Goal: Information Seeking & Learning: Learn about a topic

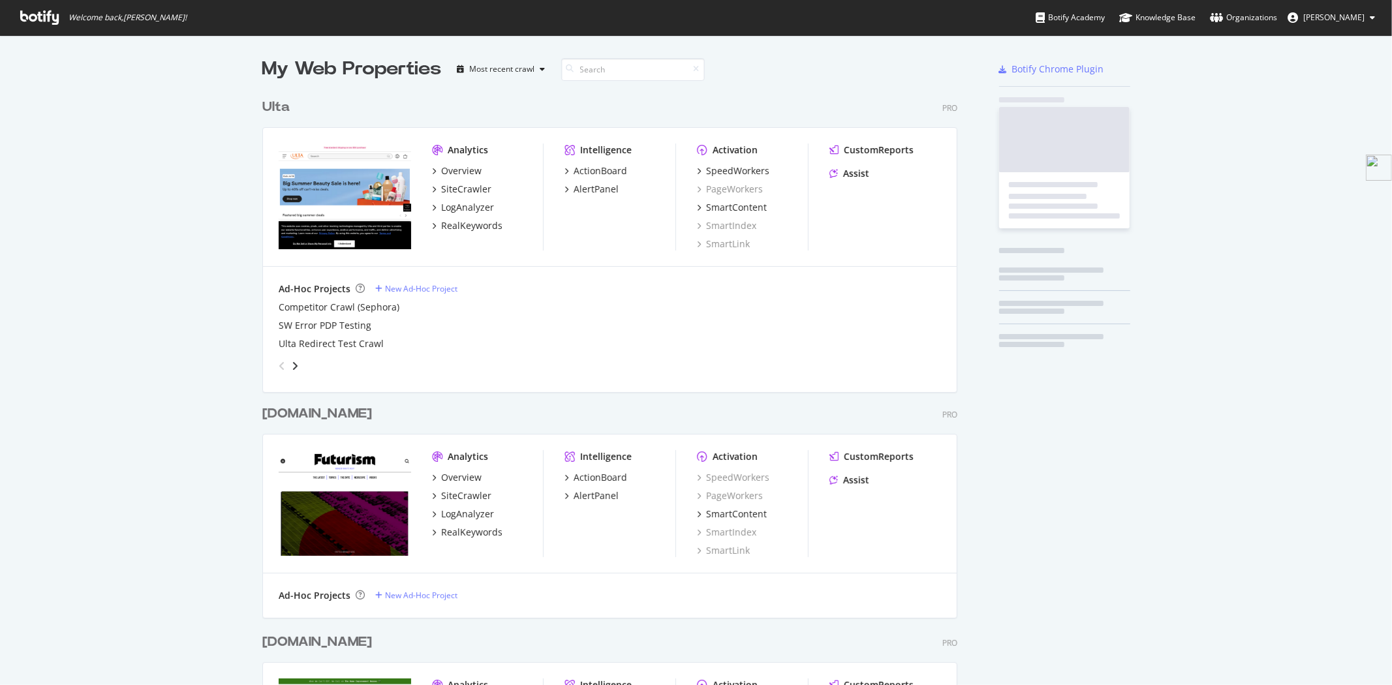
scroll to position [2899, 694]
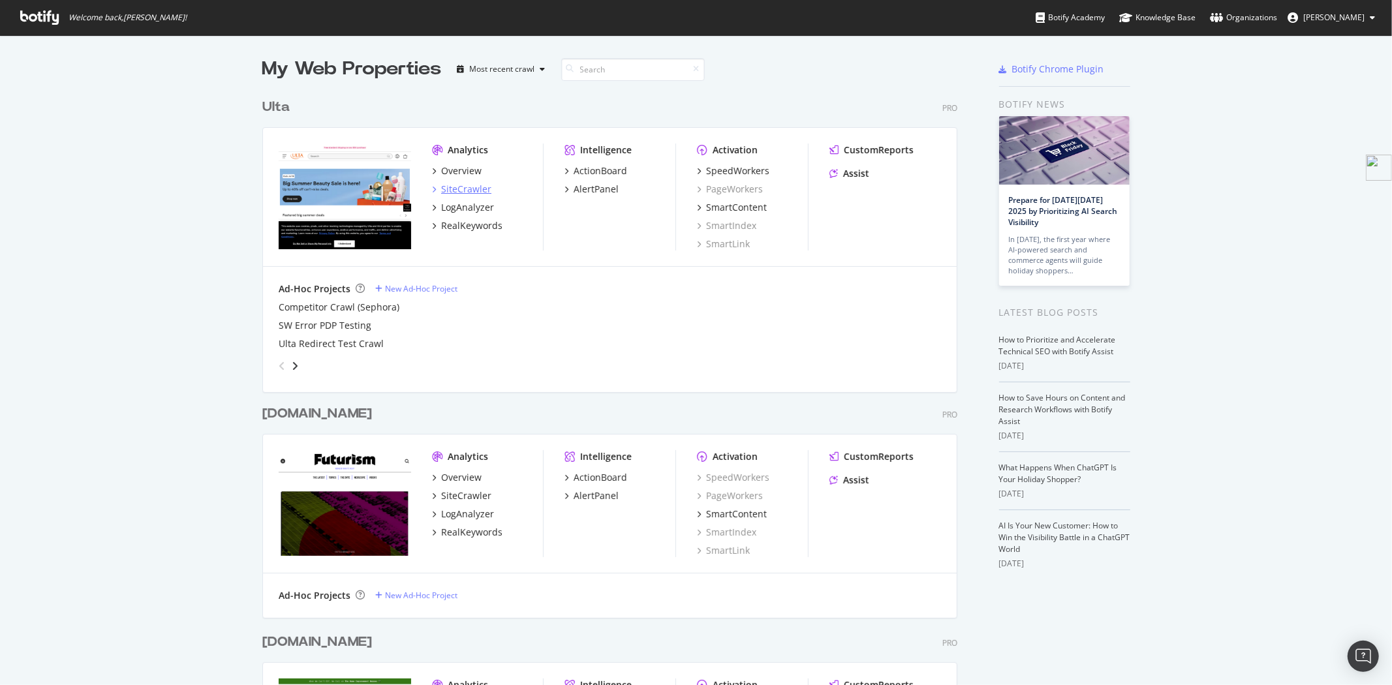
click at [455, 187] on div "SiteCrawler" at bounding box center [466, 189] width 50 height 13
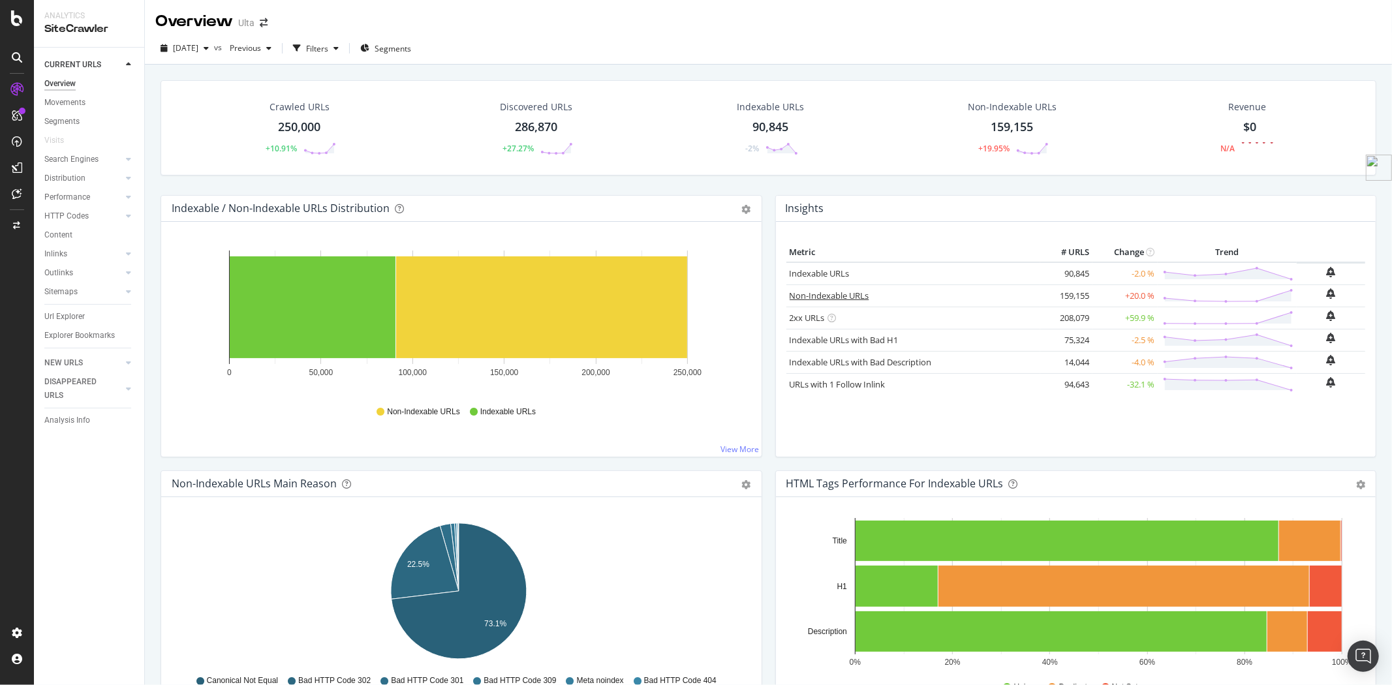
click at [829, 297] on link "Non-Indexable URLs" at bounding box center [829, 296] width 80 height 12
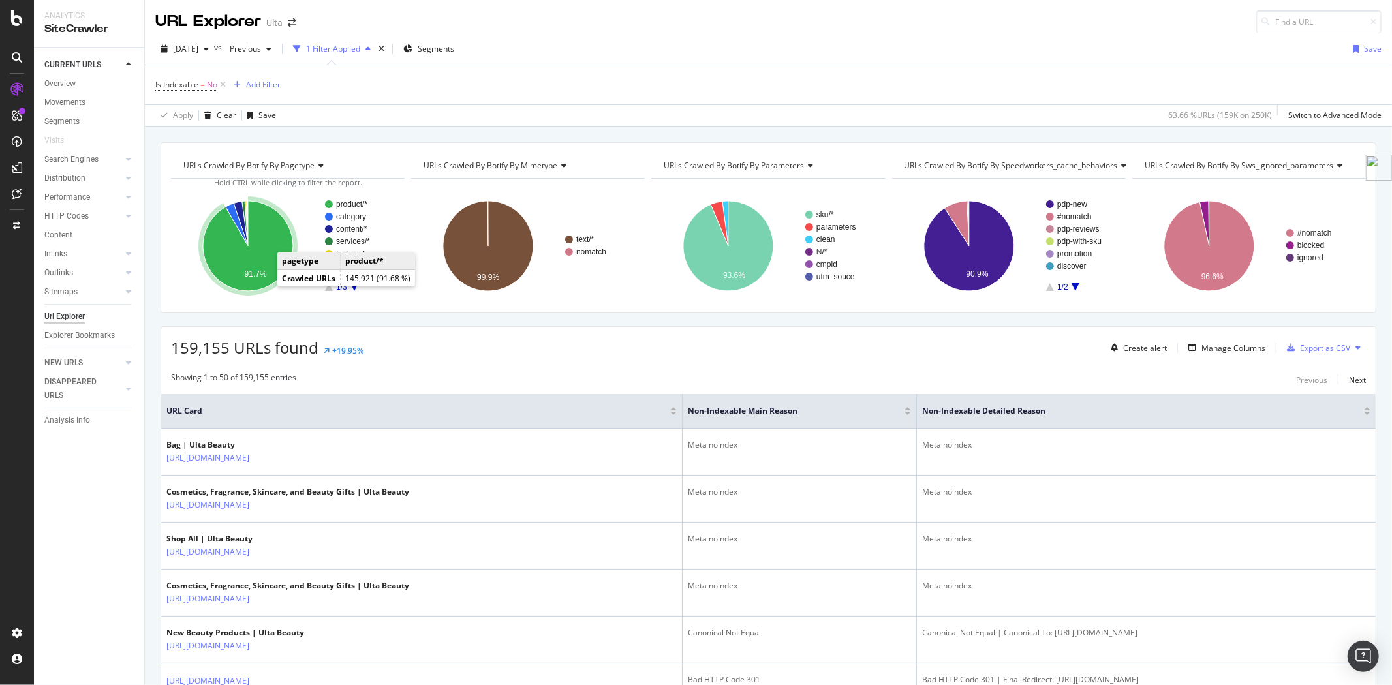
click at [262, 284] on icon "A chart." at bounding box center [248, 246] width 90 height 90
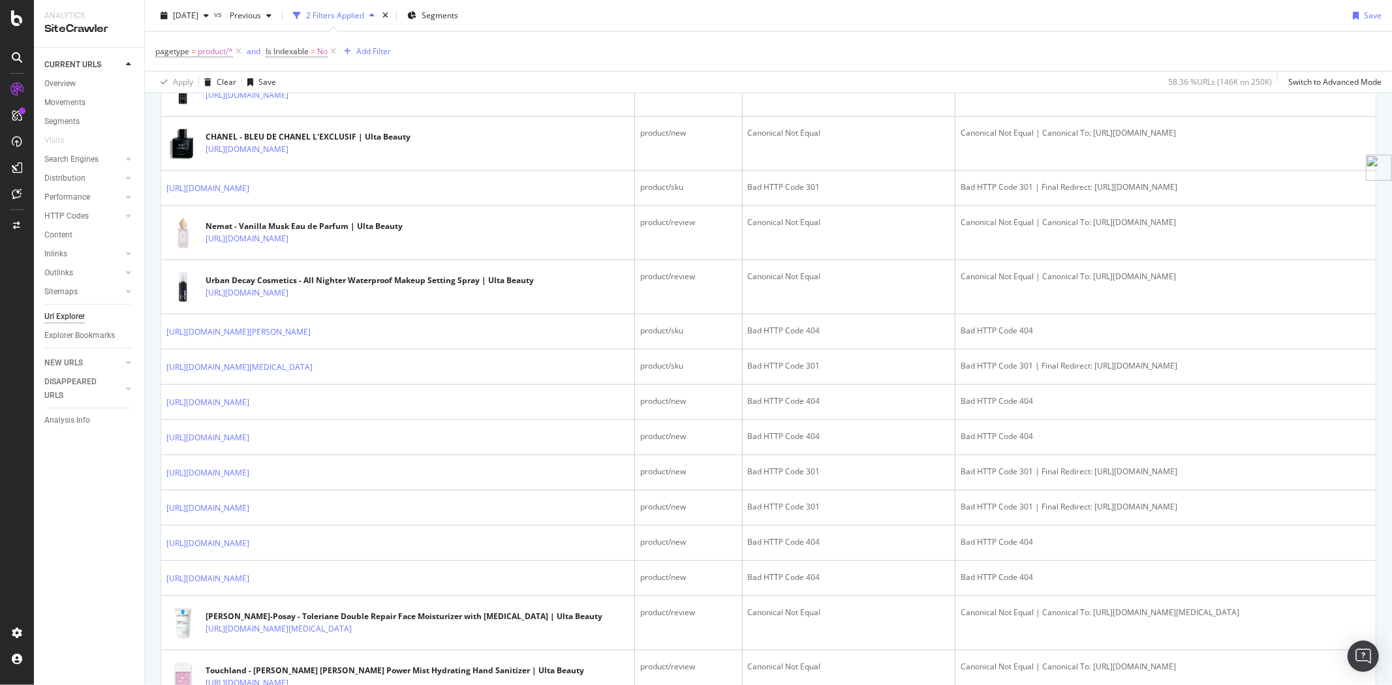
scroll to position [1377, 0]
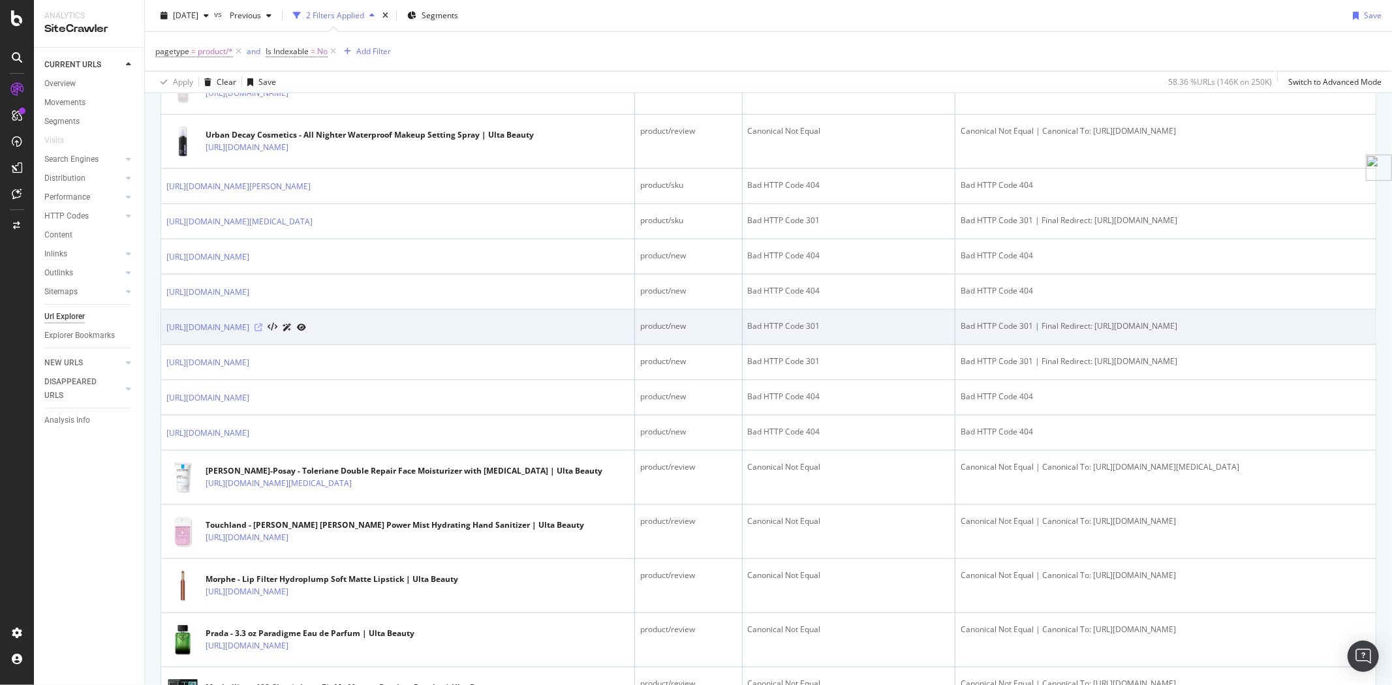
click at [262, 331] on icon at bounding box center [258, 328] width 8 height 8
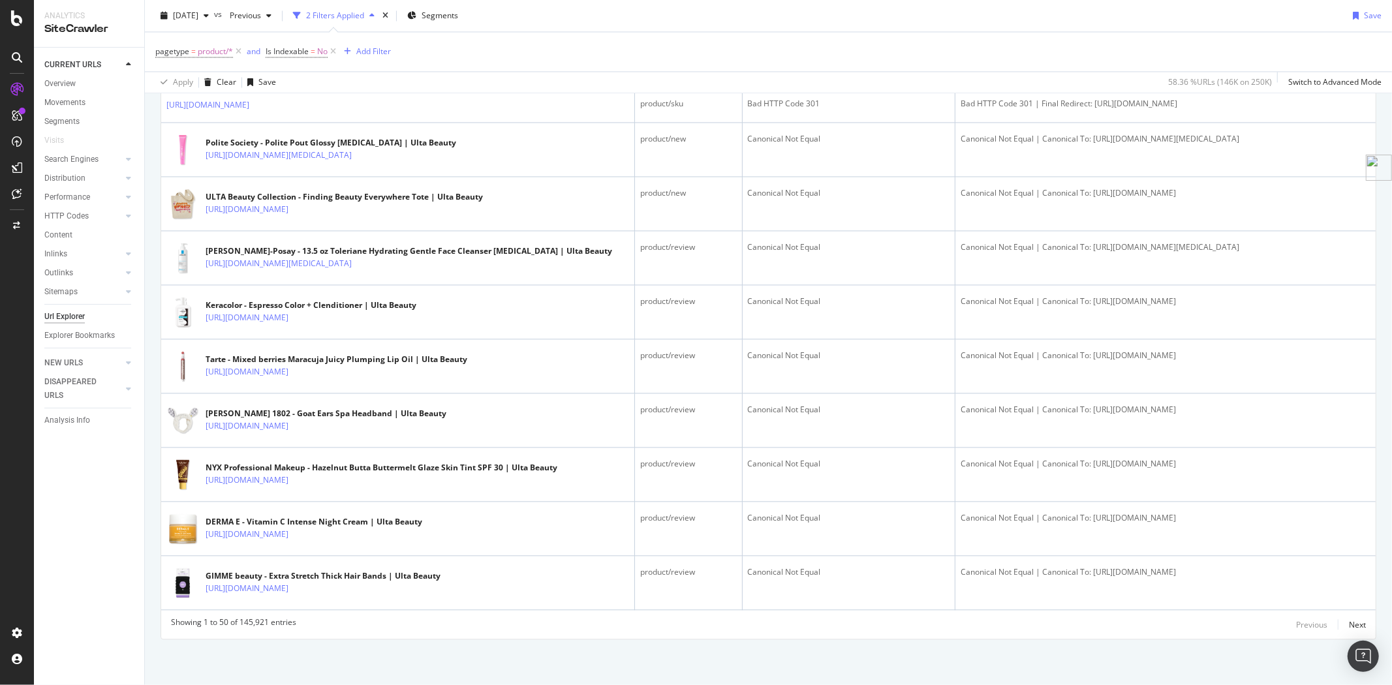
scroll to position [2396, 0]
click at [1349, 621] on div "Next" at bounding box center [1357, 624] width 17 height 11
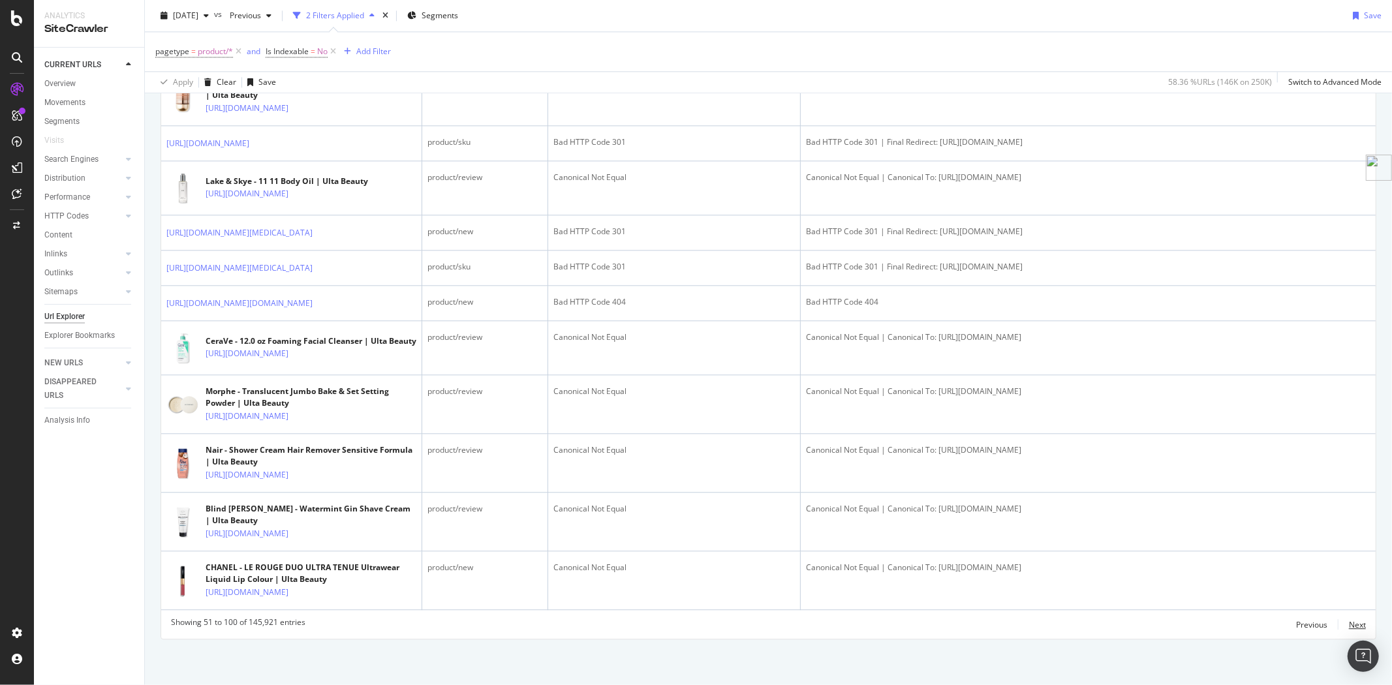
scroll to position [3753, 0]
click at [1349, 624] on div "Next" at bounding box center [1357, 624] width 17 height 11
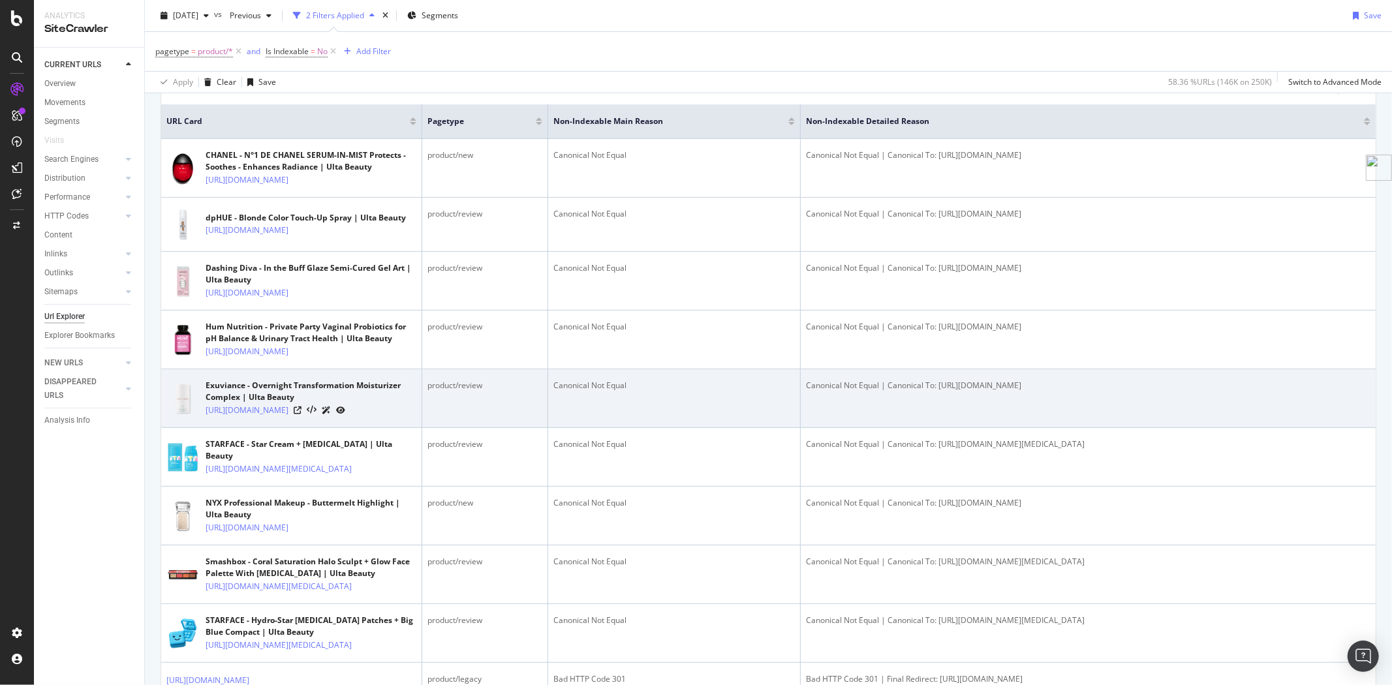
scroll to position [579, 0]
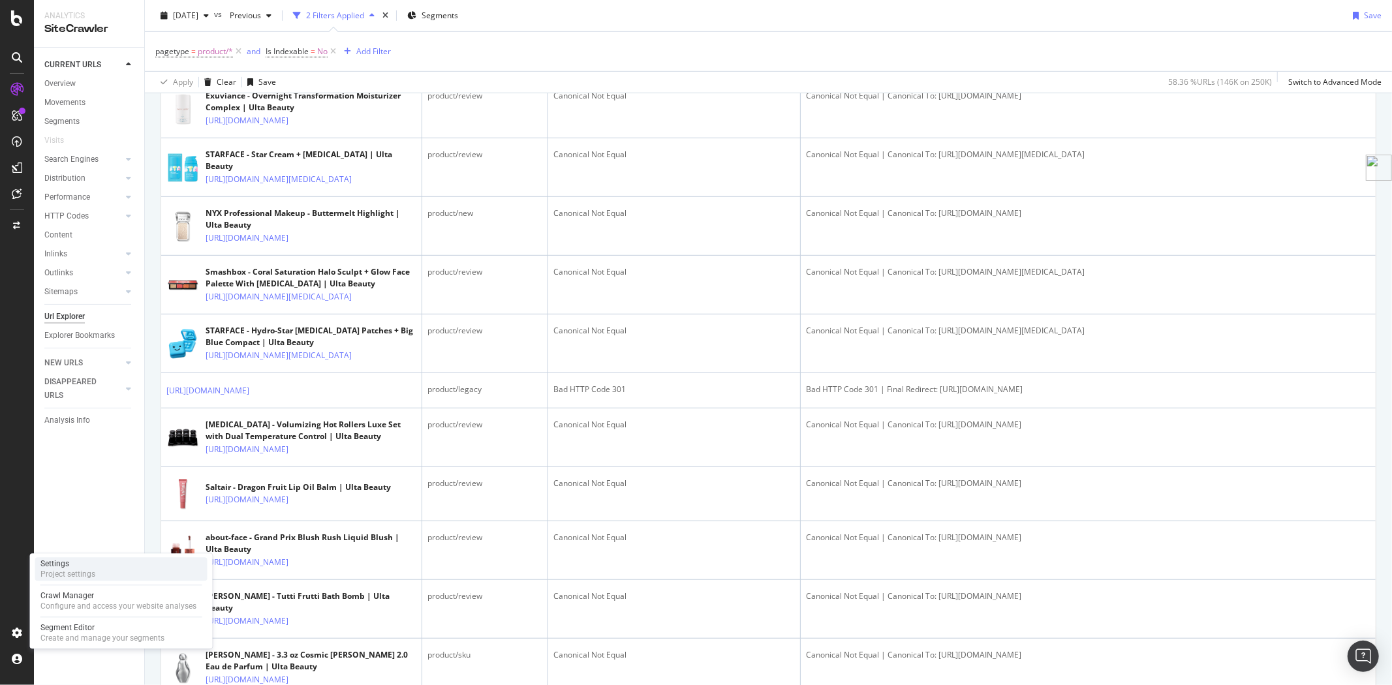
click at [65, 564] on div "Settings" at bounding box center [67, 563] width 55 height 10
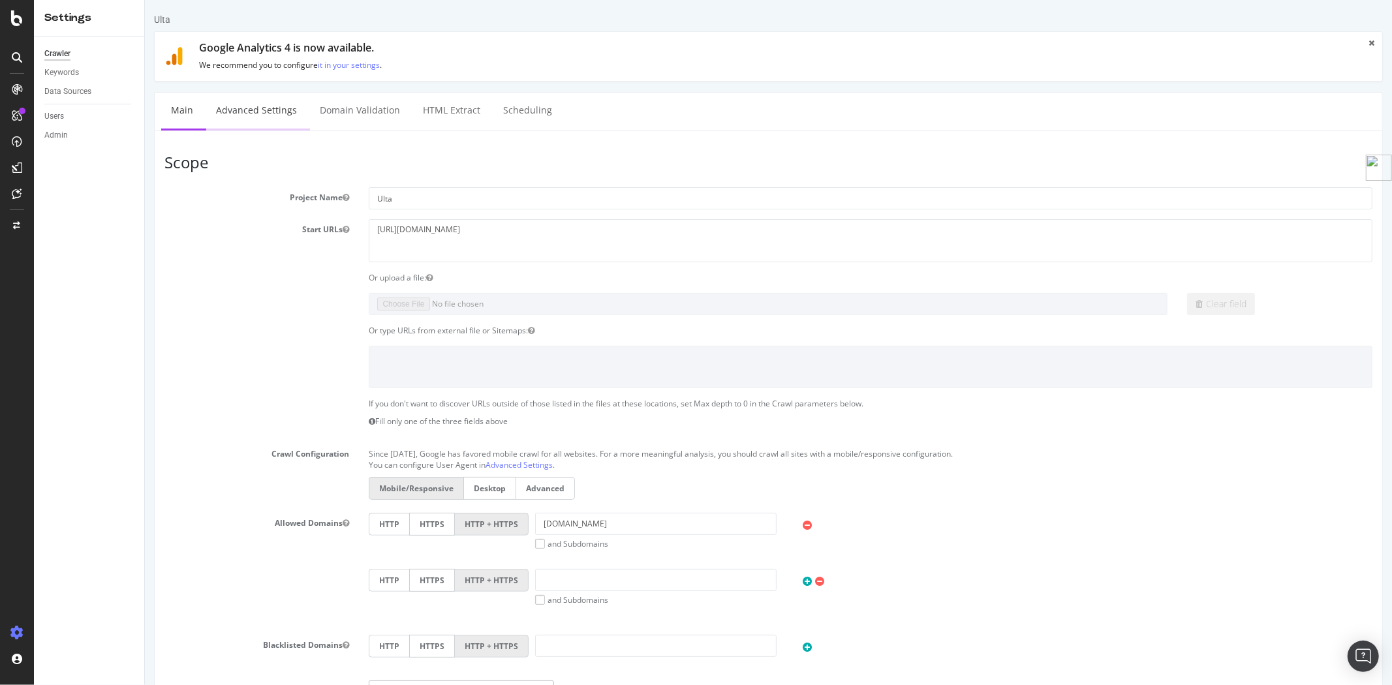
click at [277, 114] on link "Advanced Settings" at bounding box center [256, 111] width 100 height 36
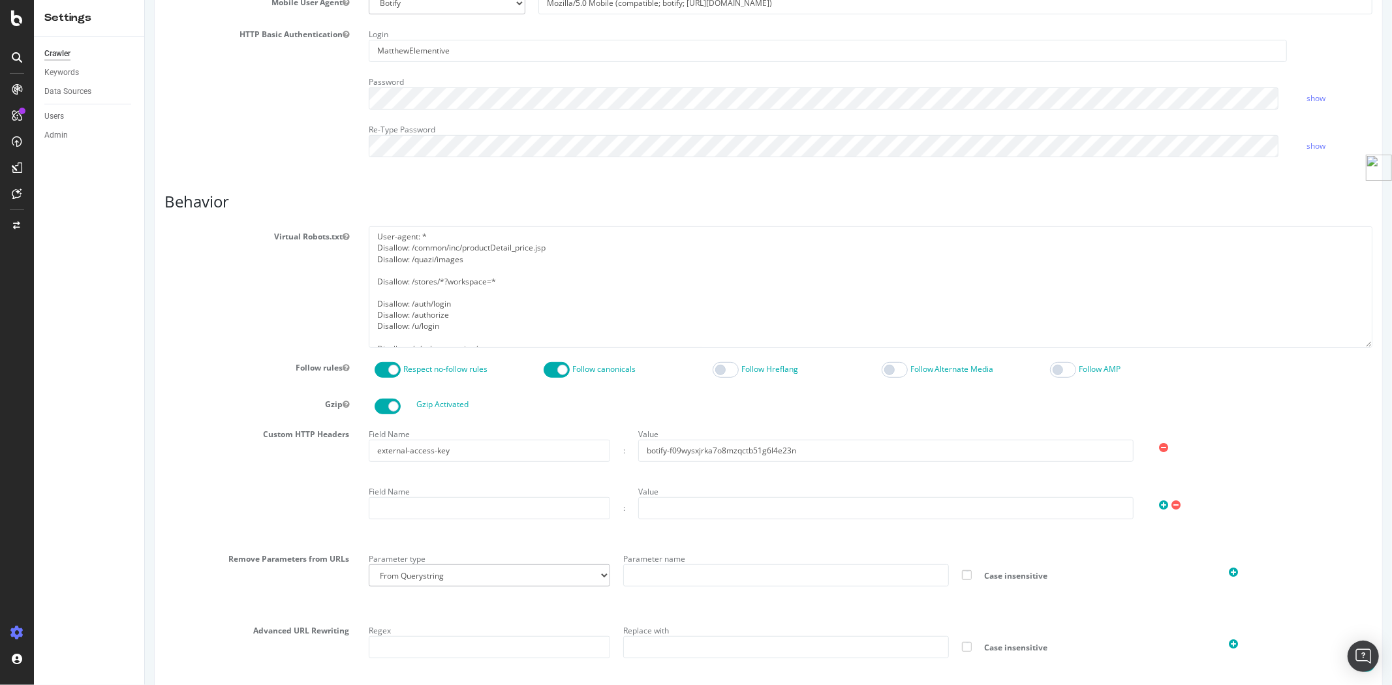
scroll to position [435, 0]
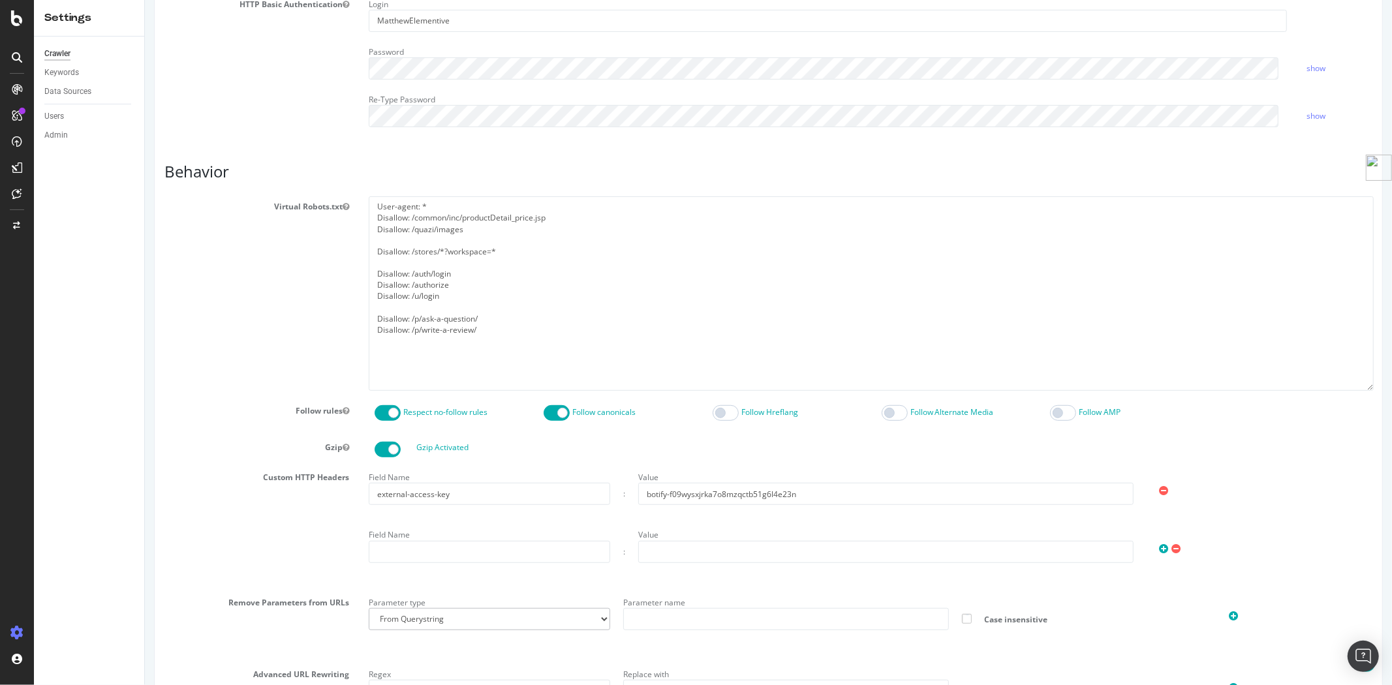
drag, startPoint x: 1351, startPoint y: 311, endPoint x: 1361, endPoint y: 386, distance: 75.1
click at [1361, 386] on textarea "User-agent: * Disallow: /common/inc/productDetail_price.jsp Disallow: /quazi/im…" at bounding box center [870, 293] width 1005 height 194
click at [76, 140] on div "SiteCrawler" at bounding box center [71, 144] width 46 height 13
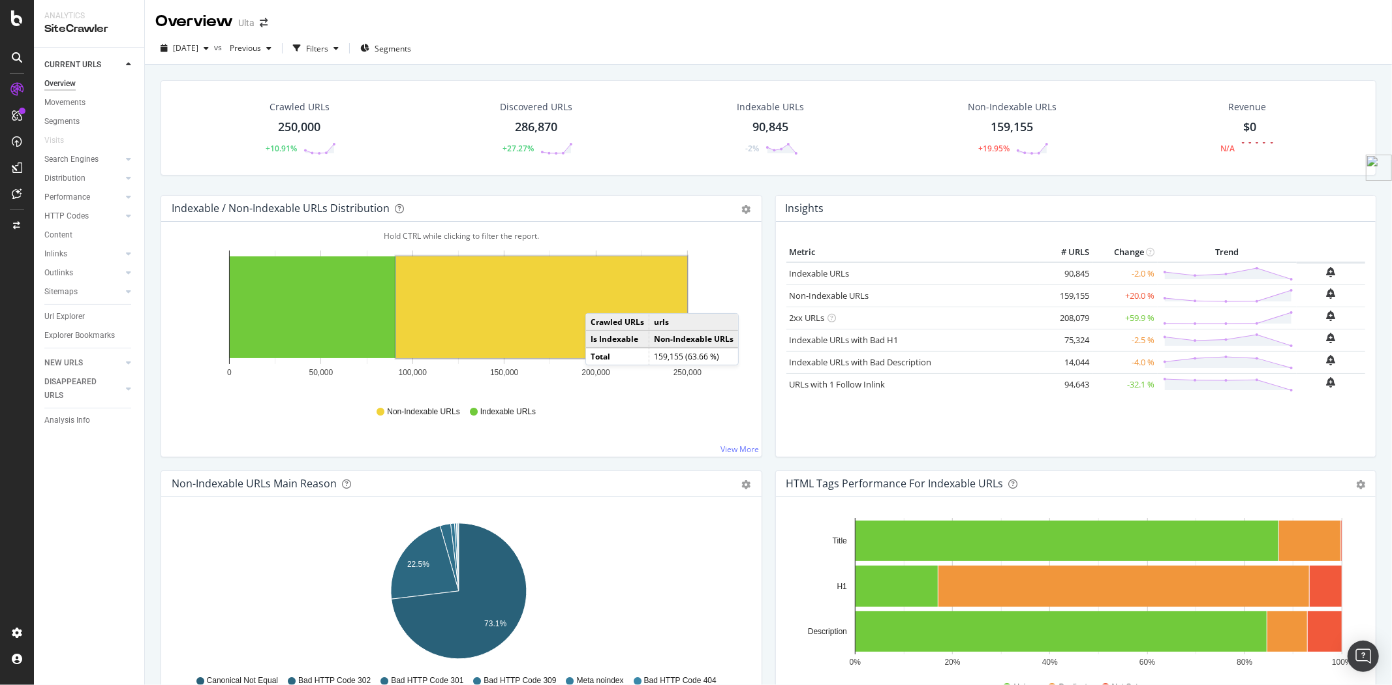
click at [598, 300] on rect "A chart." at bounding box center [541, 307] width 291 height 102
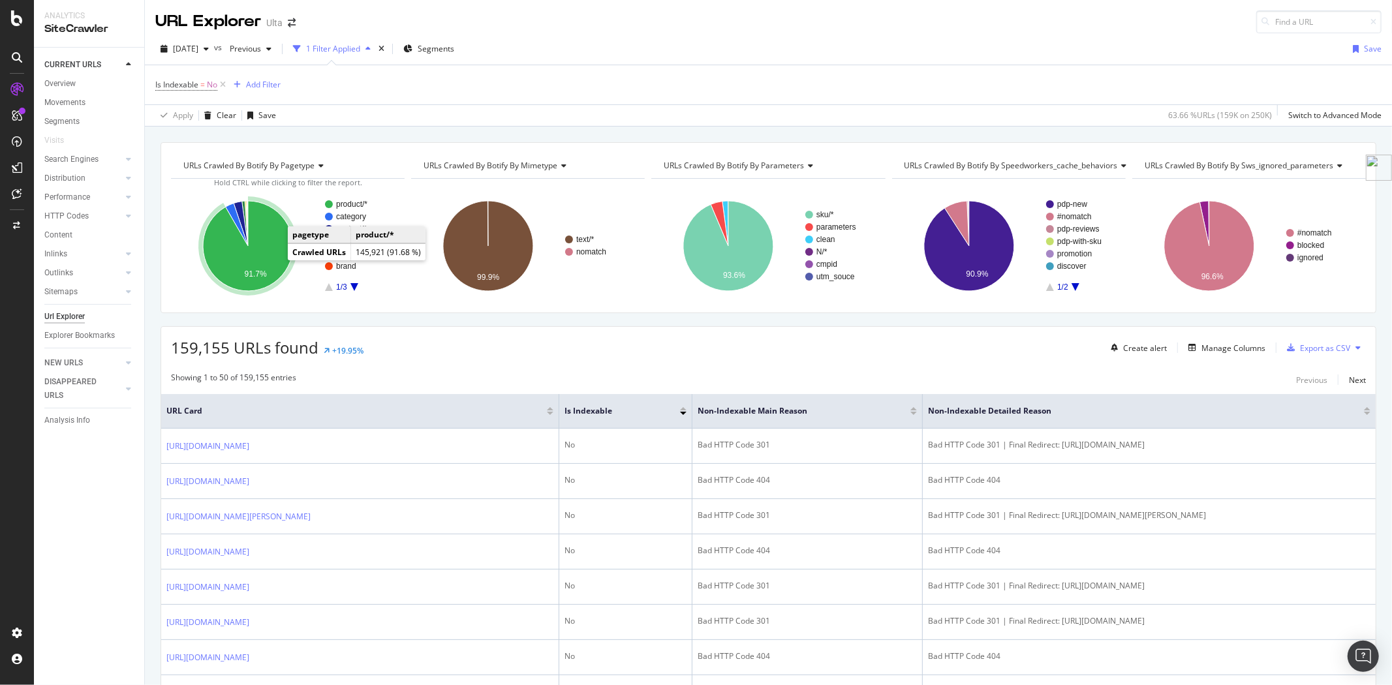
click at [269, 259] on icon "A chart." at bounding box center [248, 246] width 90 height 90
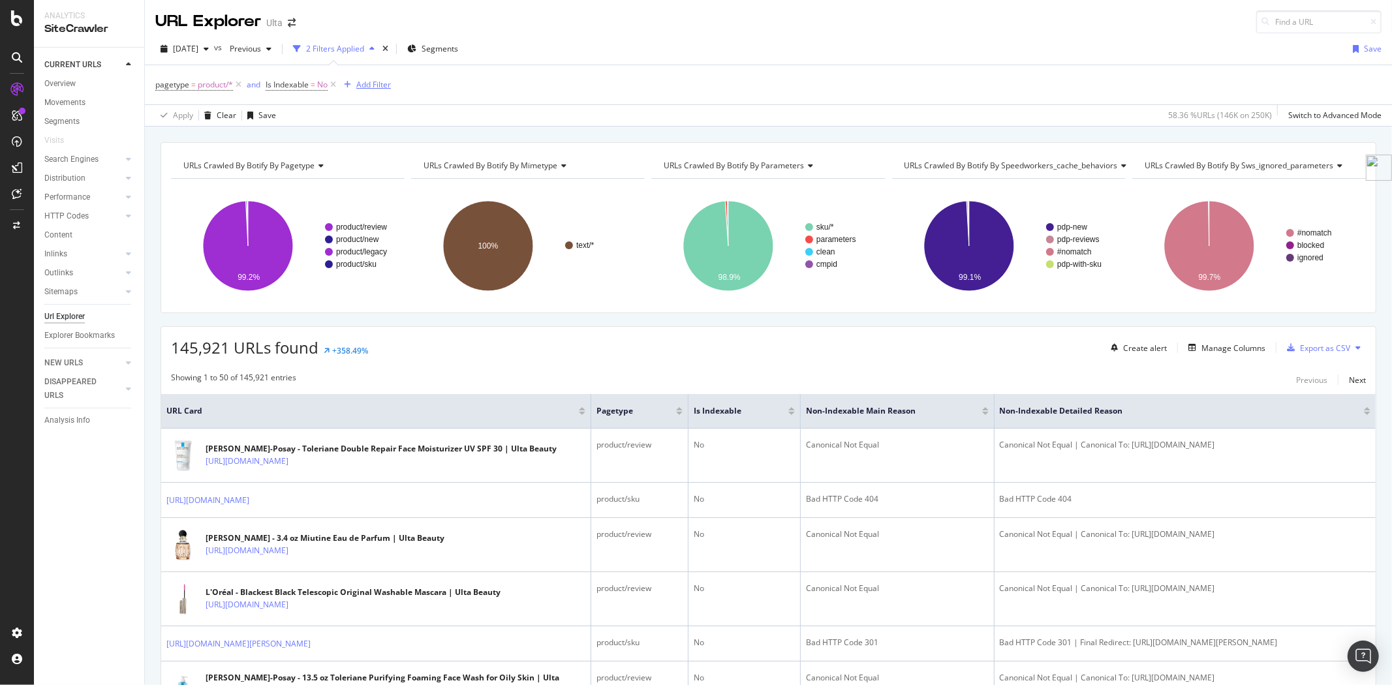
click at [367, 88] on div "Add Filter" at bounding box center [373, 84] width 35 height 11
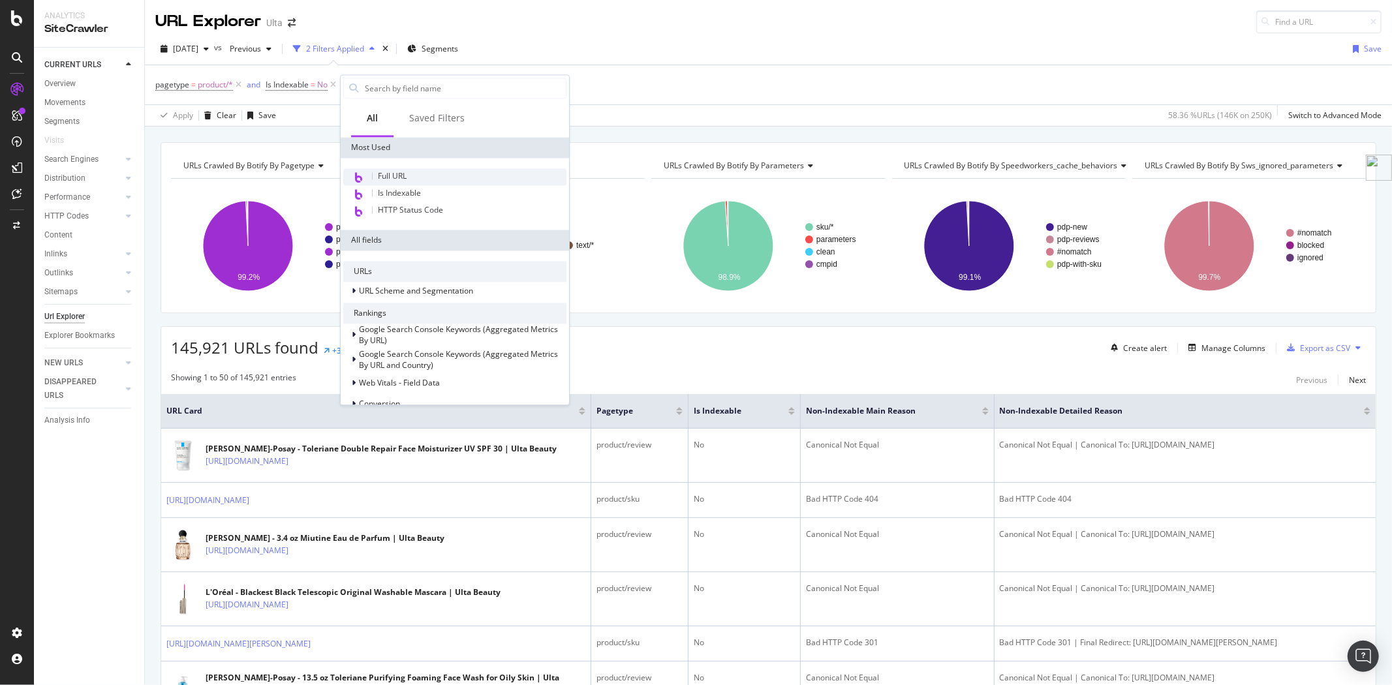
click at [412, 179] on div "Full URL" at bounding box center [454, 176] width 223 height 17
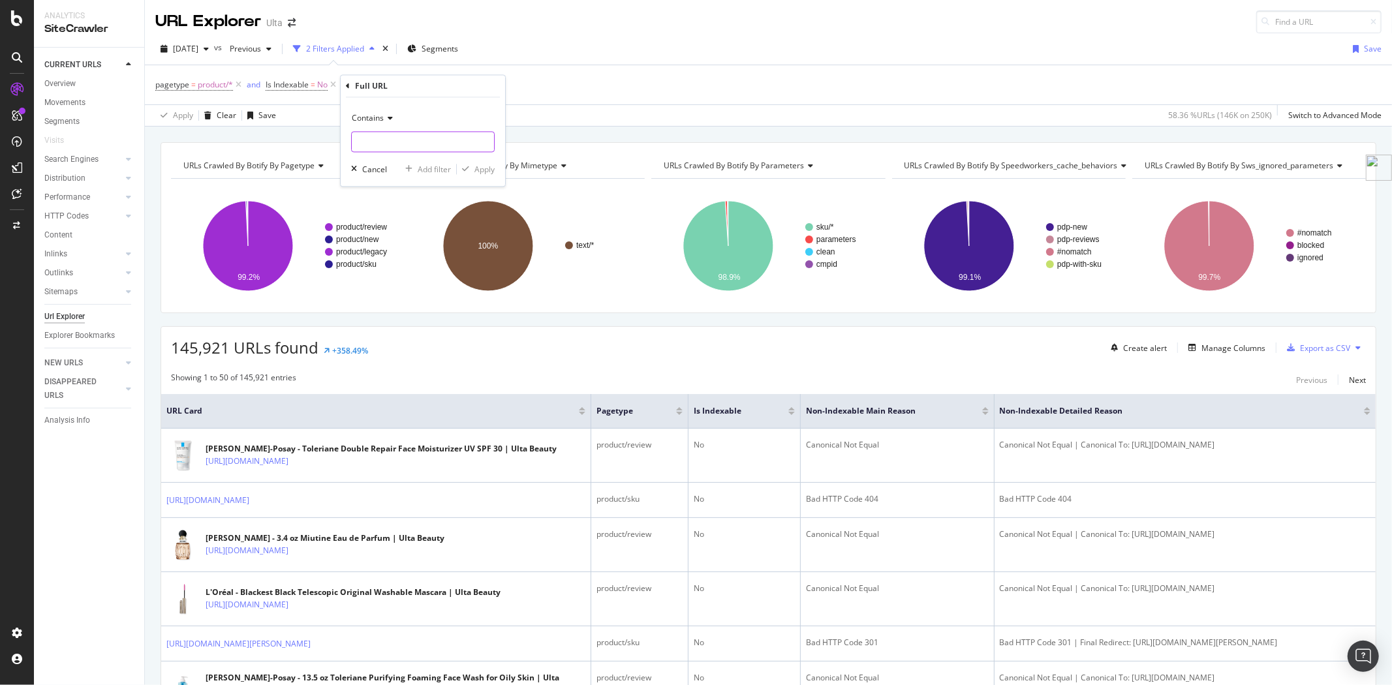
click at [398, 144] on input "text" at bounding box center [423, 142] width 142 height 21
type input "pr_rd"
click at [485, 170] on div "Apply" at bounding box center [484, 169] width 20 height 11
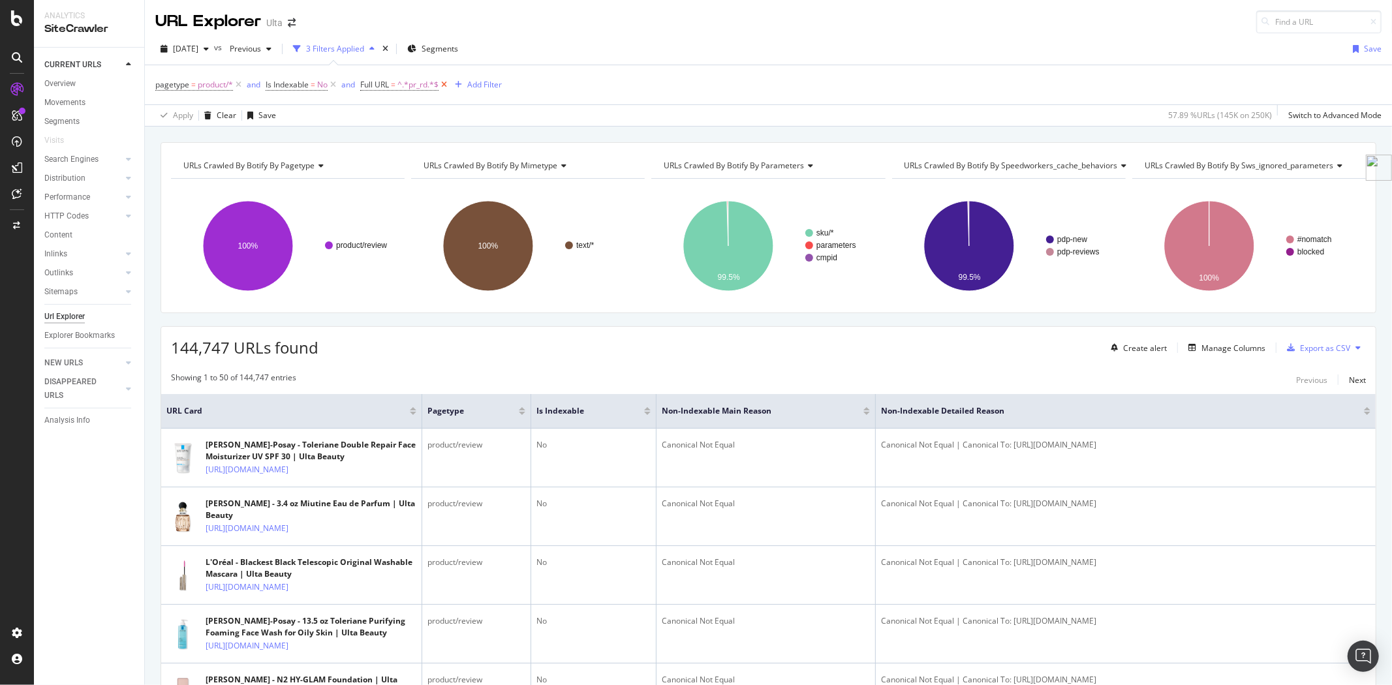
click at [447, 82] on icon at bounding box center [443, 84] width 11 height 13
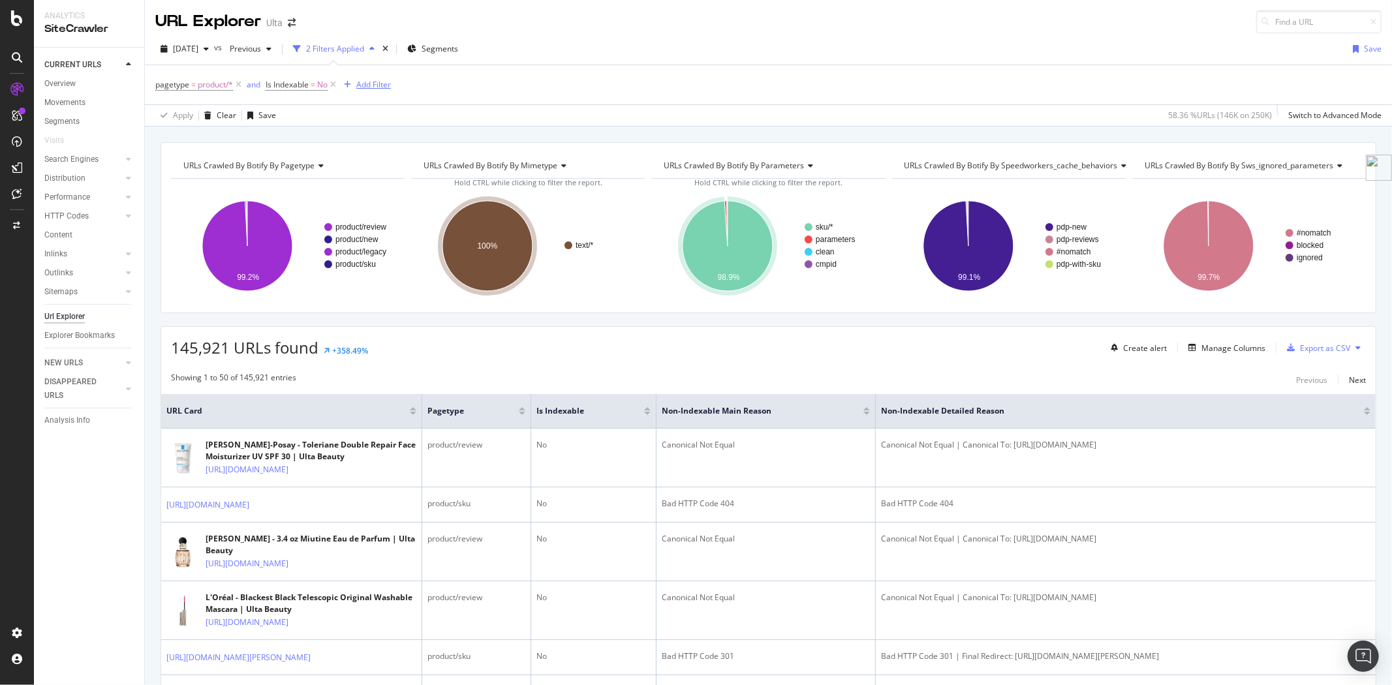
click at [377, 82] on div "Add Filter" at bounding box center [373, 84] width 35 height 11
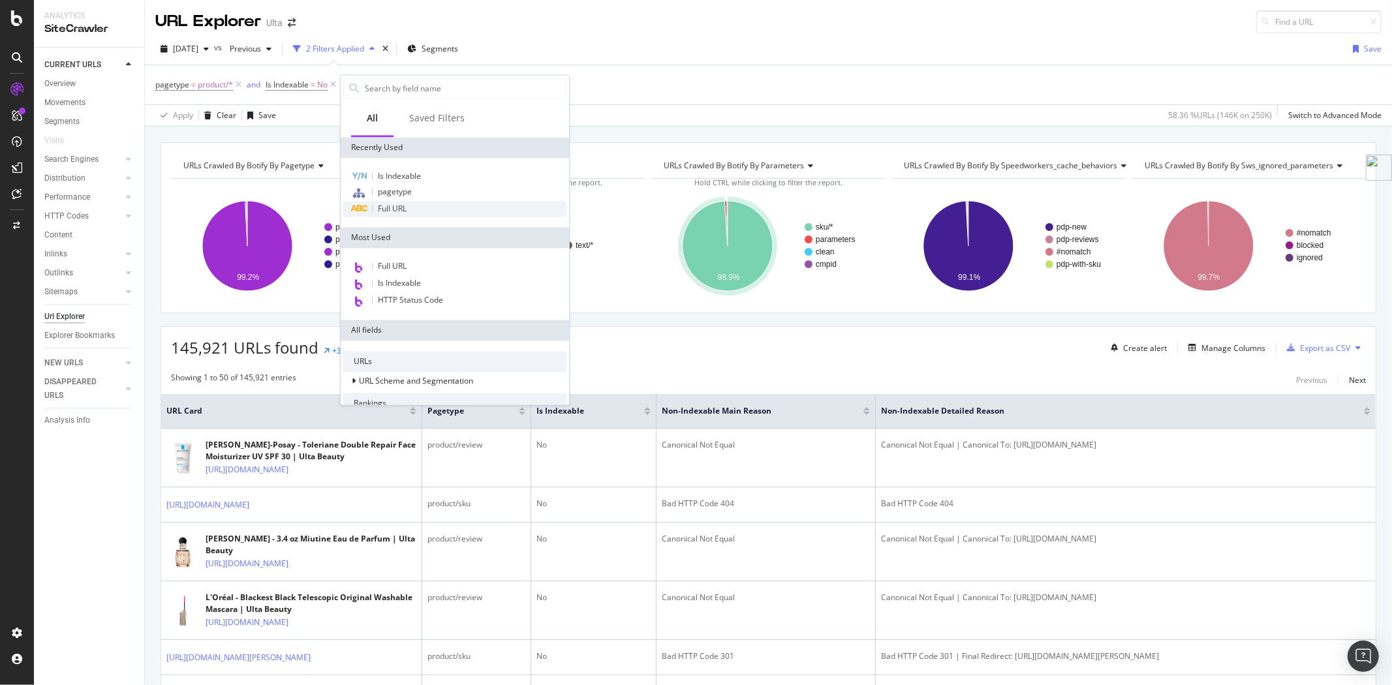
click at [431, 215] on div "Full URL" at bounding box center [454, 209] width 223 height 16
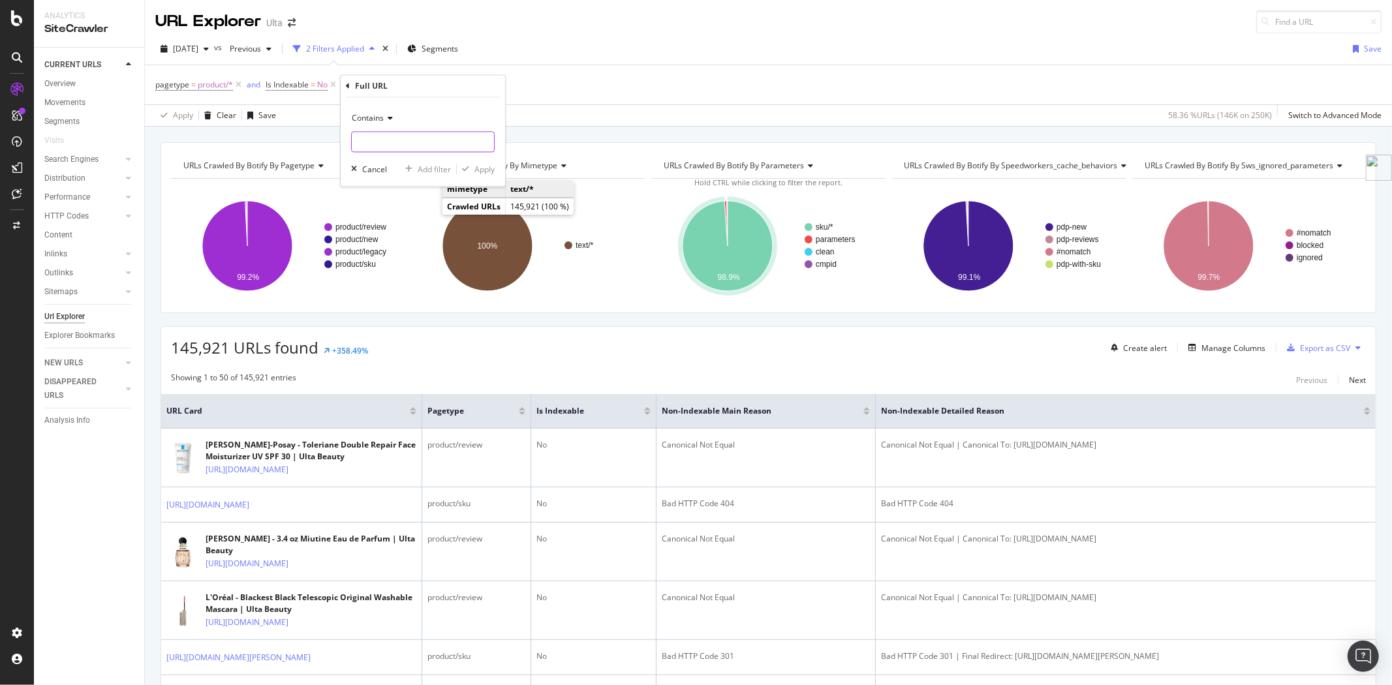
click at [426, 145] on input "text" at bounding box center [423, 142] width 142 height 21
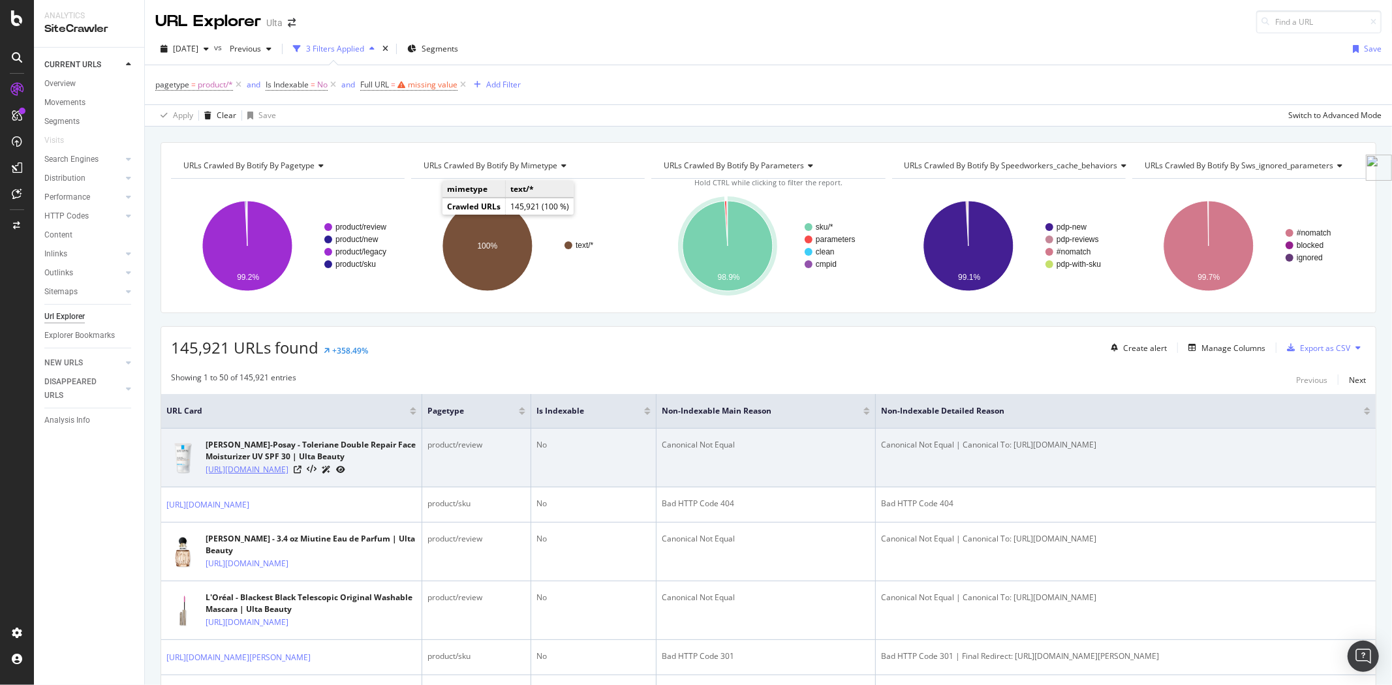
drag, startPoint x: 363, startPoint y: 495, endPoint x: 307, endPoint y: 492, distance: 56.2
click at [307, 476] on div "[URL][DOMAIN_NAME]" at bounding box center [311, 470] width 211 height 14
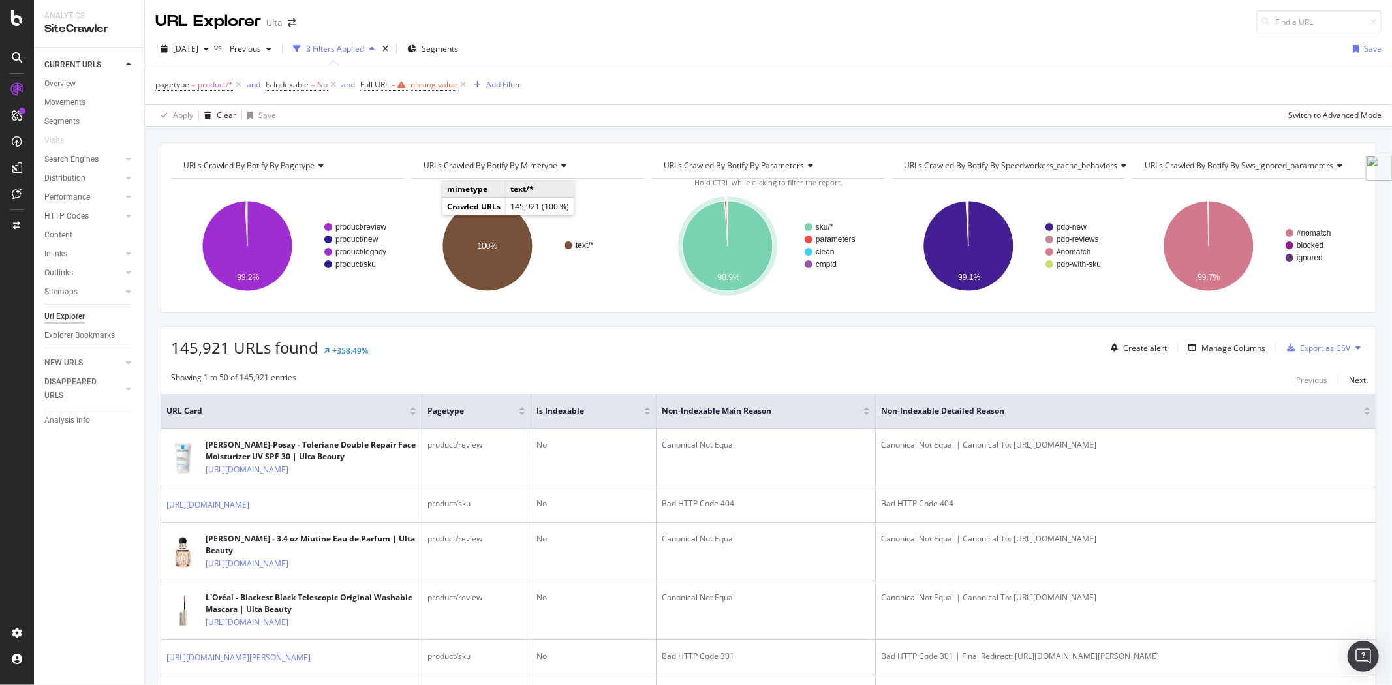
copy link "pr_rd_page=2"
click at [433, 89] on div "missing value" at bounding box center [433, 84] width 50 height 11
click at [425, 140] on input "text" at bounding box center [444, 139] width 142 height 21
paste input "pr_rd_page=2"
type input "pr_rd_page=2"
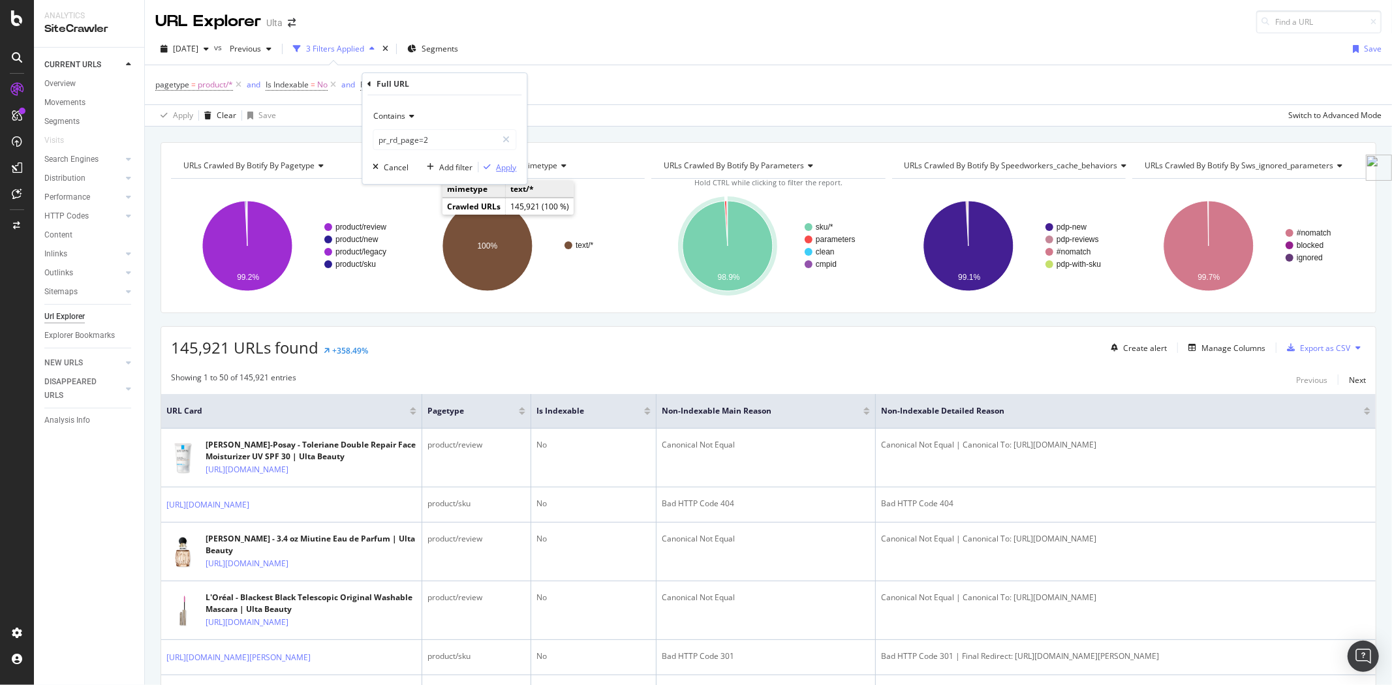
click at [503, 167] on div "Apply" at bounding box center [506, 167] width 20 height 11
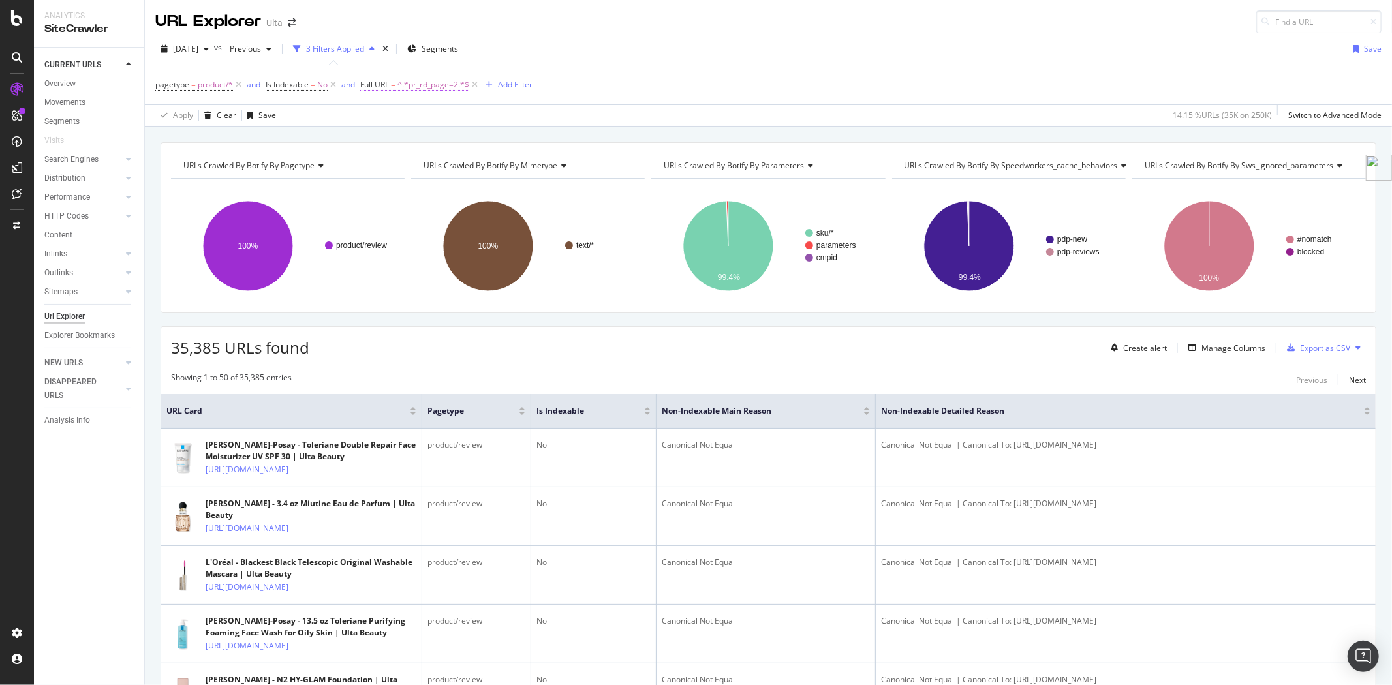
click at [466, 85] on span "^.*pr_rd_page=2.*$" at bounding box center [433, 85] width 72 height 18
click at [441, 142] on input "pr_rd_page=2" at bounding box center [434, 139] width 123 height 21
type input "pr_rd_page=3"
click at [509, 168] on div "Apply" at bounding box center [506, 167] width 20 height 11
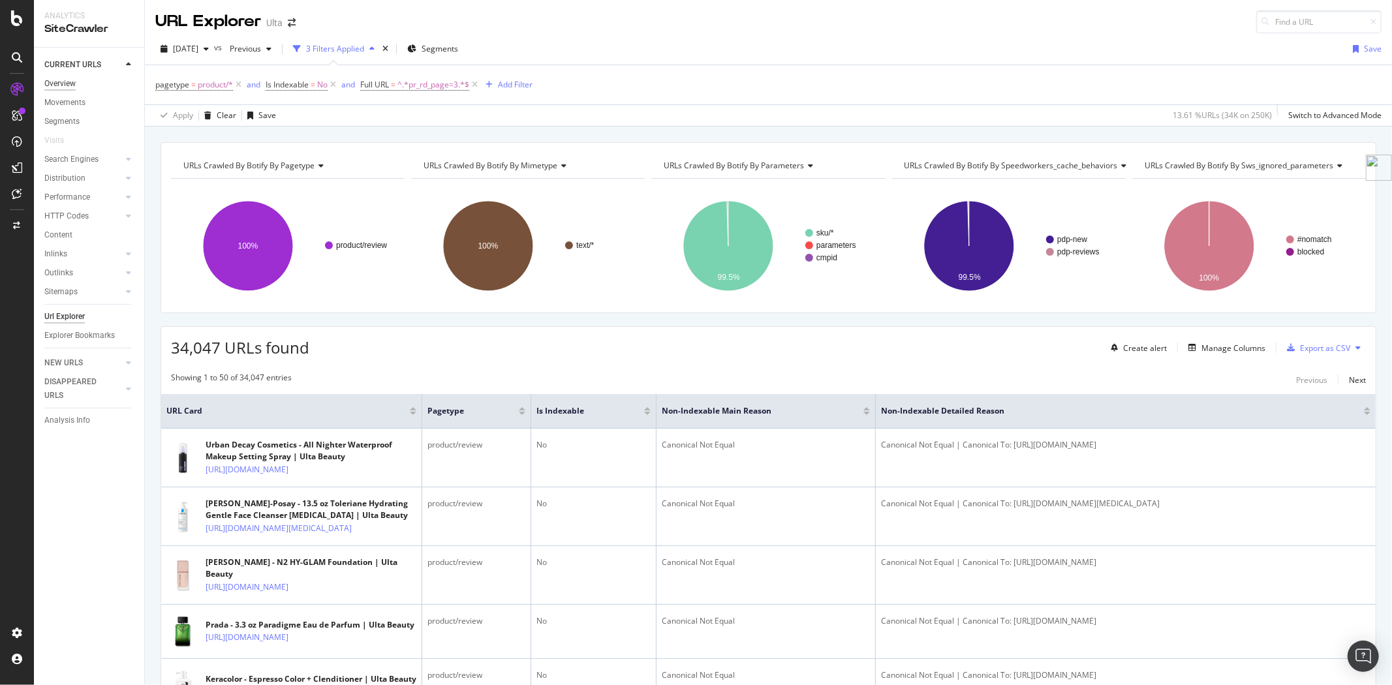
click at [66, 82] on div "Overview" at bounding box center [59, 84] width 31 height 14
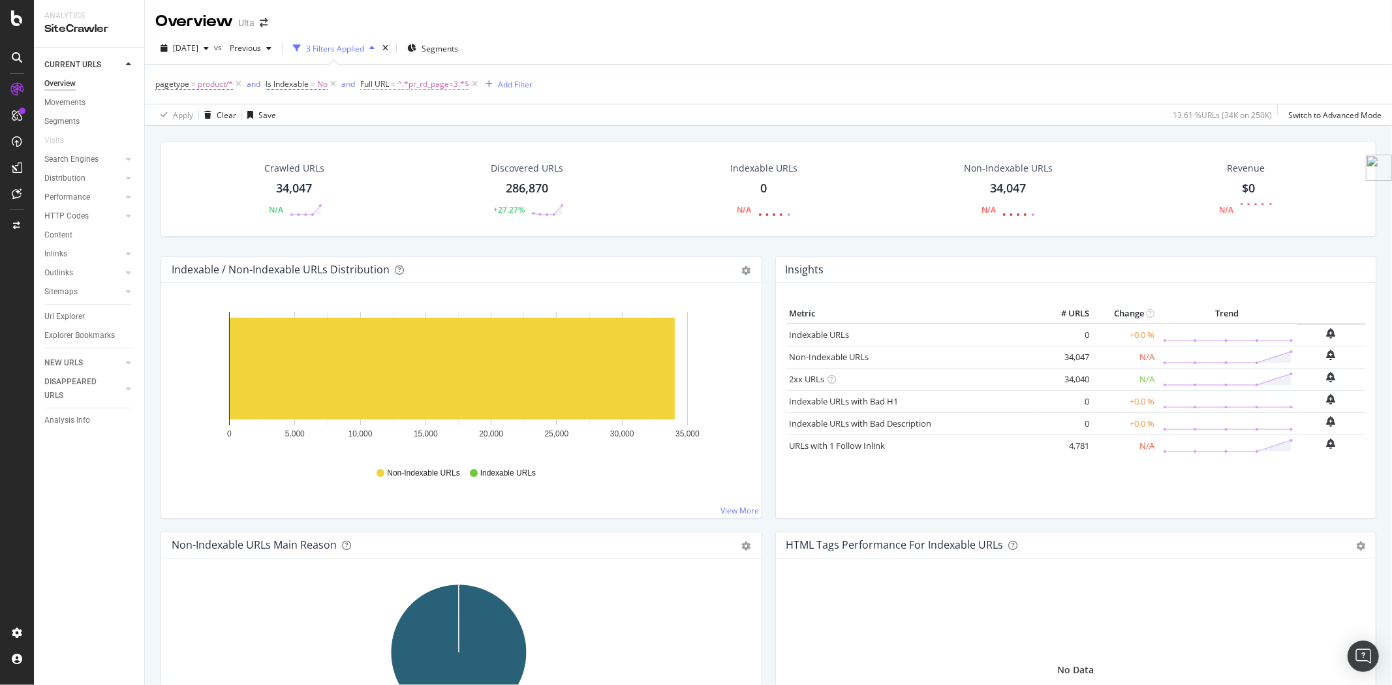
click at [446, 90] on span "^.*pr_rd_page=3.*$" at bounding box center [433, 84] width 72 height 18
click at [461, 147] on input "pr_rd_page=3" at bounding box center [434, 139] width 123 height 21
click at [455, 142] on input "pr_rd_page=3" at bounding box center [434, 139] width 123 height 21
type input "pr_rd_page="
click at [502, 166] on div "Apply" at bounding box center [506, 166] width 20 height 11
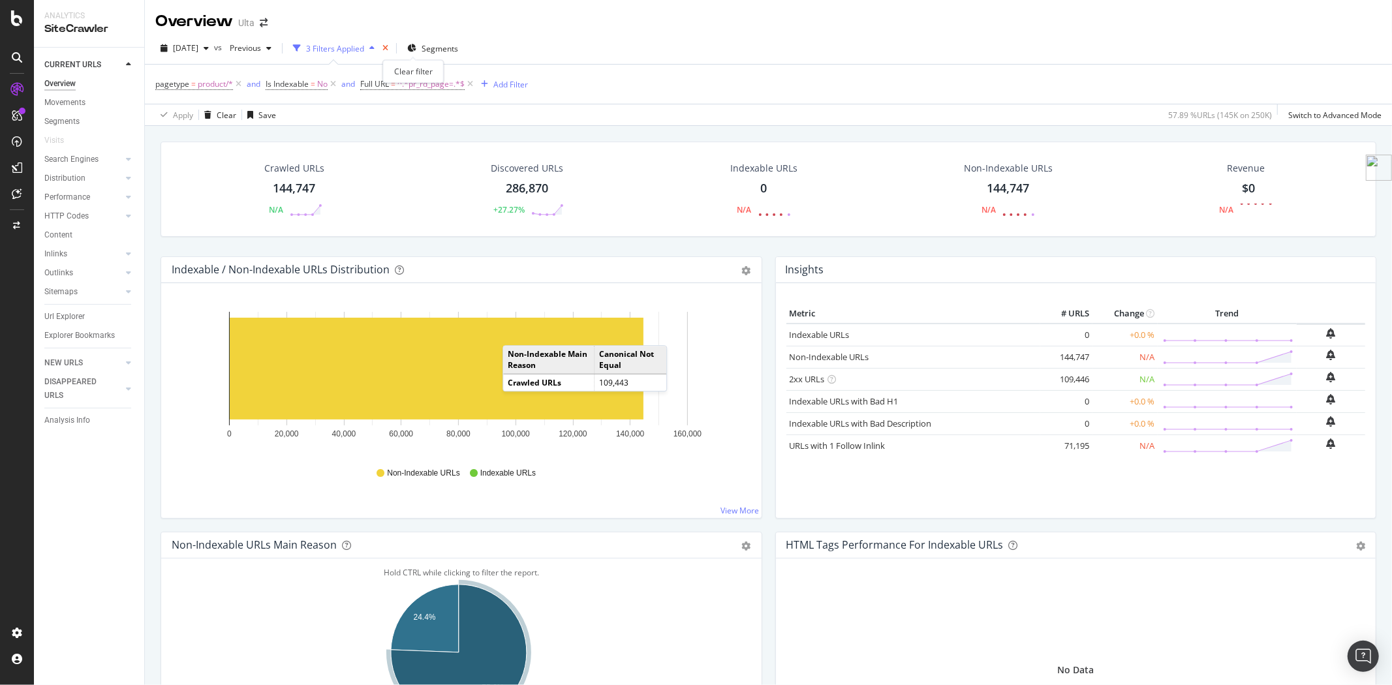
click at [388, 51] on icon "times" at bounding box center [385, 48] width 6 height 8
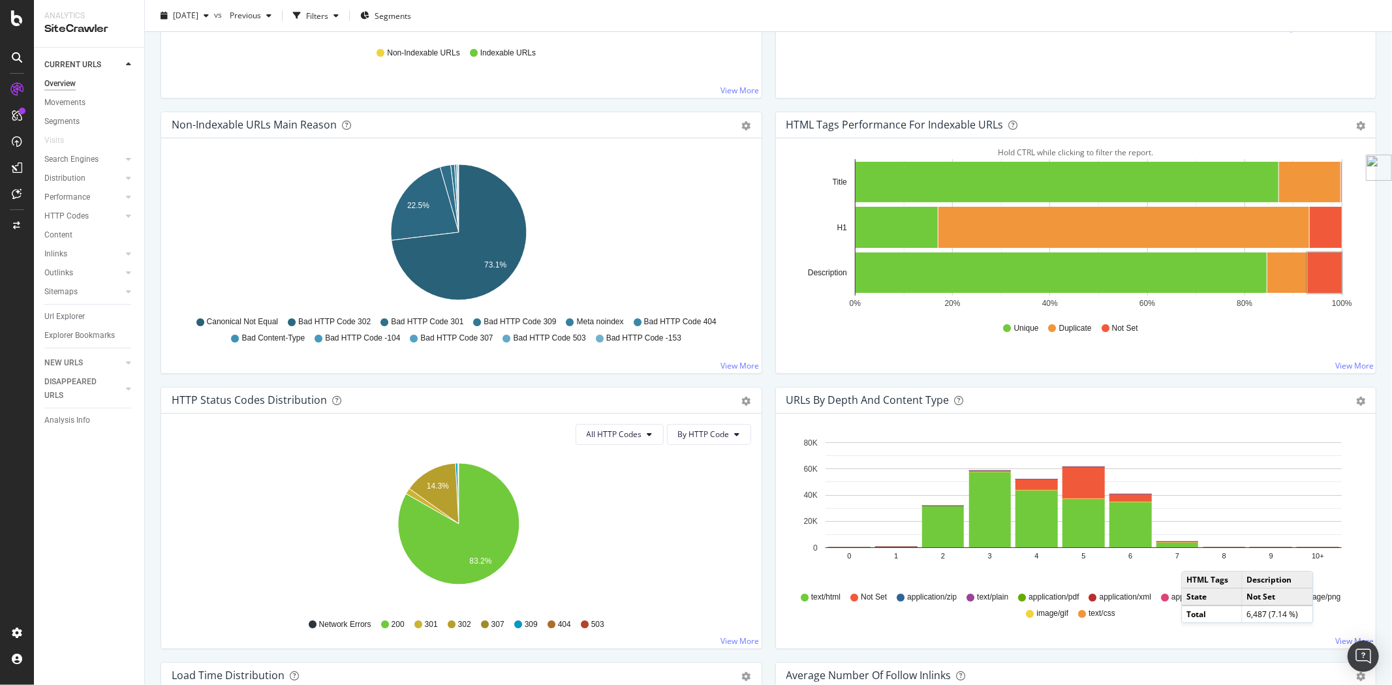
scroll to position [507, 0]
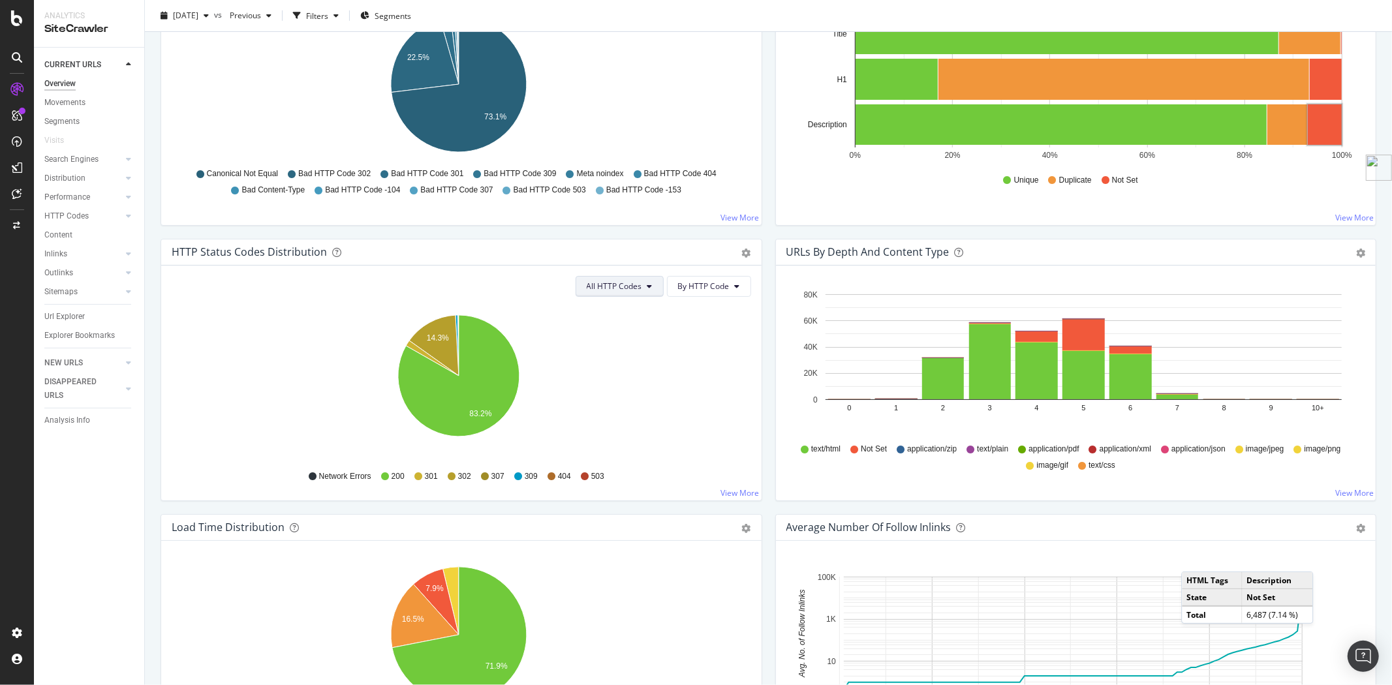
click at [637, 290] on button "All HTTP Codes" at bounding box center [619, 286] width 88 height 21
click at [707, 285] on span "By HTTP Code" at bounding box center [704, 286] width 52 height 11
click at [703, 306] on span "By Family" at bounding box center [699, 312] width 52 height 12
click at [742, 252] on icon "gear" at bounding box center [746, 253] width 9 height 9
click at [719, 302] on span "Table" at bounding box center [701, 303] width 119 height 18
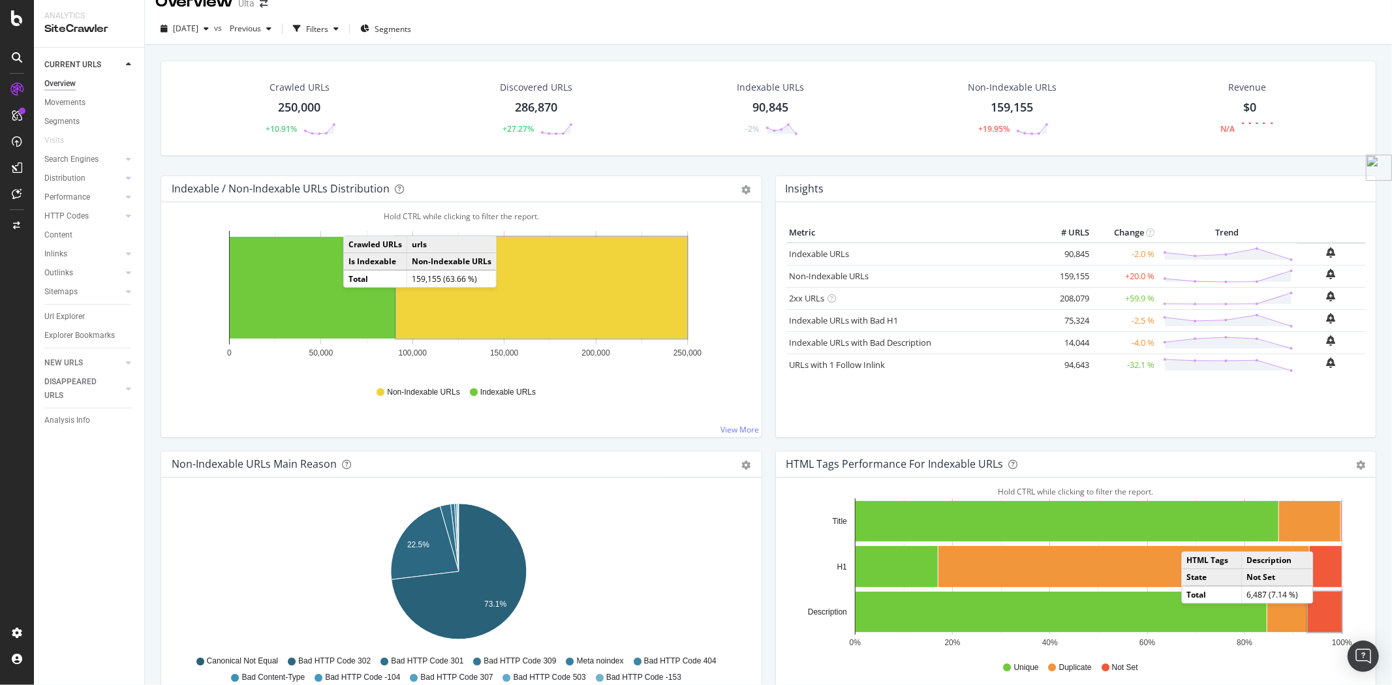
scroll to position [0, 0]
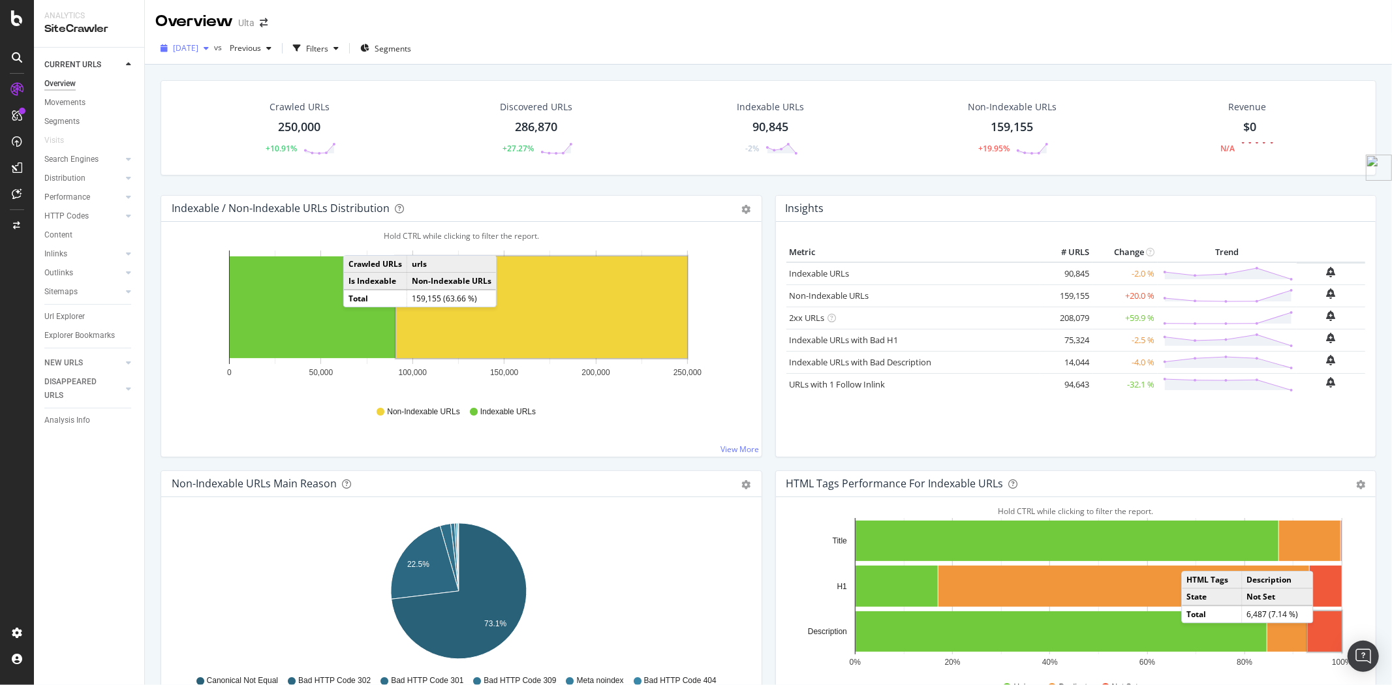
click at [209, 46] on icon "button" at bounding box center [206, 48] width 5 height 8
click at [235, 118] on div "[DATE]" at bounding box center [209, 120] width 70 height 12
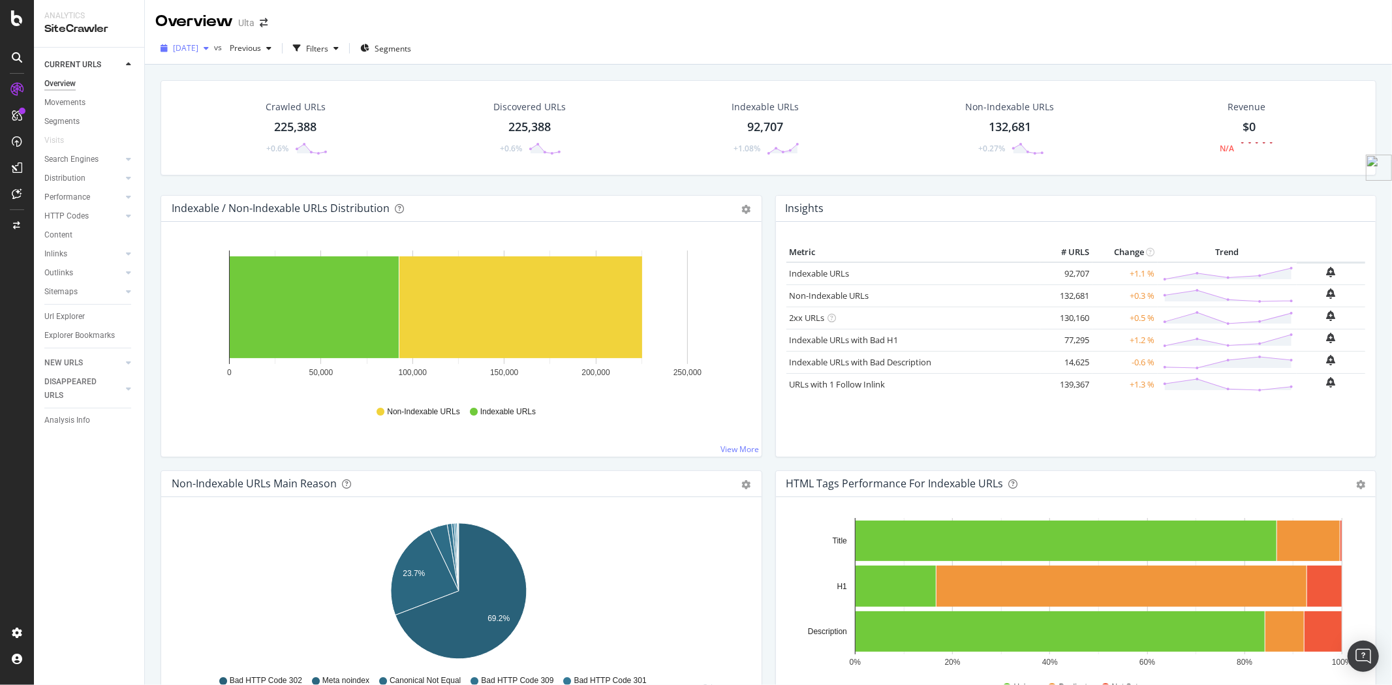
click at [209, 50] on icon "button" at bounding box center [206, 48] width 5 height 8
click at [277, 98] on div "250K URLs" at bounding box center [271, 95] width 38 height 12
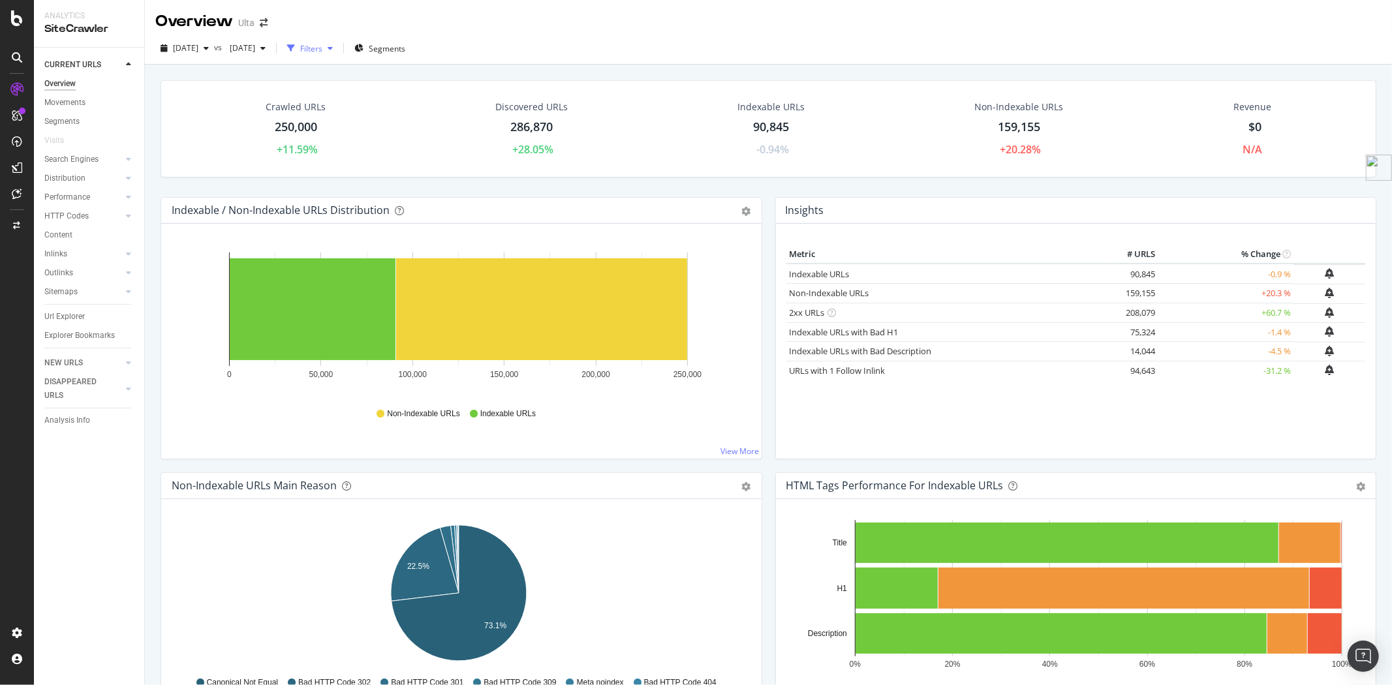
click at [322, 43] on div "Filters" at bounding box center [311, 48] width 22 height 11
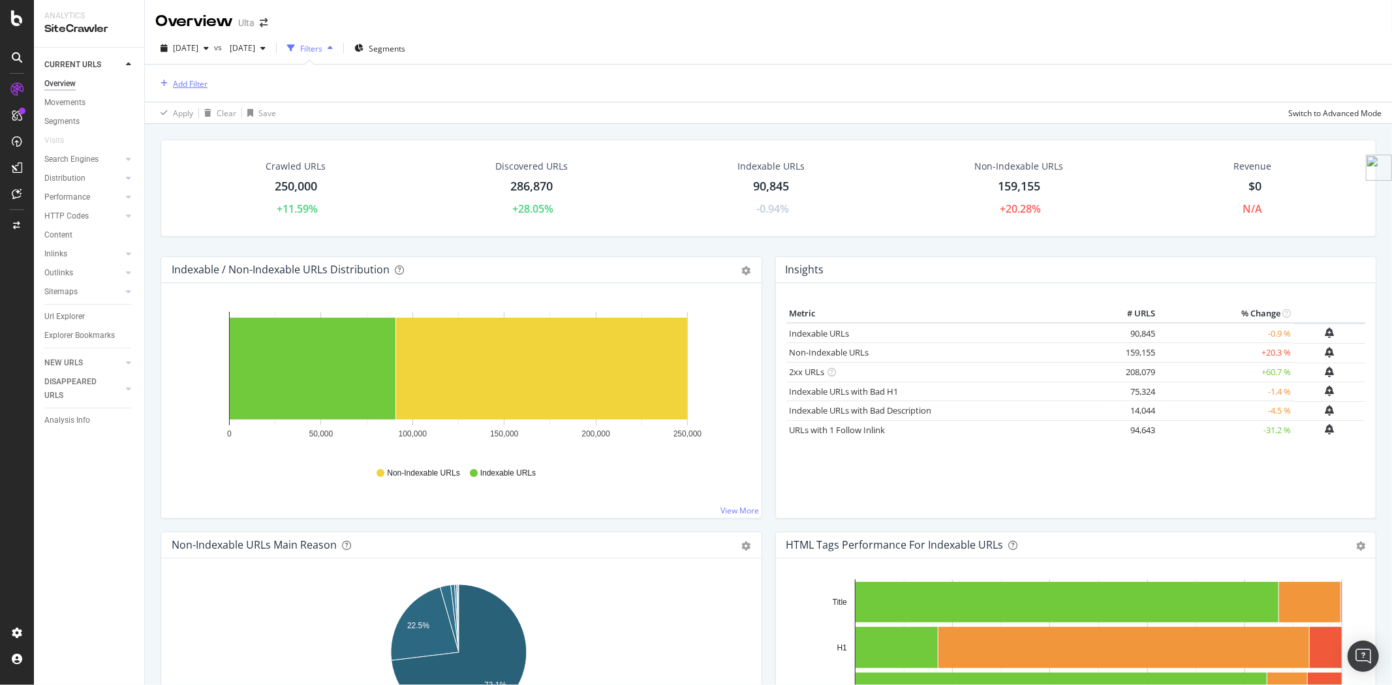
click at [187, 85] on div "Add Filter" at bounding box center [190, 83] width 35 height 11
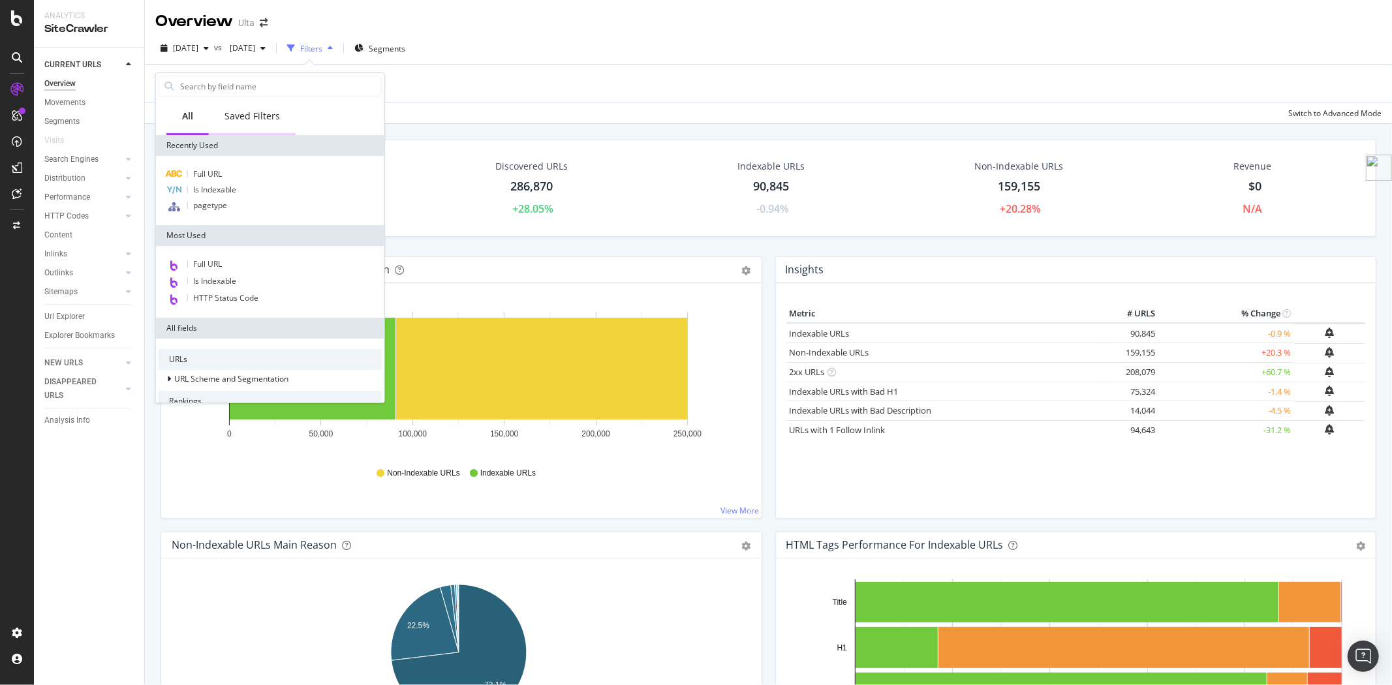
click at [264, 111] on div "Saved Filters" at bounding box center [251, 116] width 55 height 13
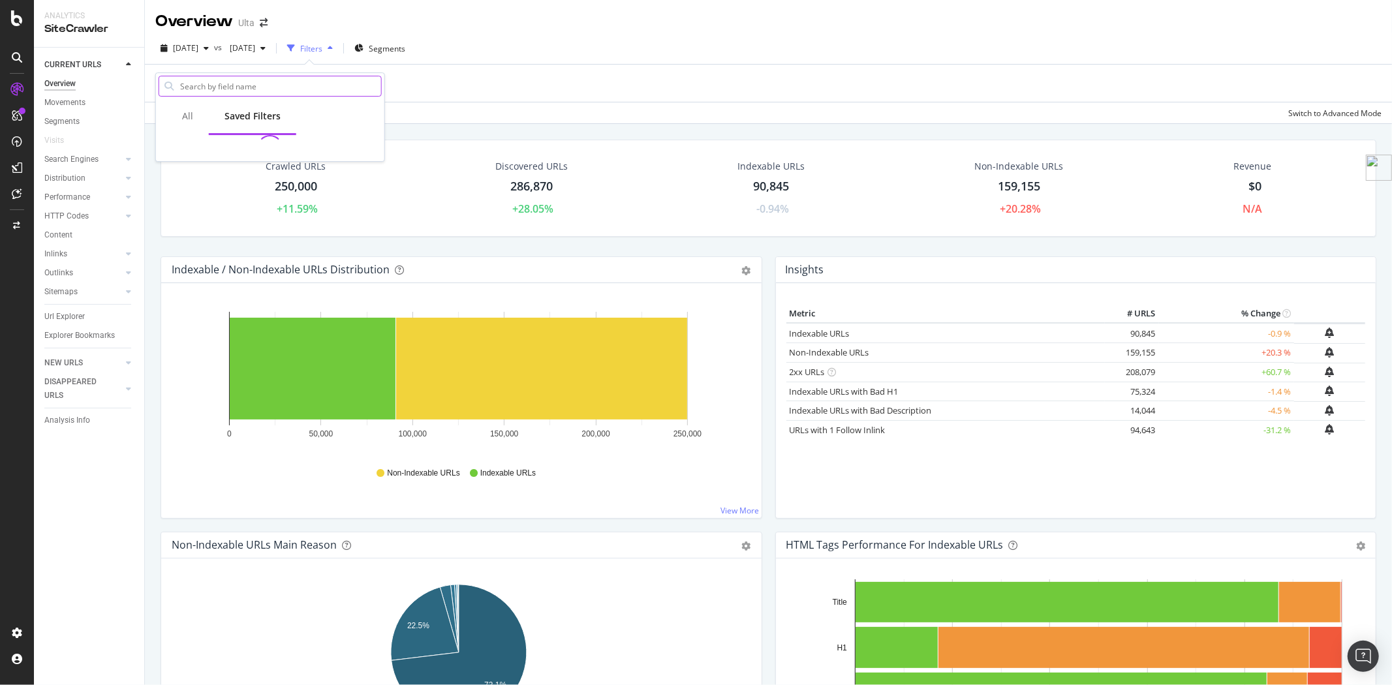
click at [281, 88] on input "text" at bounding box center [280, 86] width 202 height 20
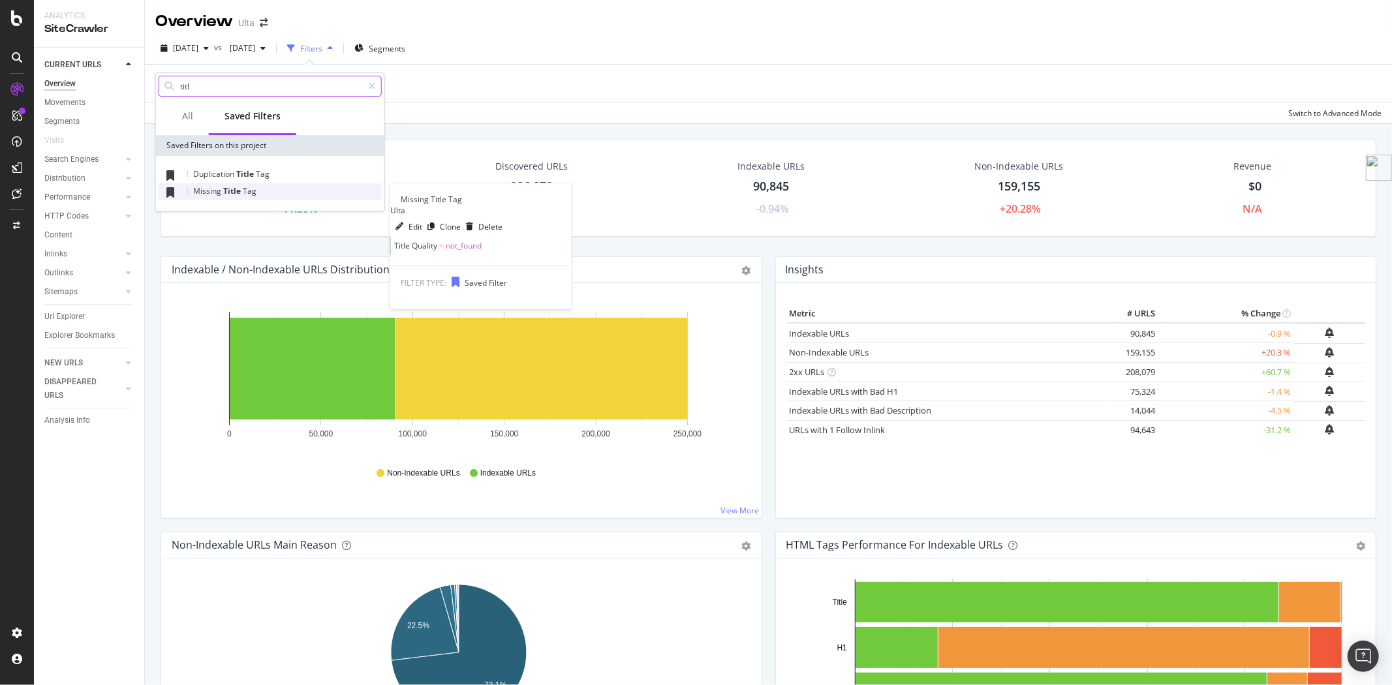
type input "titl"
click at [255, 192] on div "Missing Title Tag" at bounding box center [270, 191] width 223 height 17
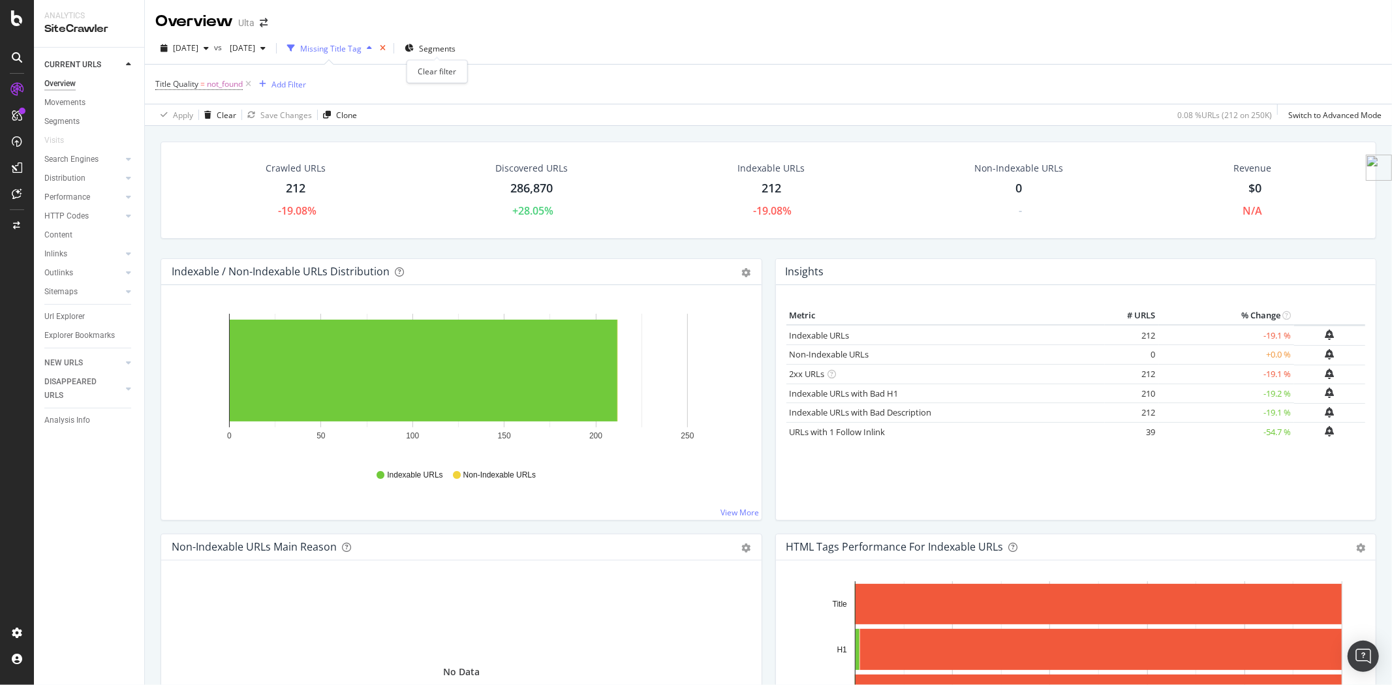
click at [386, 50] on icon "times" at bounding box center [383, 48] width 6 height 8
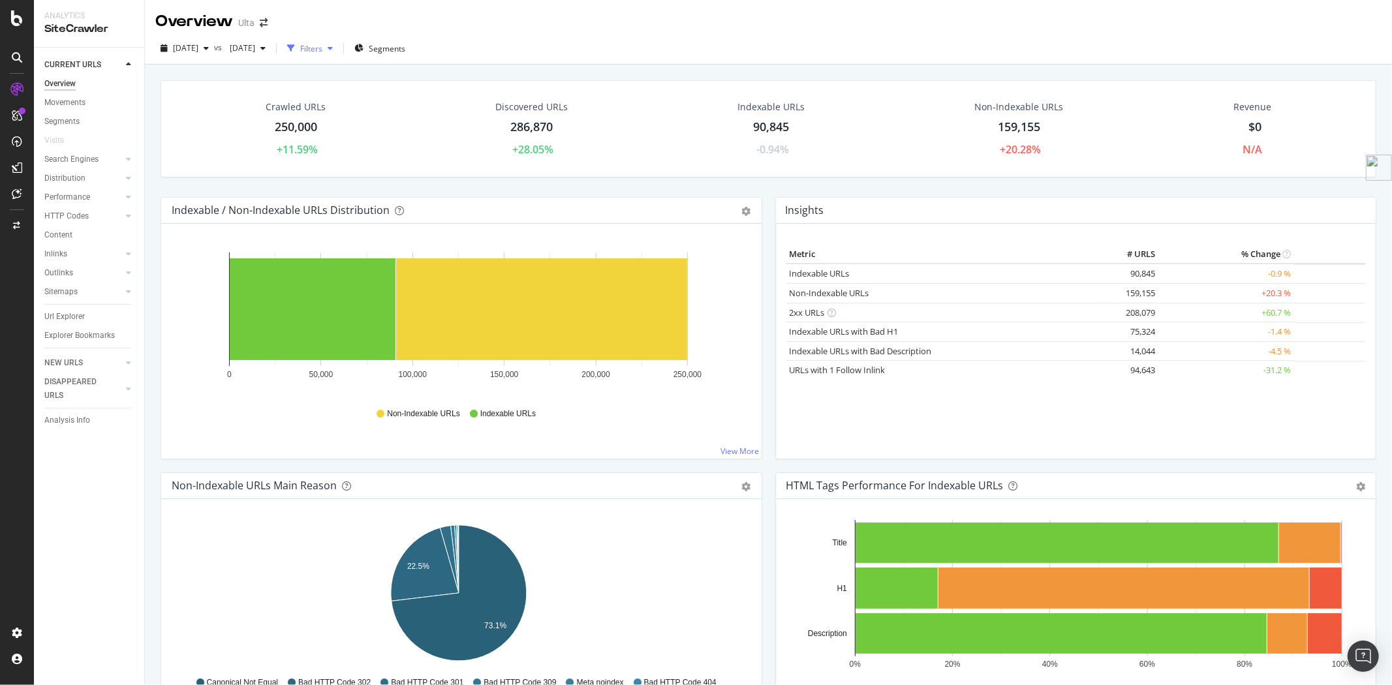
click at [338, 49] on div "button" at bounding box center [330, 48] width 16 height 8
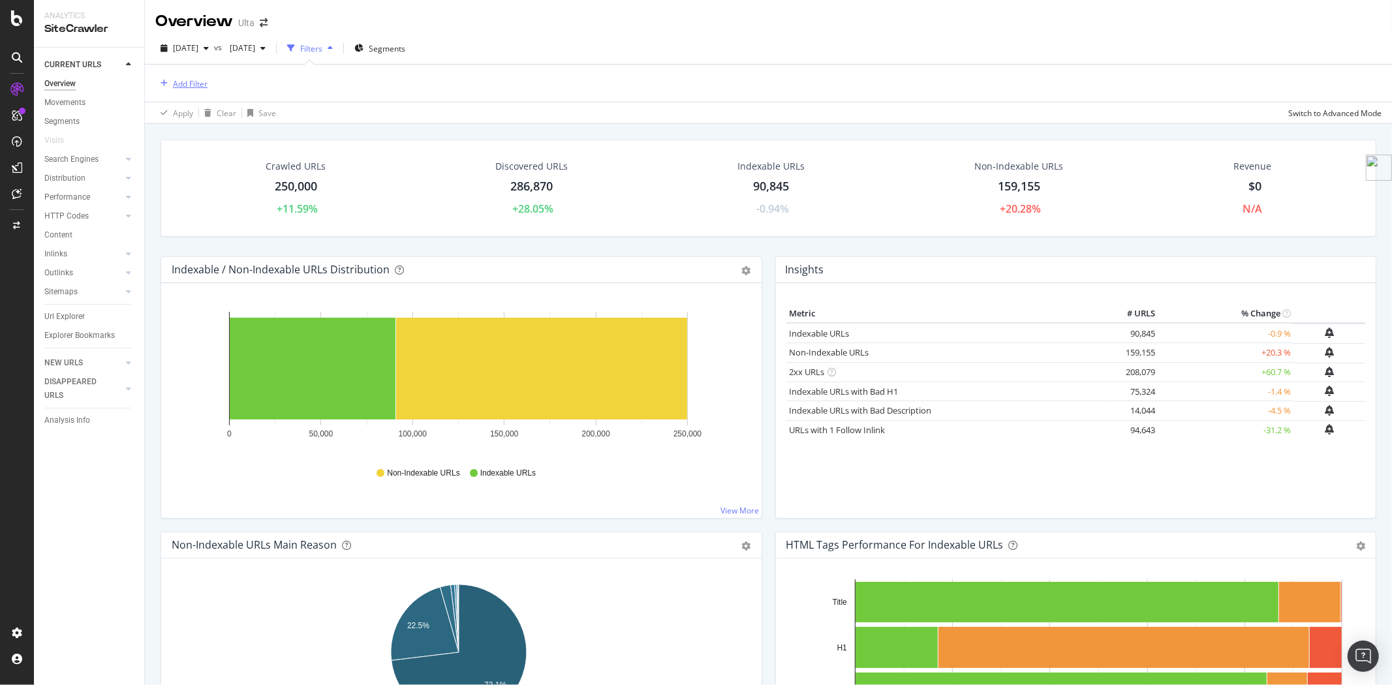
click at [203, 79] on div "Add Filter" at bounding box center [190, 83] width 35 height 11
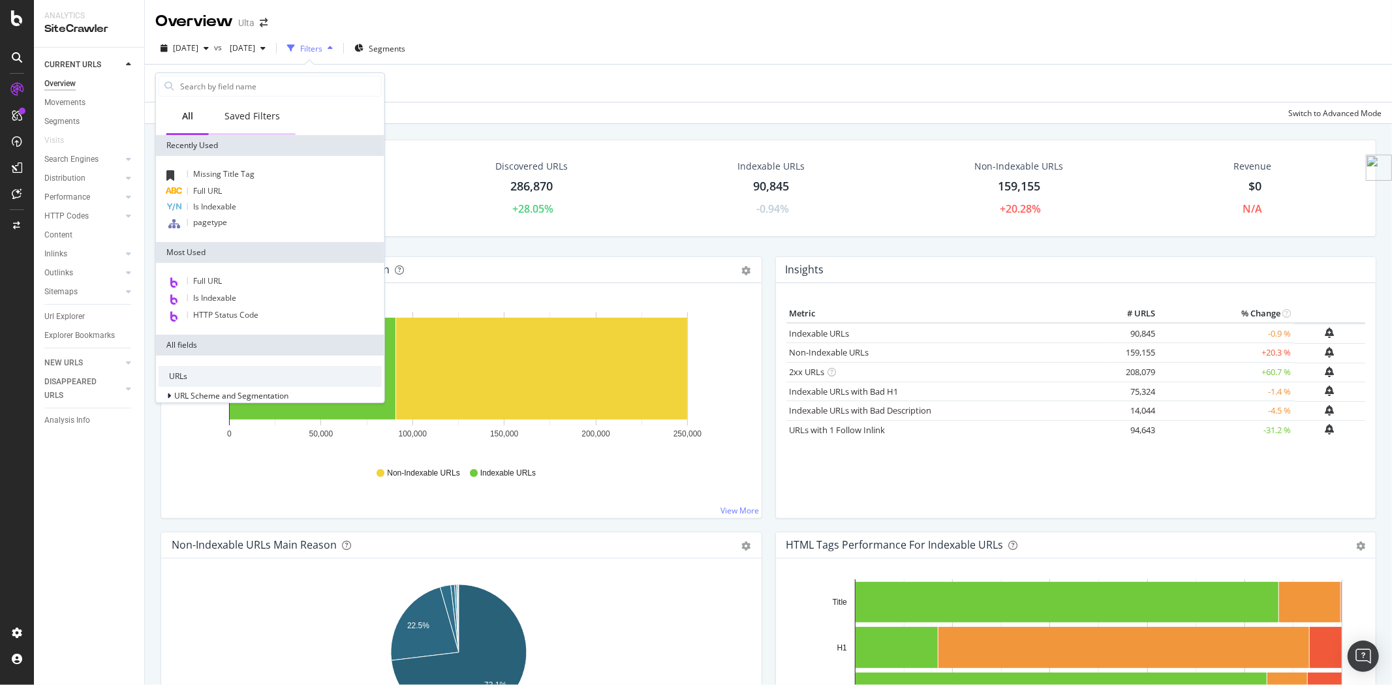
click at [258, 113] on div "Saved Filters" at bounding box center [251, 116] width 55 height 13
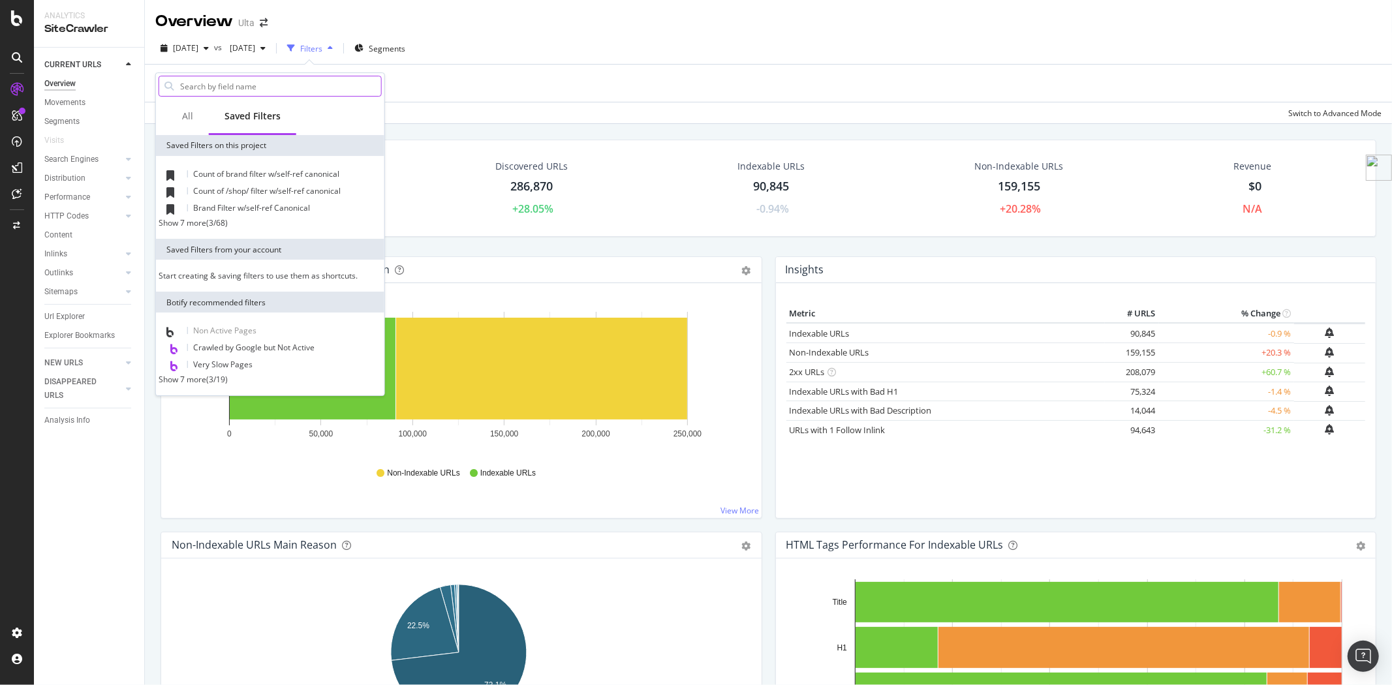
click at [239, 77] on input "text" at bounding box center [280, 86] width 202 height 20
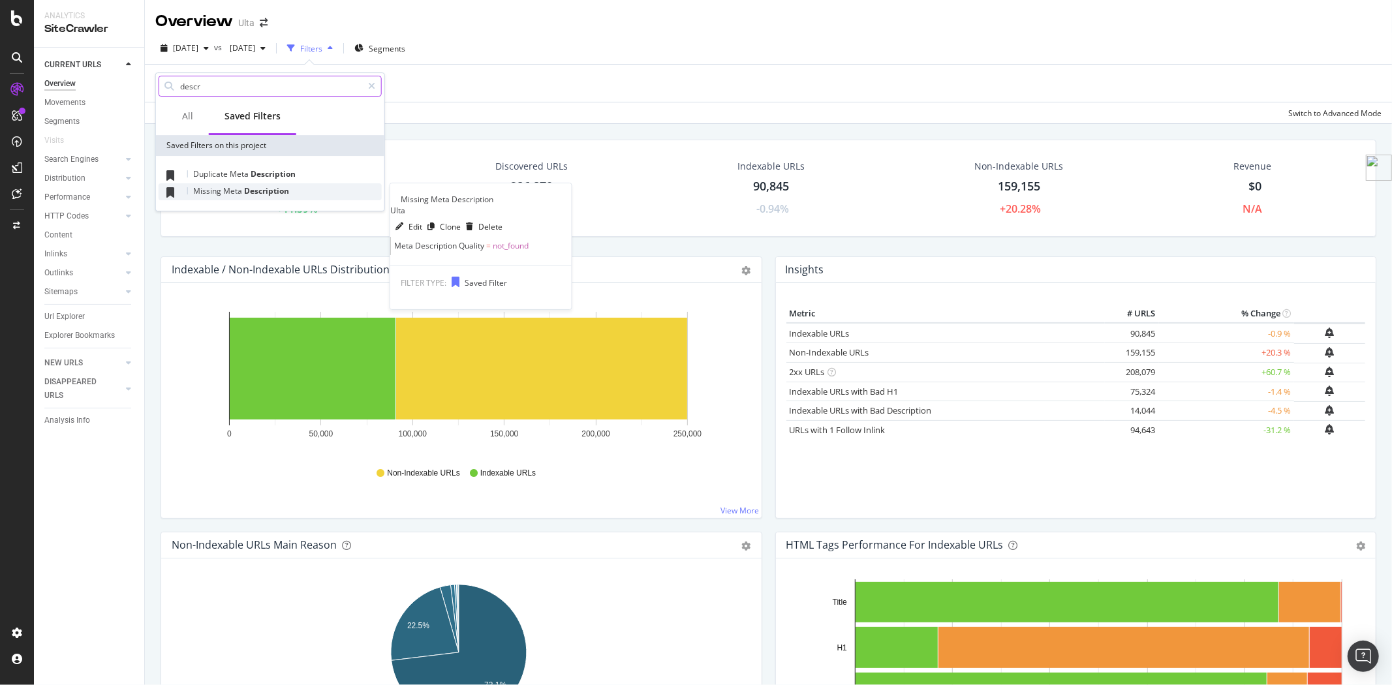
type input "descr"
click at [253, 192] on span "Description" at bounding box center [266, 190] width 45 height 11
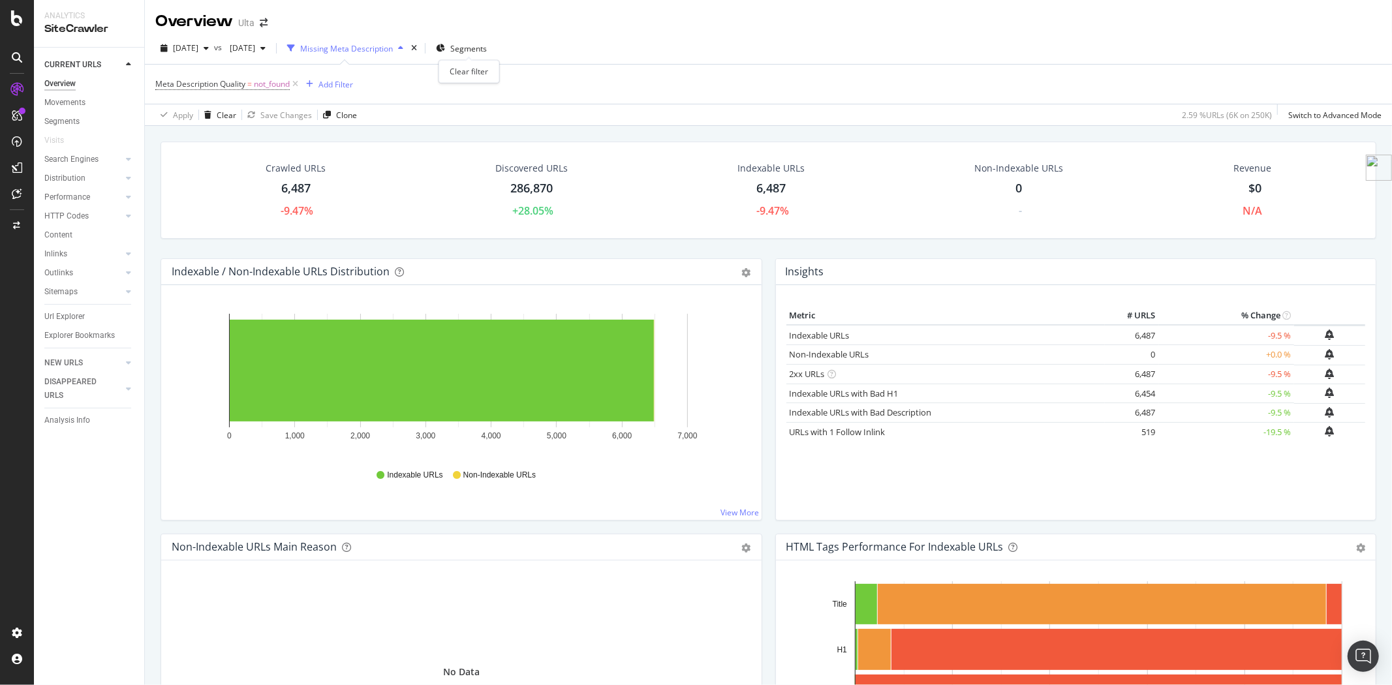
click at [420, 46] on div "times" at bounding box center [413, 48] width 11 height 13
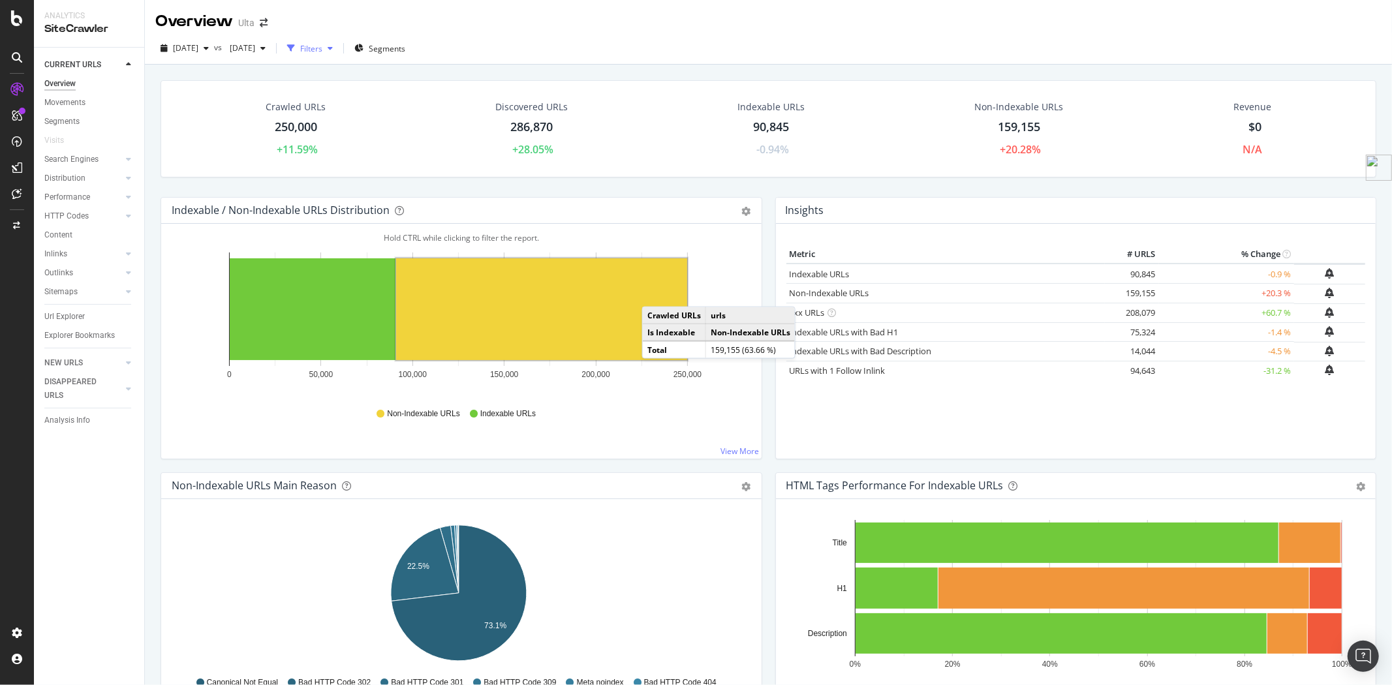
click at [300, 46] on div "button" at bounding box center [291, 48] width 18 height 18
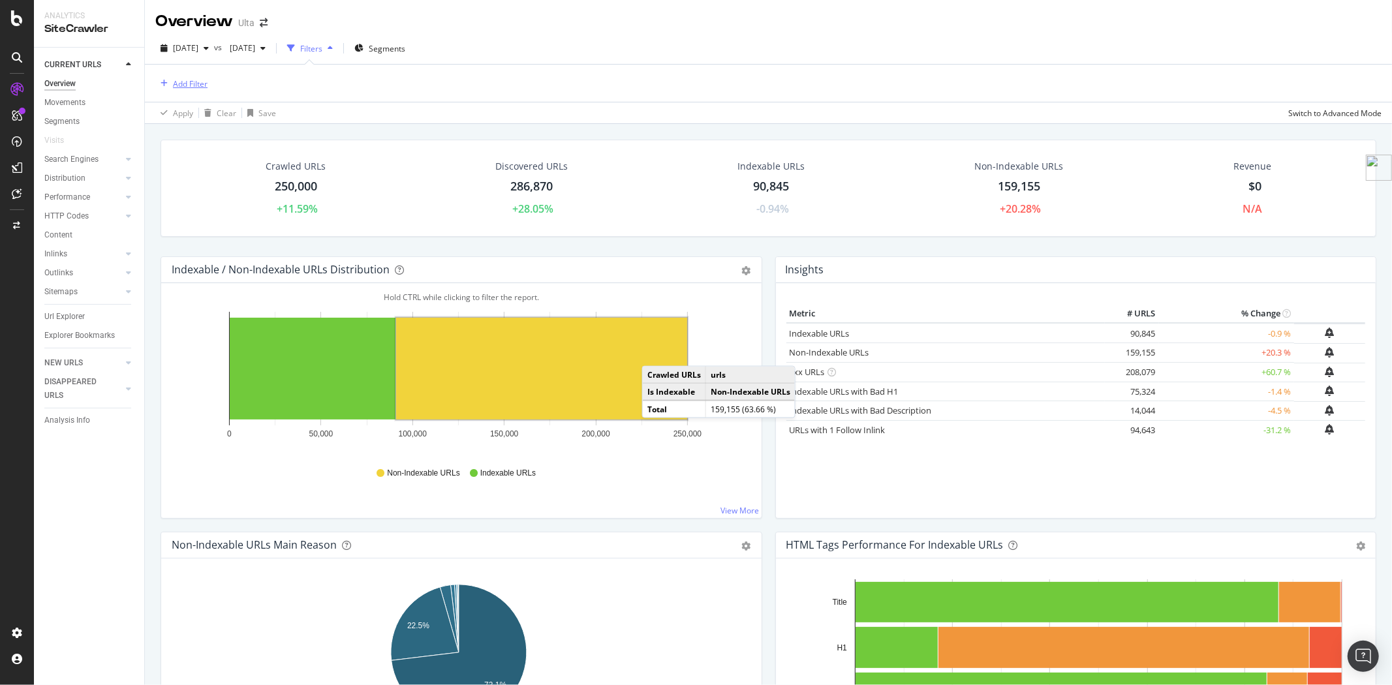
click at [204, 79] on div "Add Filter" at bounding box center [190, 83] width 35 height 11
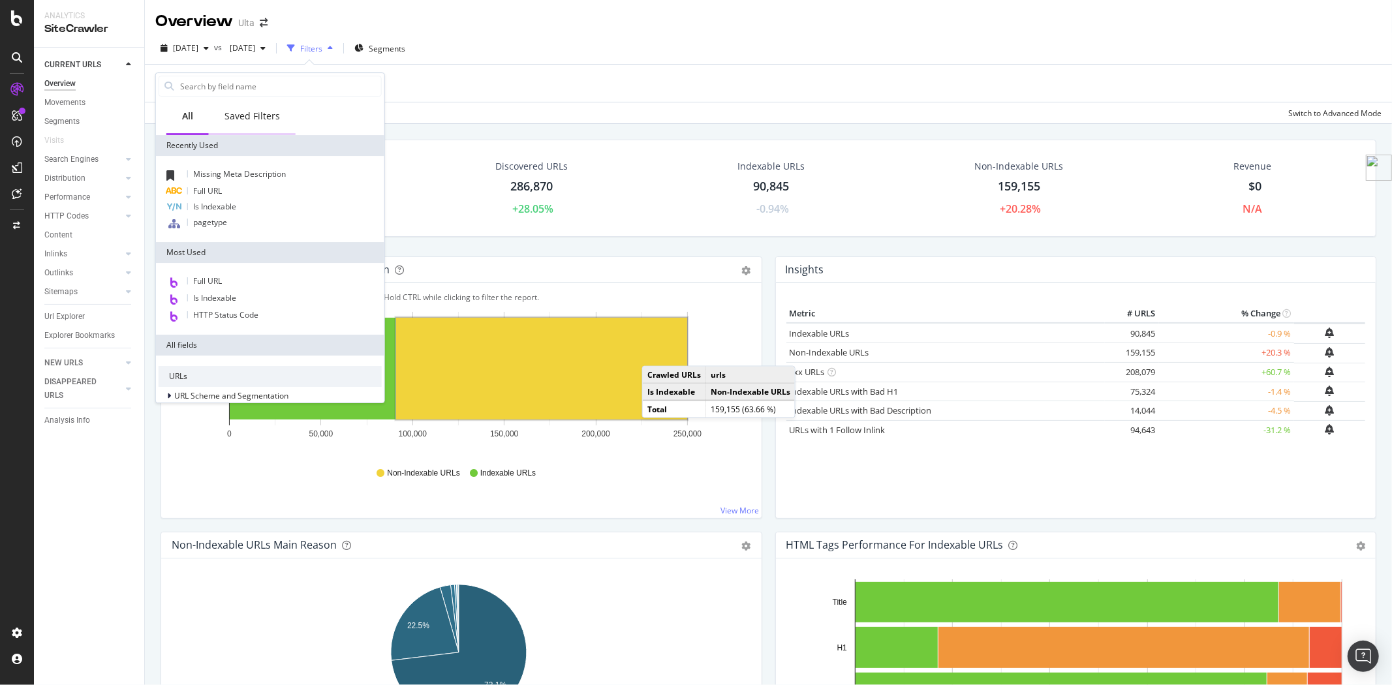
click at [275, 114] on div "Saved Filters" at bounding box center [251, 116] width 55 height 13
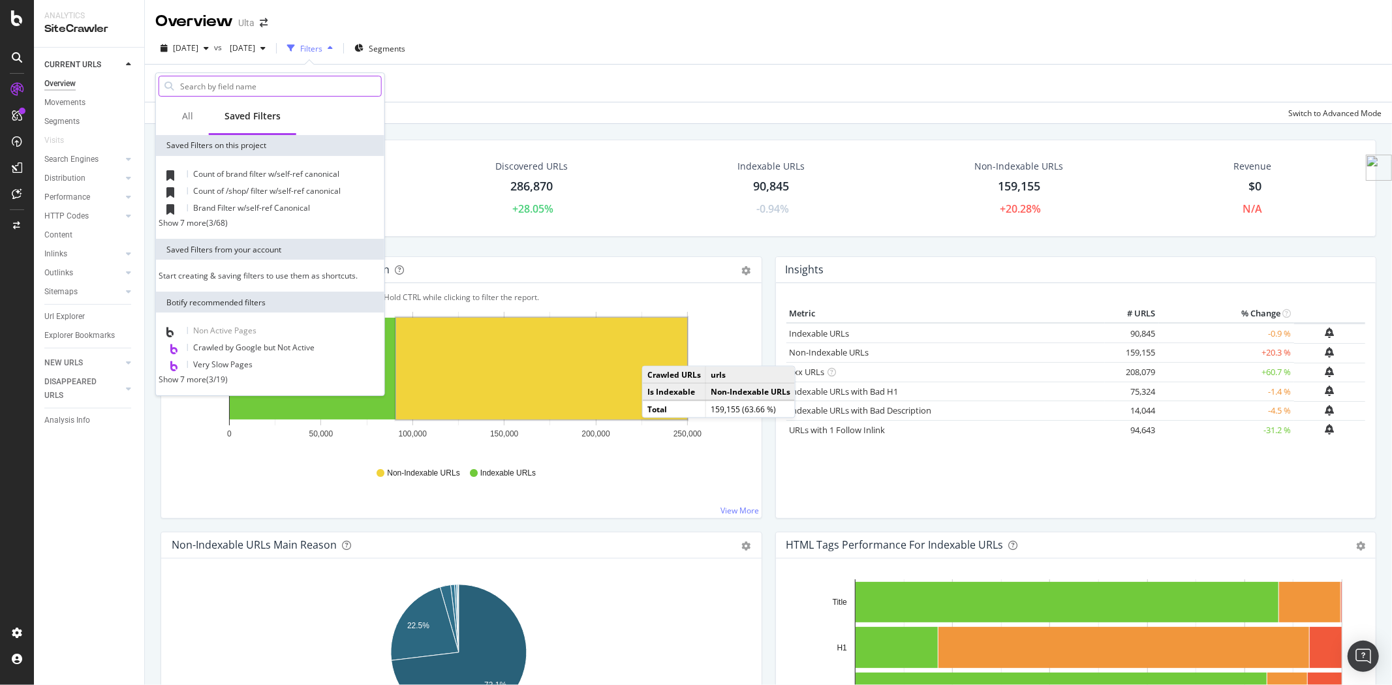
click at [284, 89] on input "text" at bounding box center [280, 86] width 202 height 20
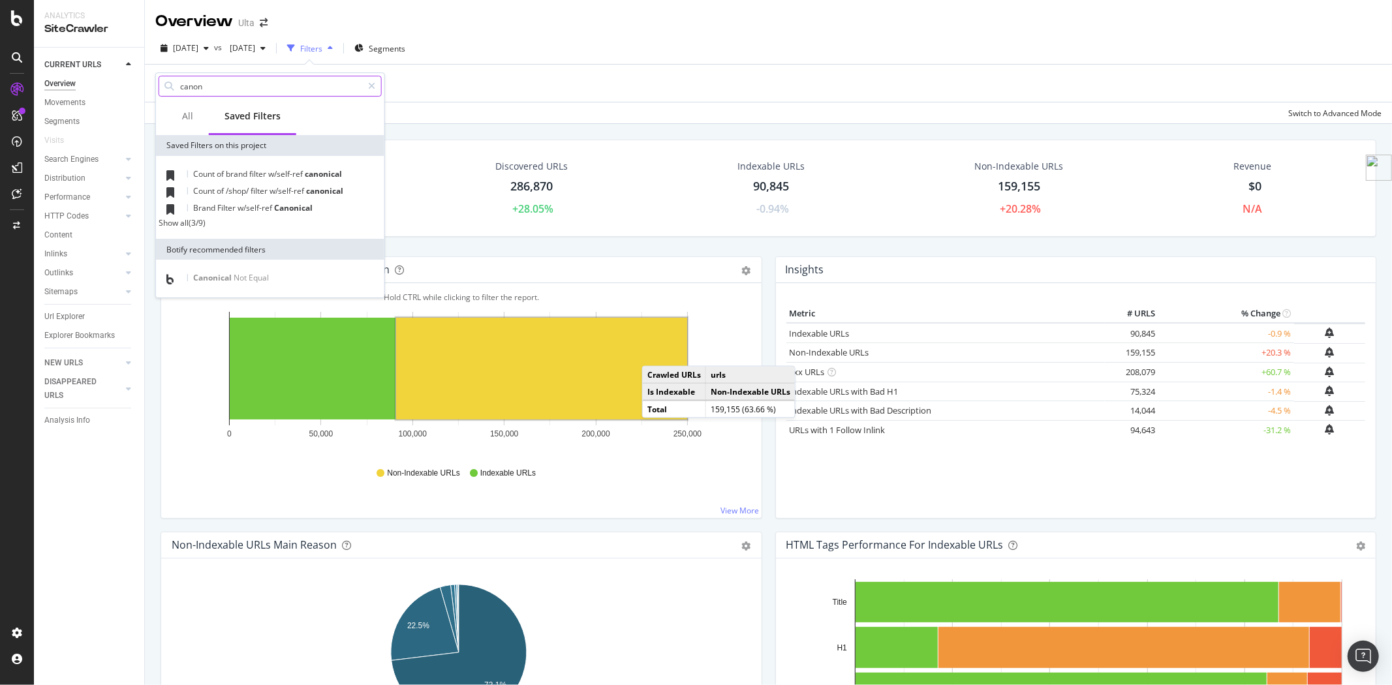
type input "canon"
click at [185, 228] on div "Show all" at bounding box center [174, 222] width 30 height 11
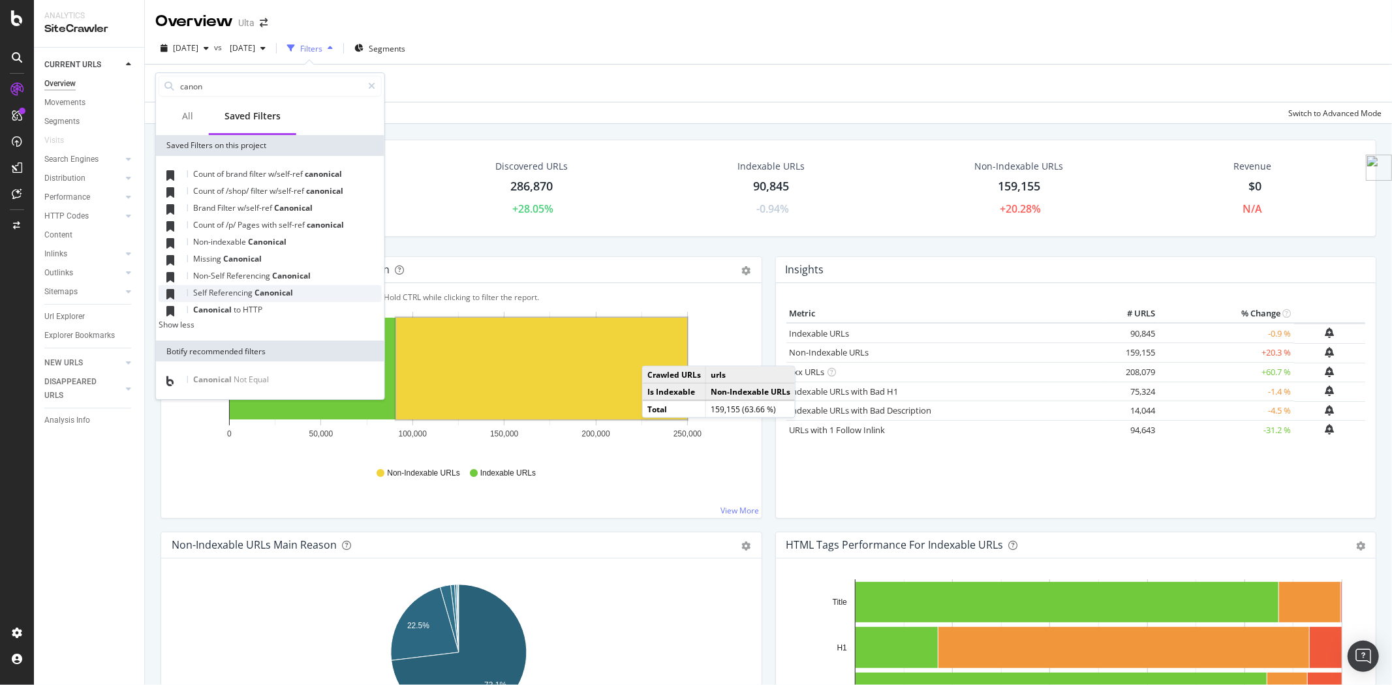
click at [214, 292] on span "Referencing" at bounding box center [232, 292] width 46 height 11
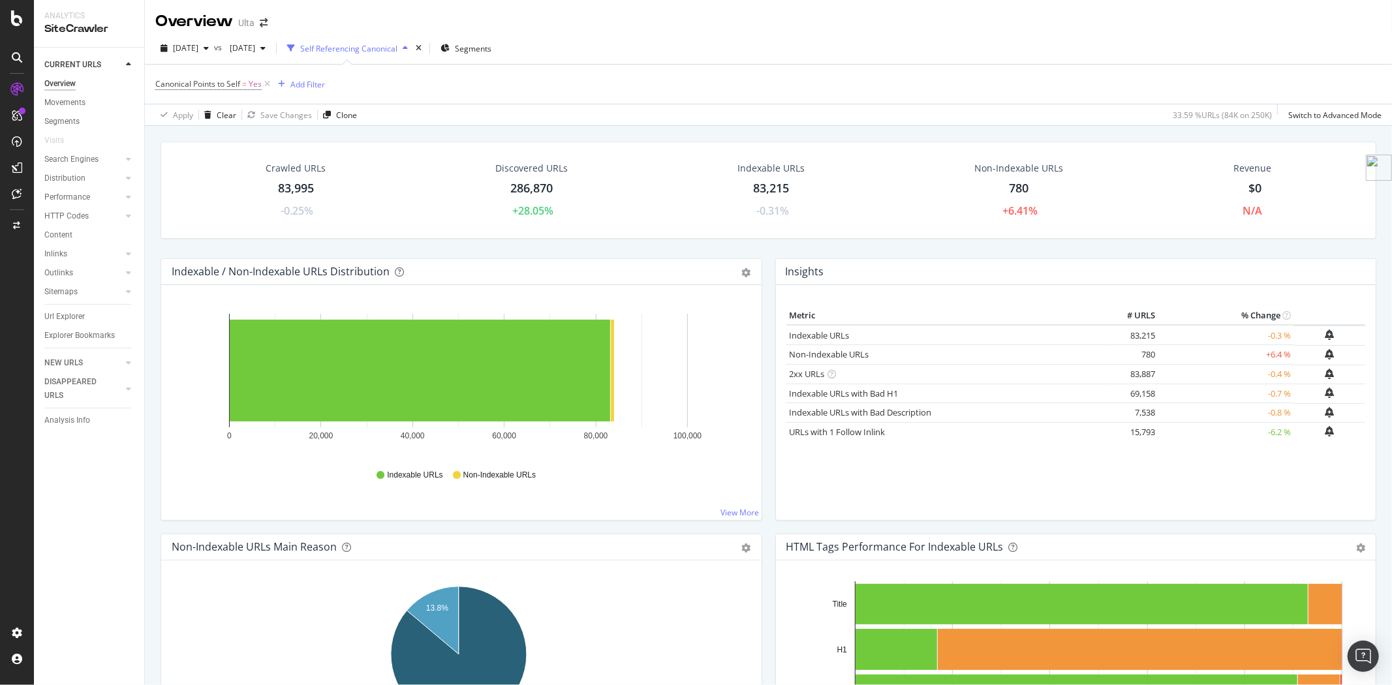
click at [413, 47] on div "button" at bounding box center [405, 48] width 16 height 8
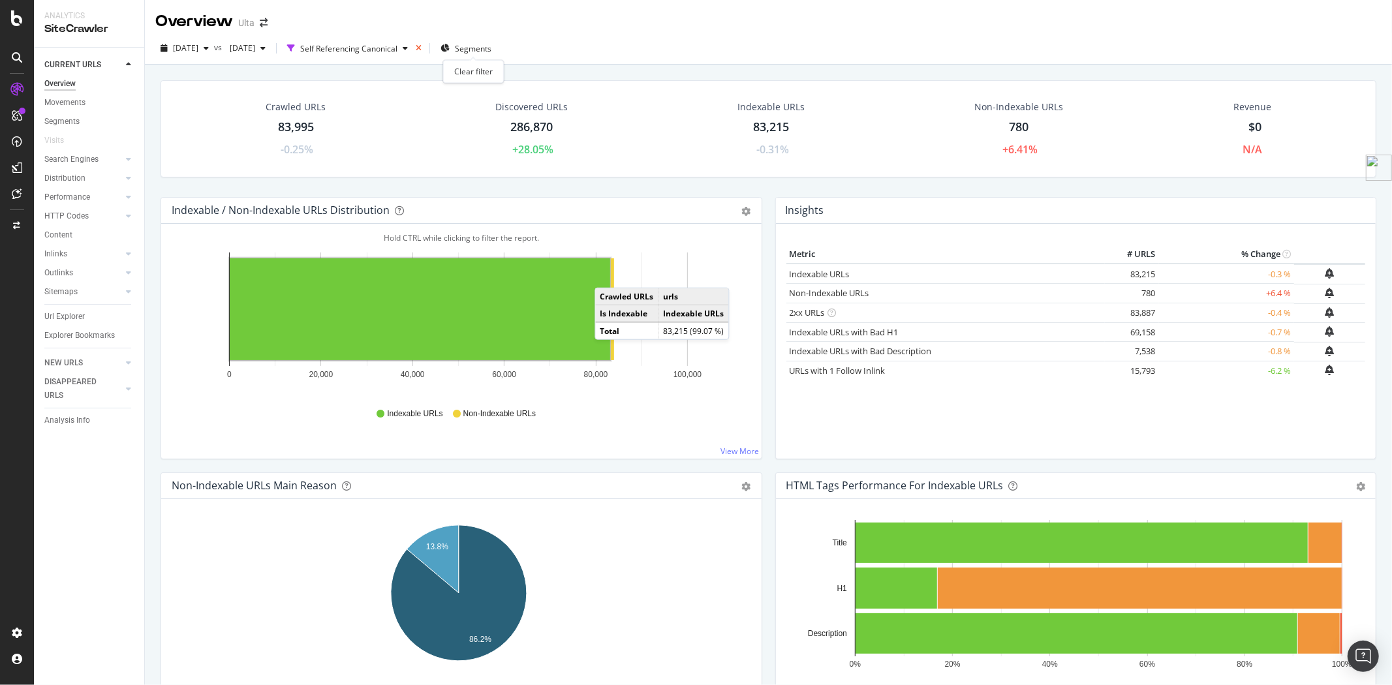
click at [421, 47] on icon "times" at bounding box center [419, 48] width 6 height 8
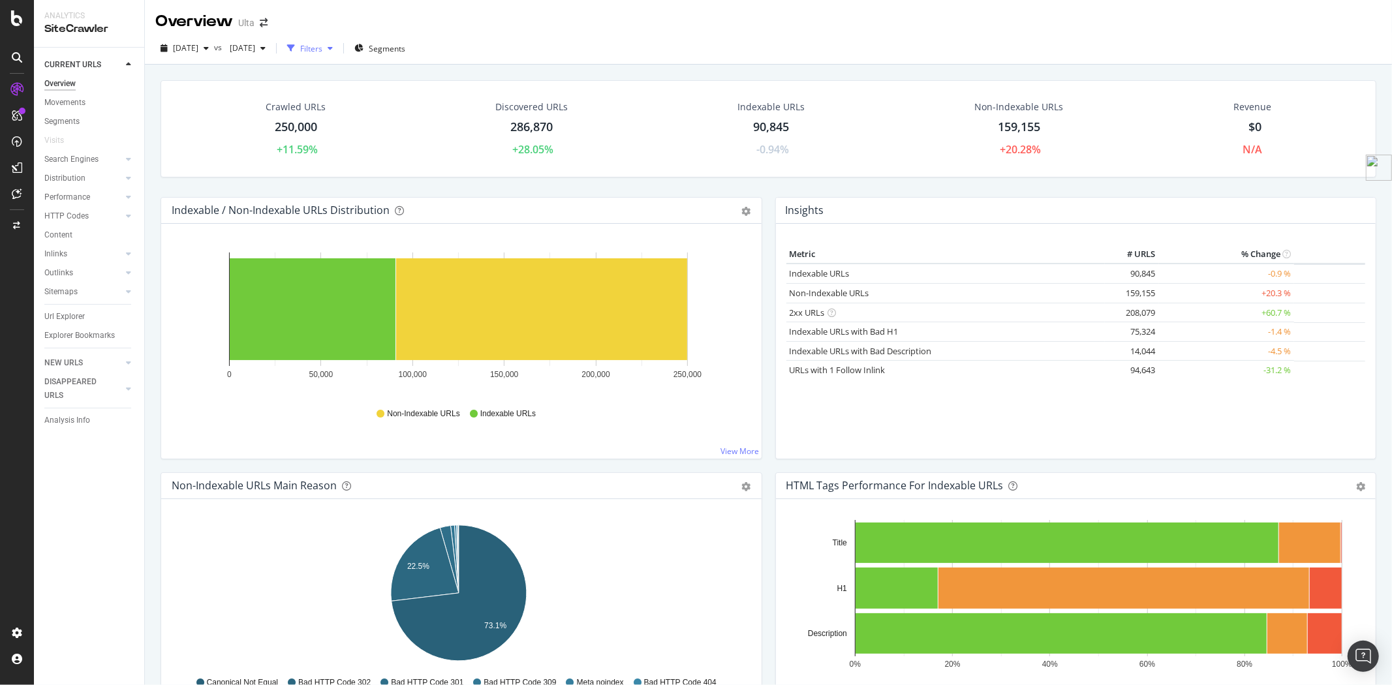
click at [322, 52] on div "Filters" at bounding box center [311, 48] width 22 height 11
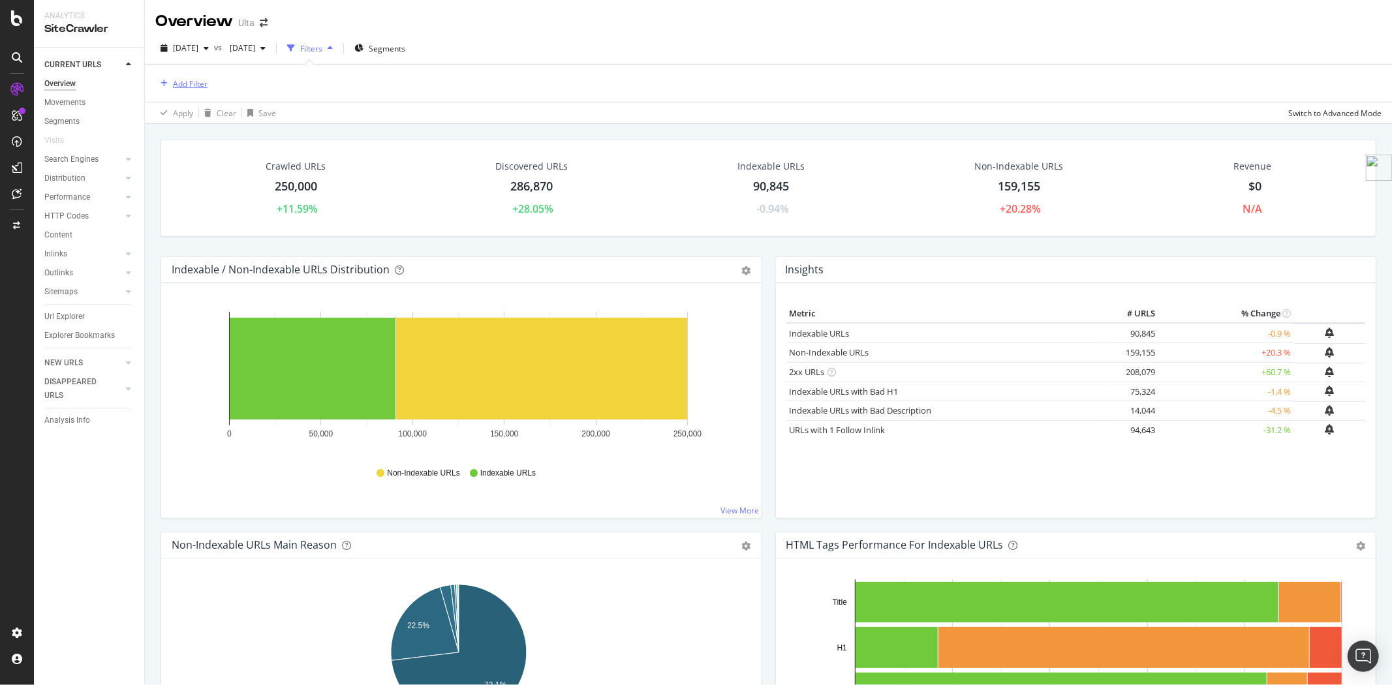
click at [181, 84] on div "Add Filter" at bounding box center [190, 83] width 35 height 11
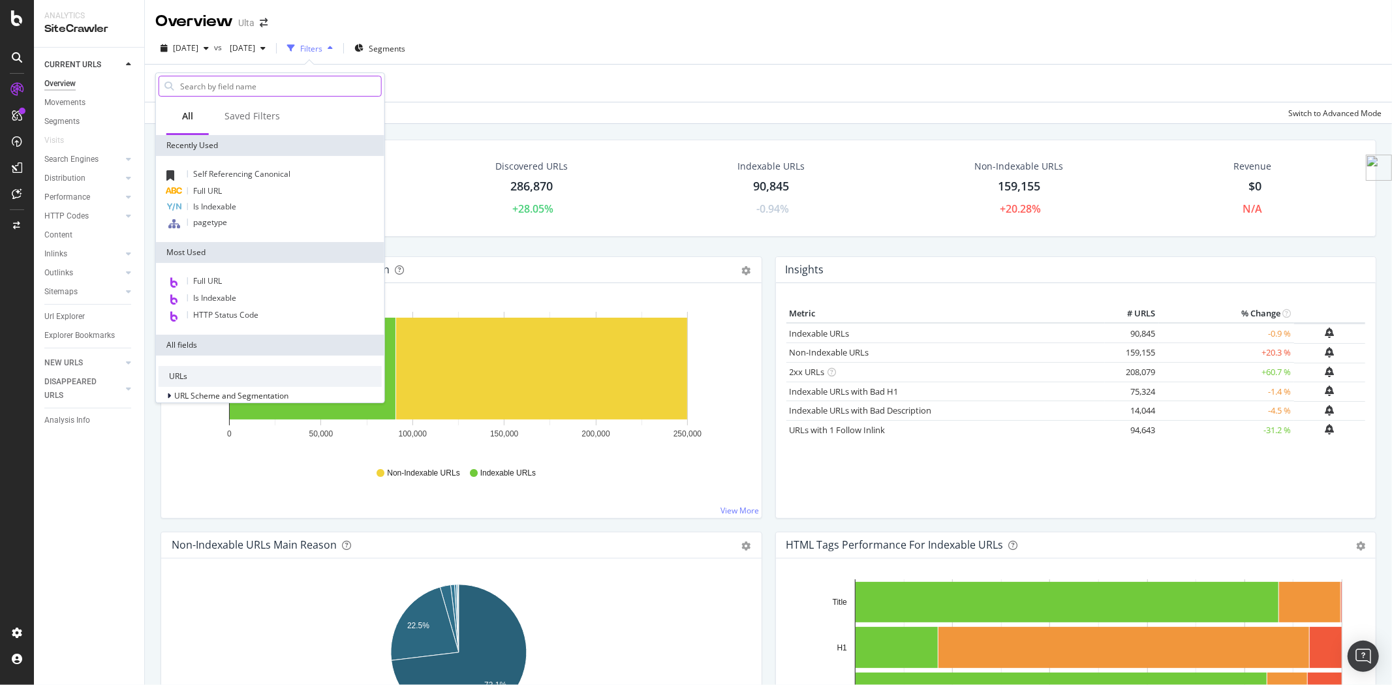
click at [257, 83] on input "text" at bounding box center [280, 86] width 202 height 20
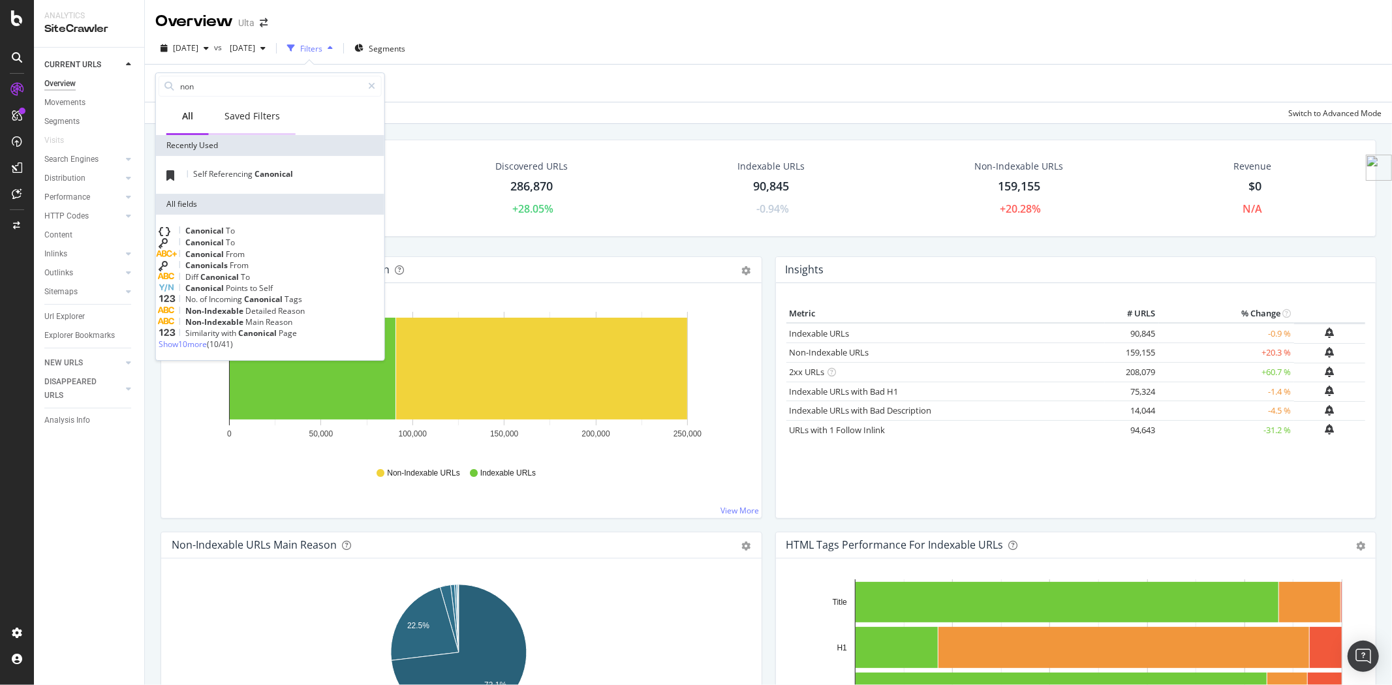
type input "non"
click at [266, 120] on div "Saved Filters" at bounding box center [251, 116] width 55 height 13
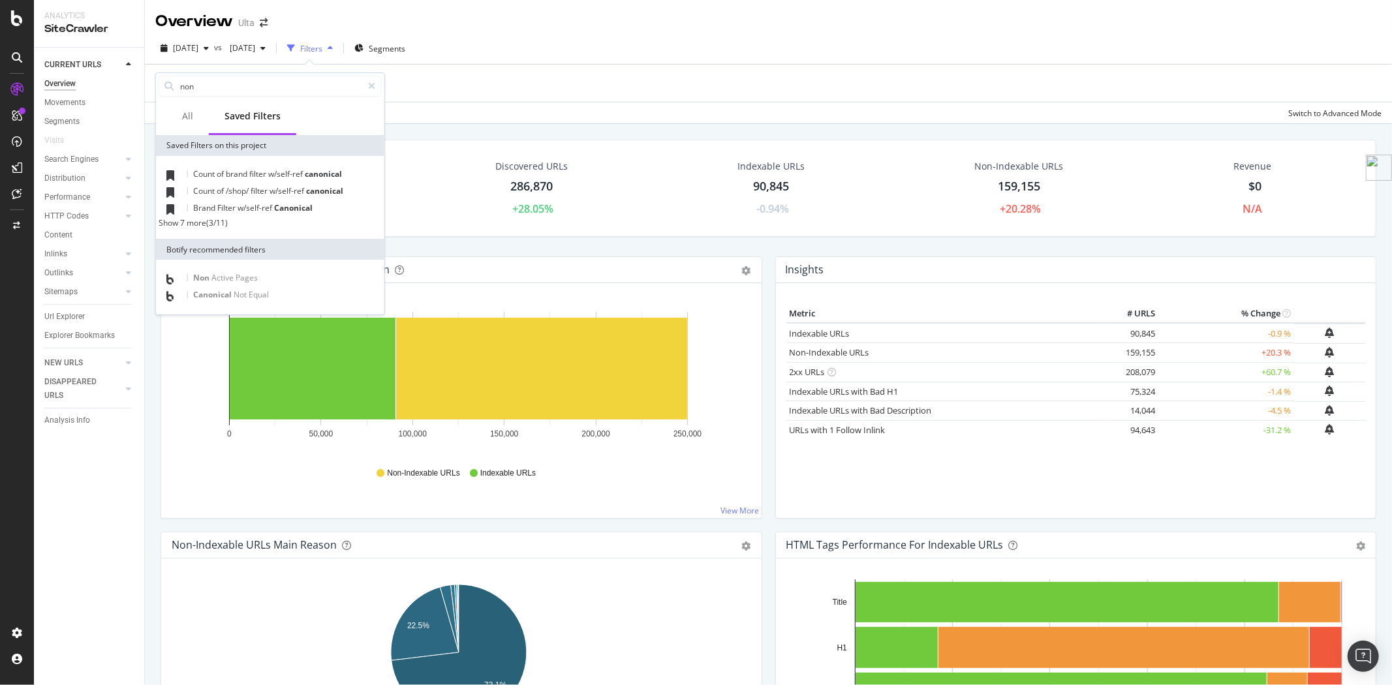
click at [185, 226] on div "Show 7 more" at bounding box center [183, 222] width 48 height 11
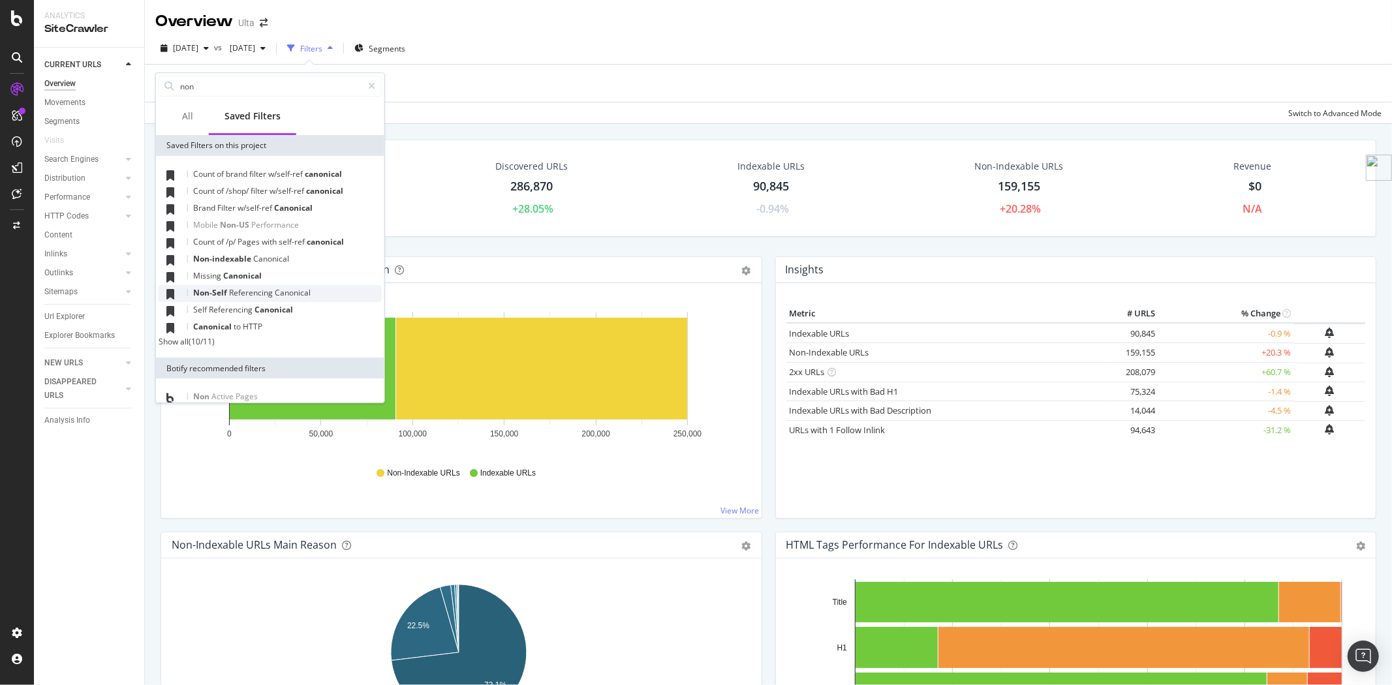
click at [232, 298] on div "Non-Self Referencing Canonical" at bounding box center [270, 293] width 223 height 17
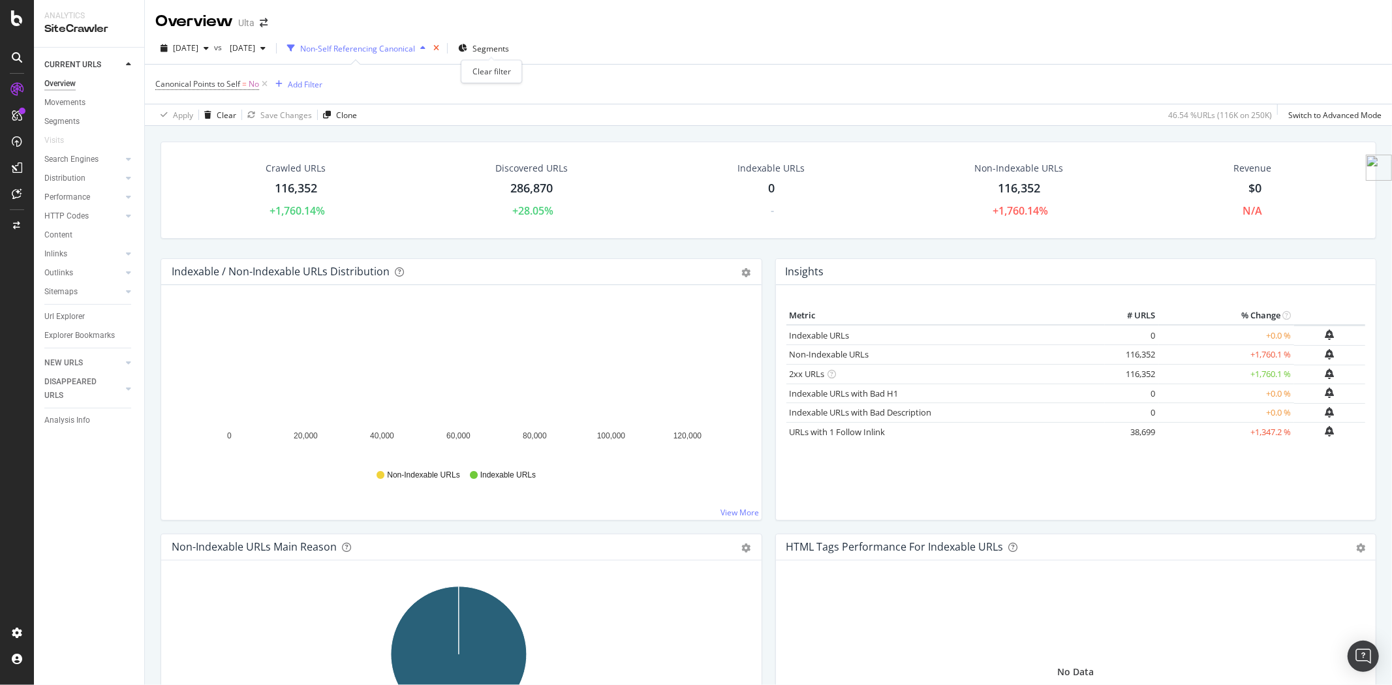
click at [439, 49] on icon "times" at bounding box center [436, 48] width 6 height 8
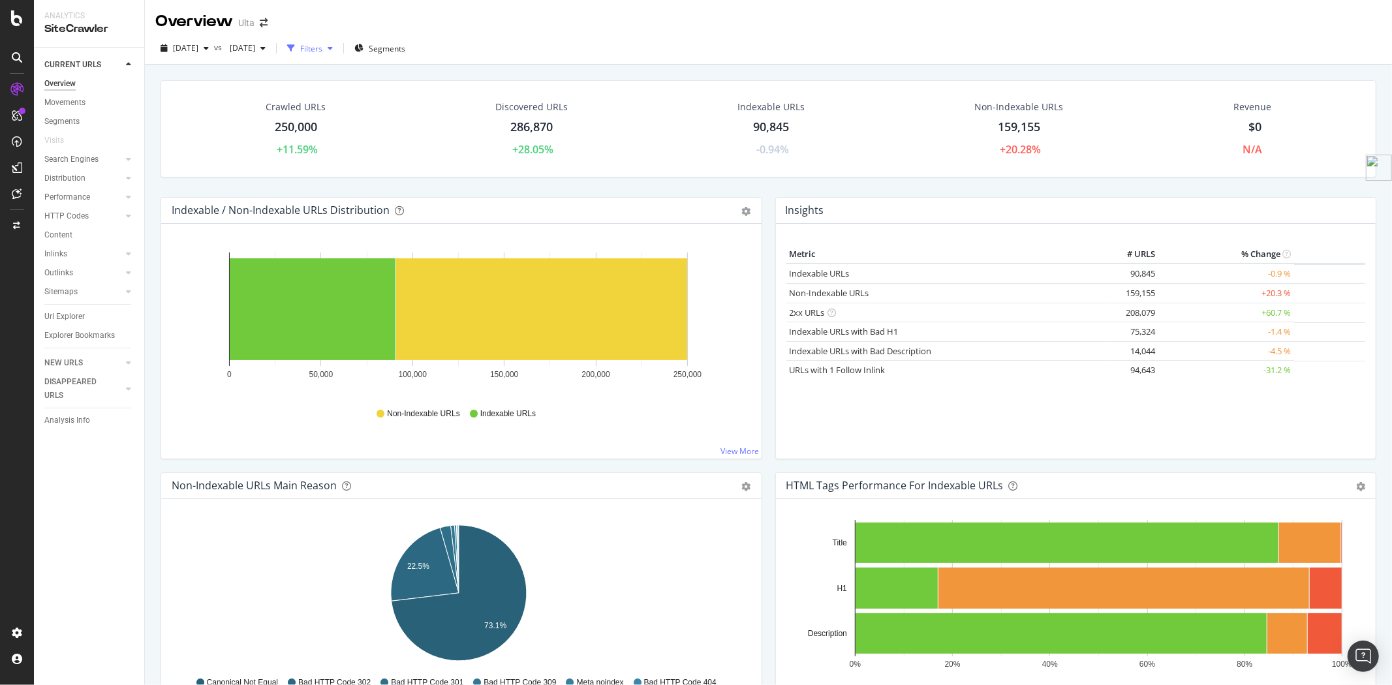
click at [300, 50] on div "button" at bounding box center [291, 48] width 18 height 18
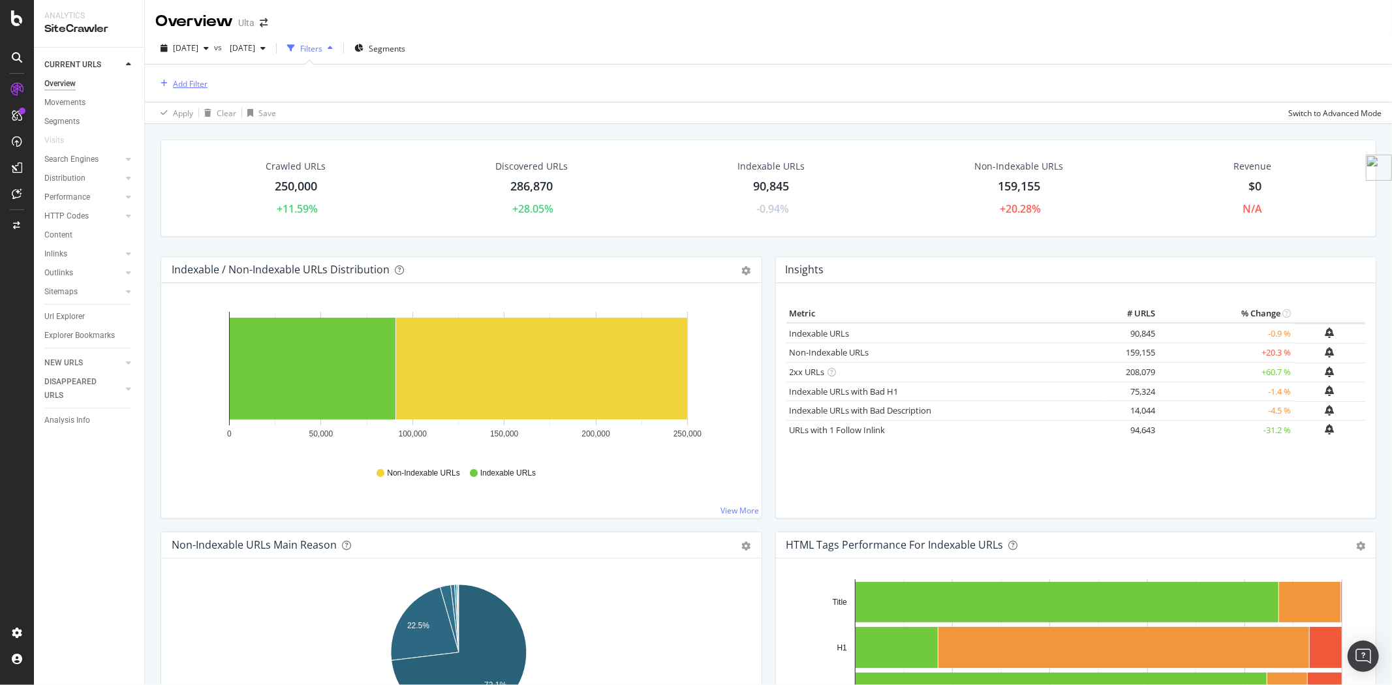
click at [185, 85] on div "Add Filter" at bounding box center [190, 83] width 35 height 11
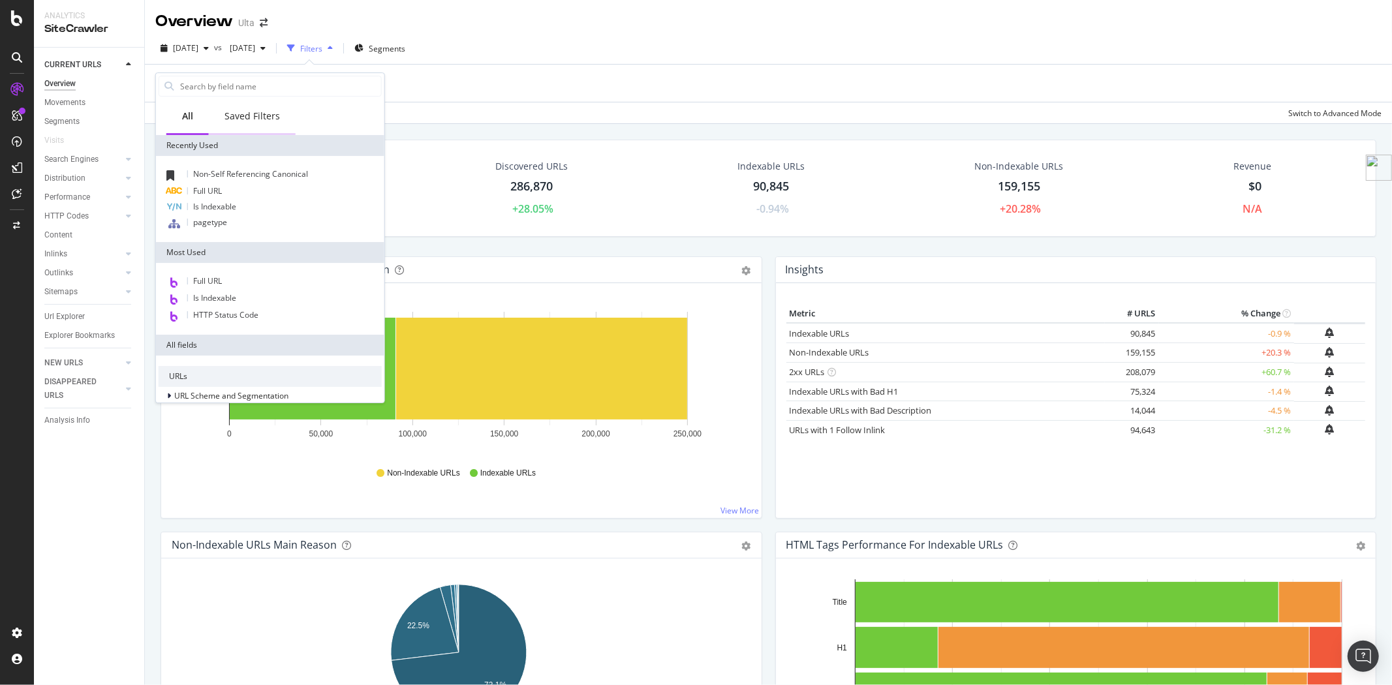
click at [258, 110] on div "Saved Filters" at bounding box center [251, 116] width 55 height 13
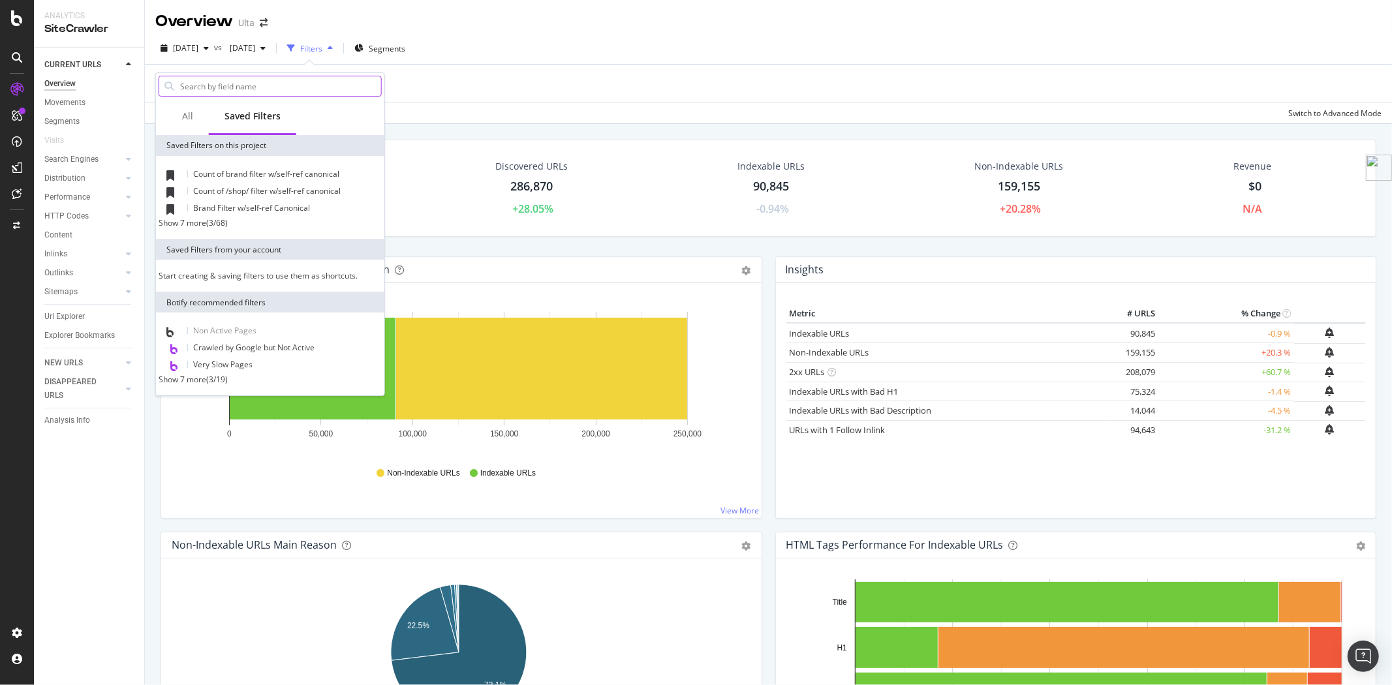
click at [257, 84] on input "text" at bounding box center [280, 86] width 202 height 20
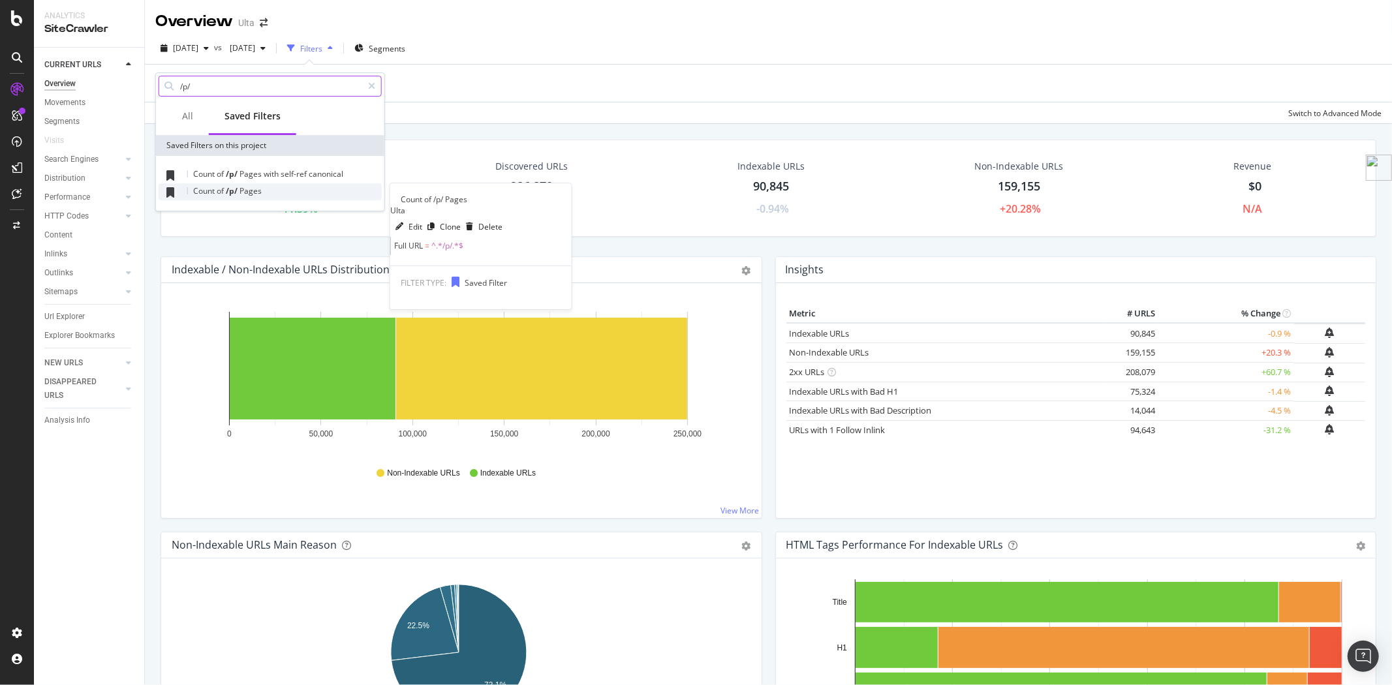
type input "/p/"
click at [236, 194] on span "/p/" at bounding box center [233, 190] width 14 height 11
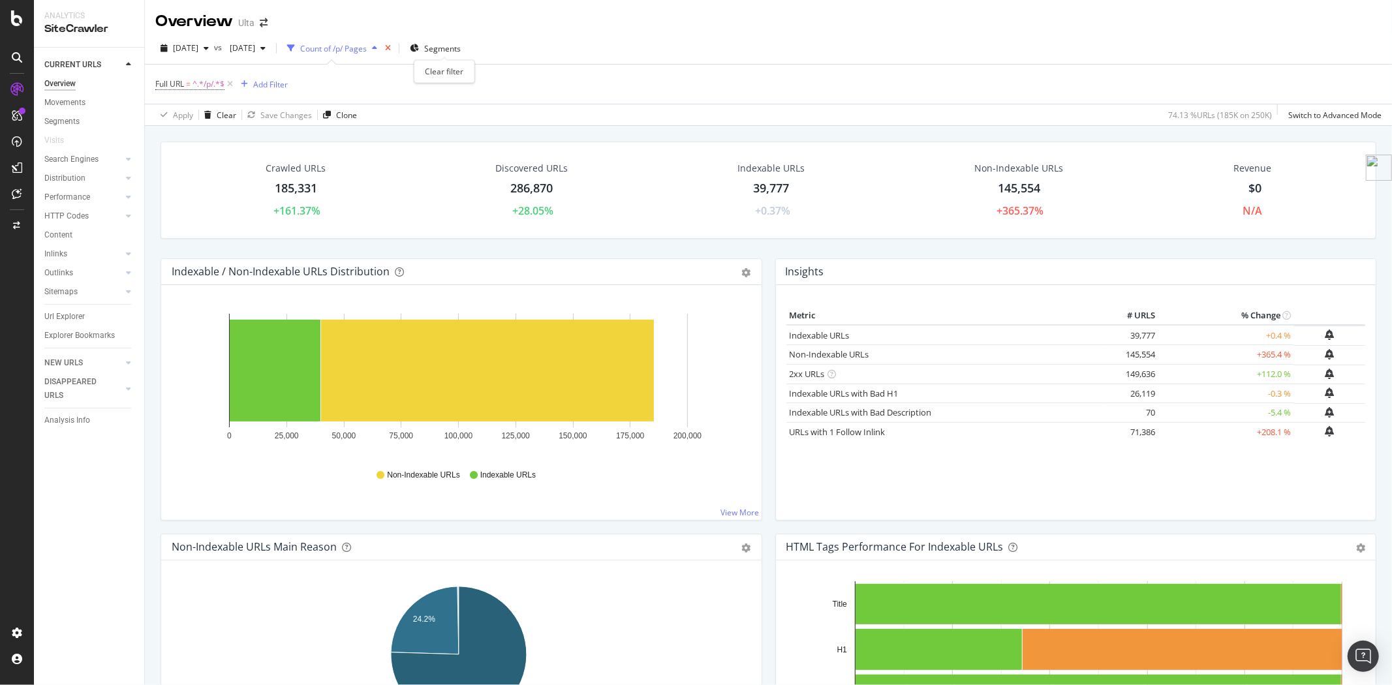
click at [391, 46] on icon "times" at bounding box center [388, 48] width 6 height 8
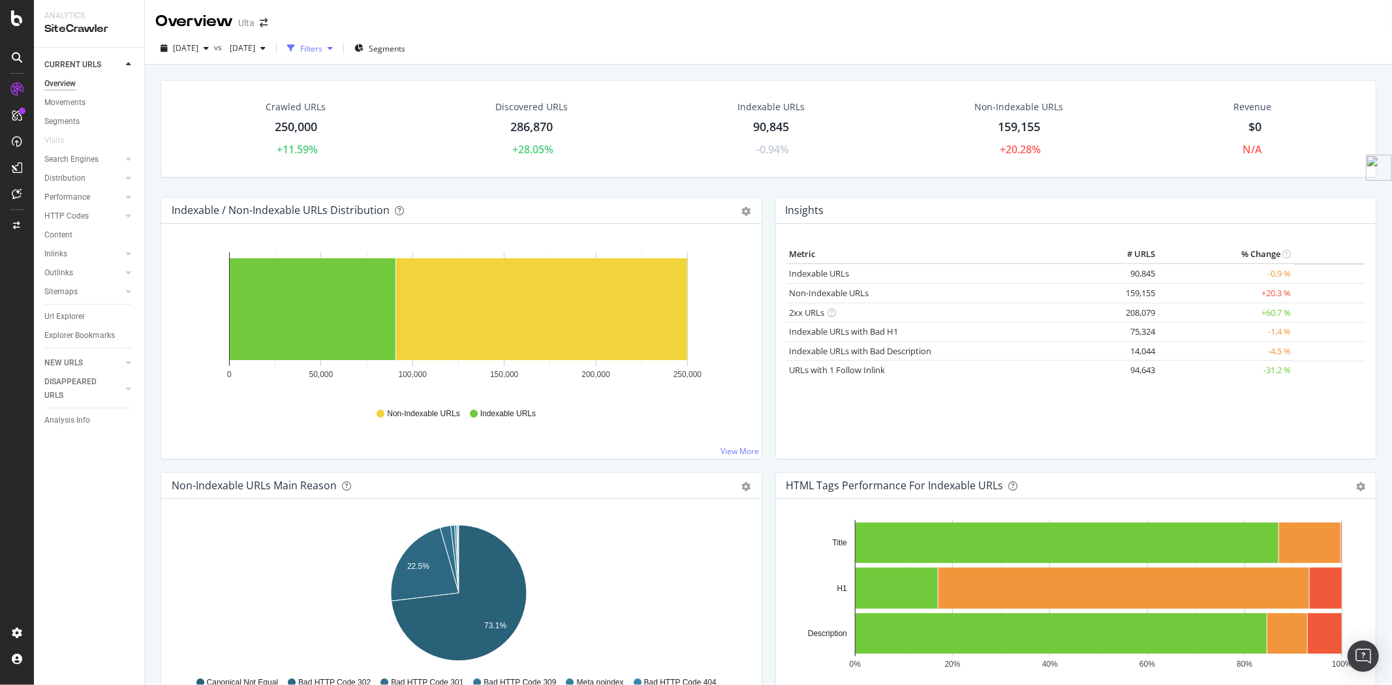
click at [333, 48] on icon "button" at bounding box center [330, 48] width 5 height 8
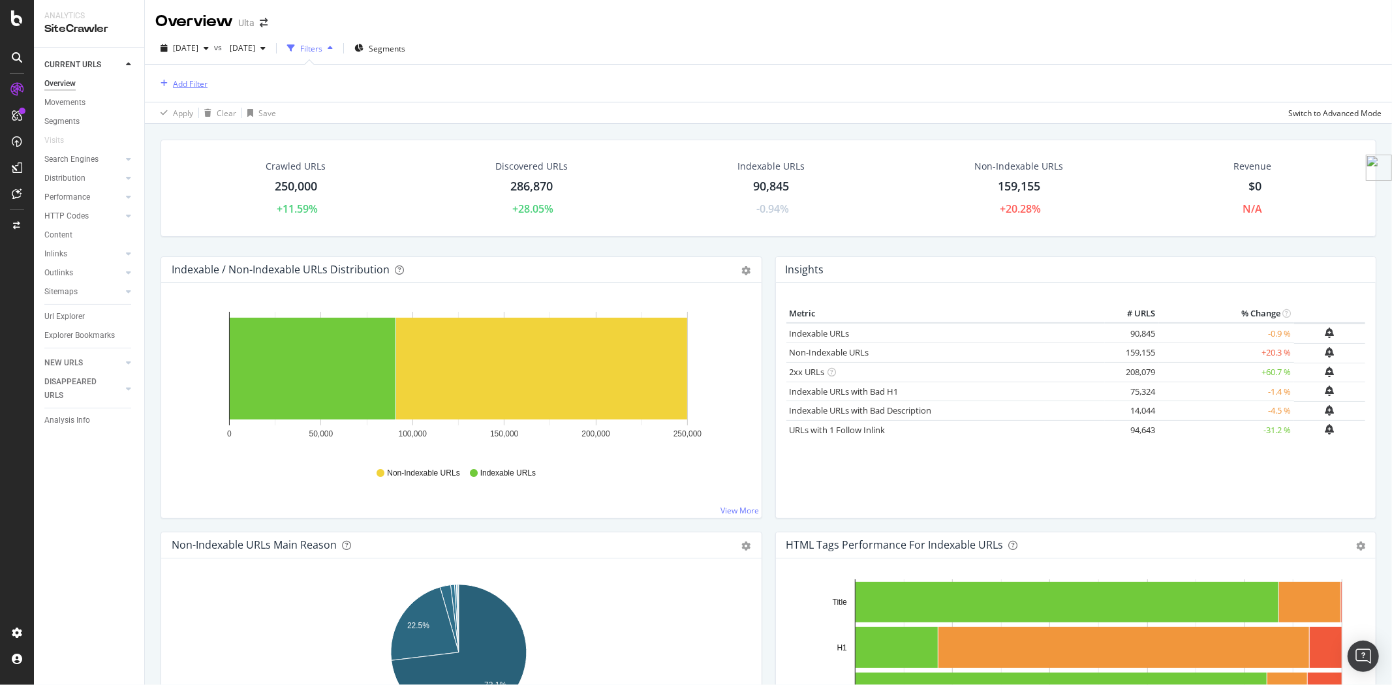
click at [201, 76] on div "Add Filter" at bounding box center [181, 83] width 52 height 14
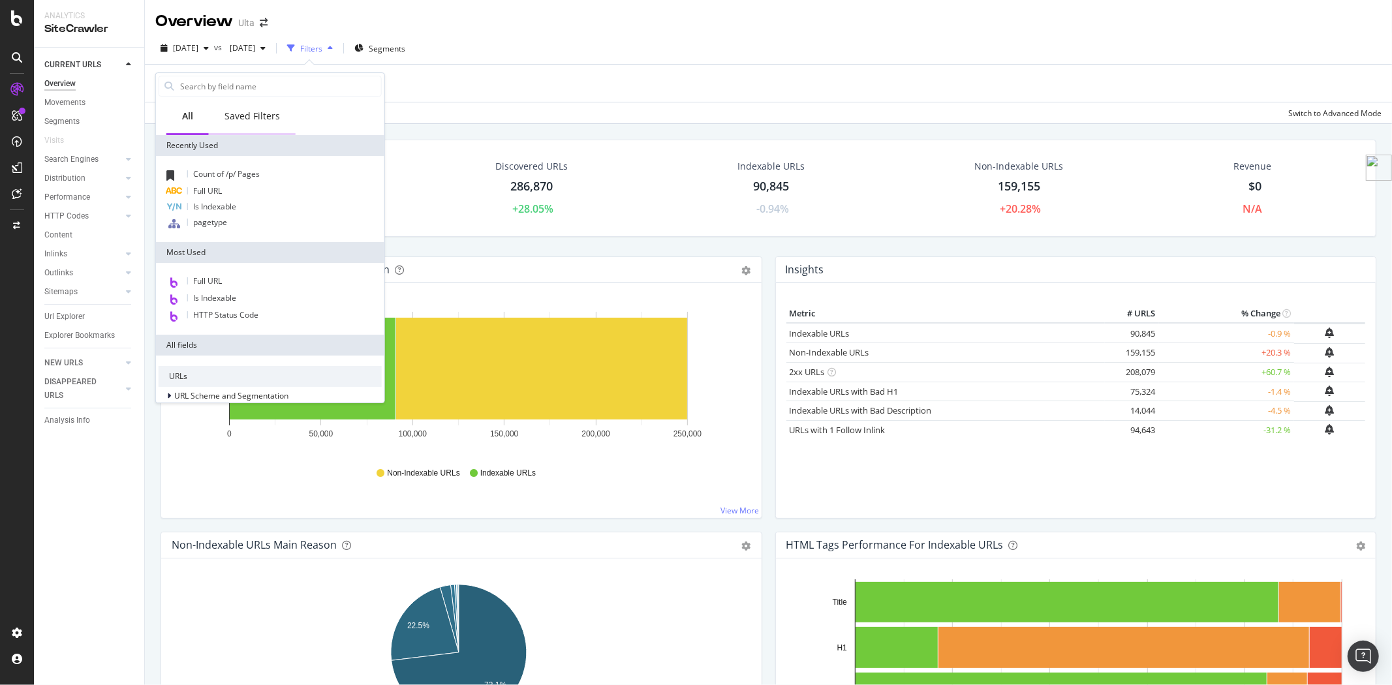
click at [251, 114] on div "Saved Filters" at bounding box center [251, 116] width 55 height 13
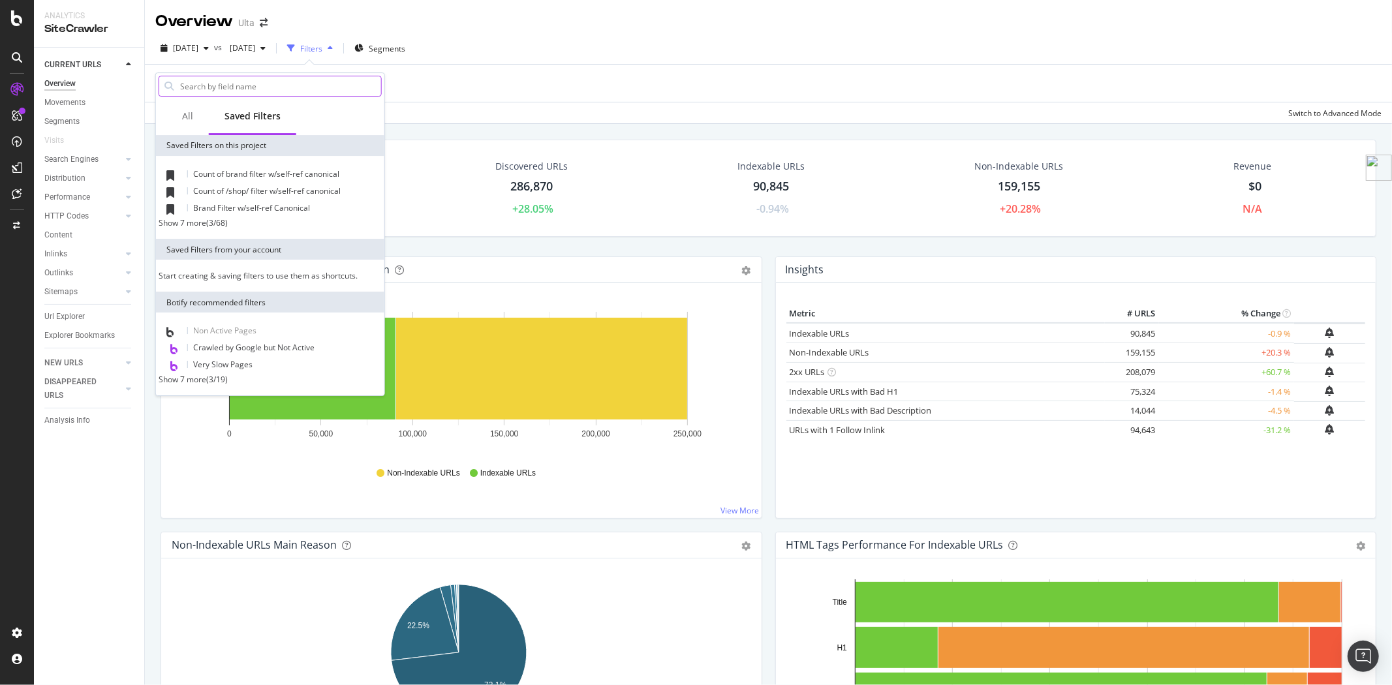
click at [222, 89] on input "text" at bounding box center [280, 86] width 202 height 20
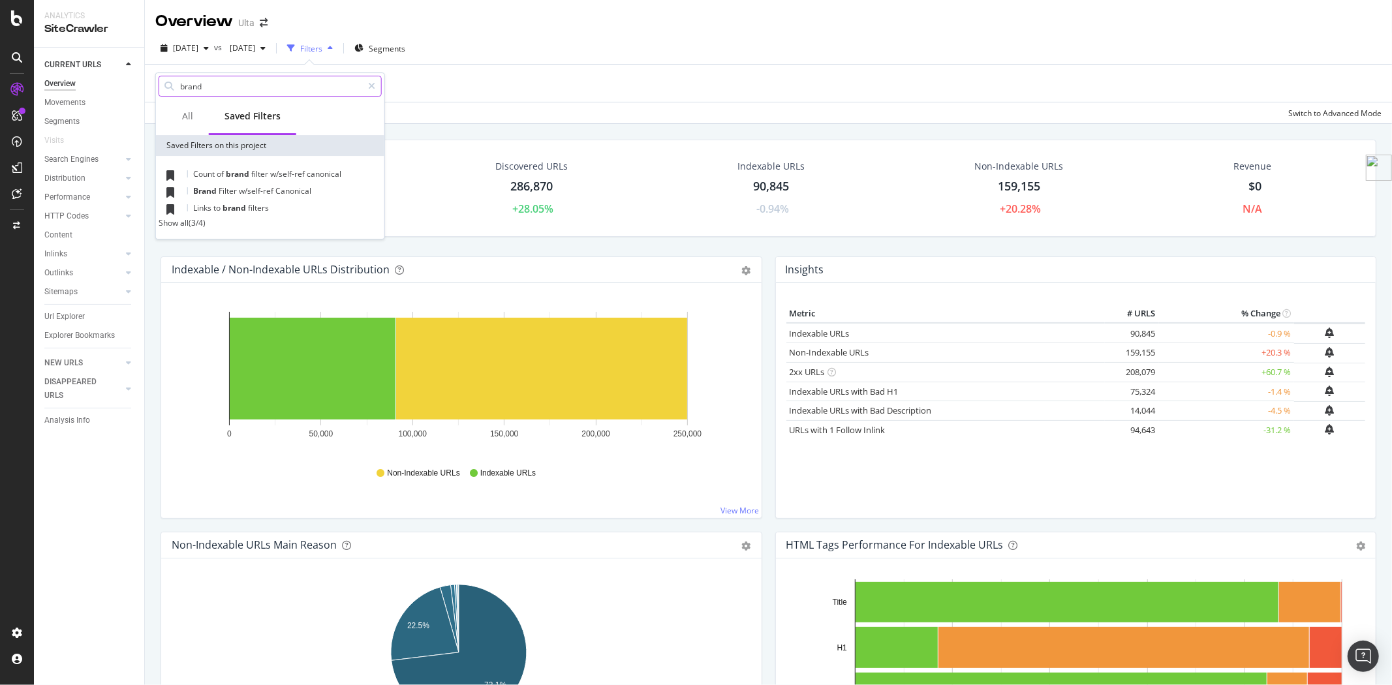
type input "brand"
click at [172, 228] on div "Show all" at bounding box center [174, 222] width 30 height 11
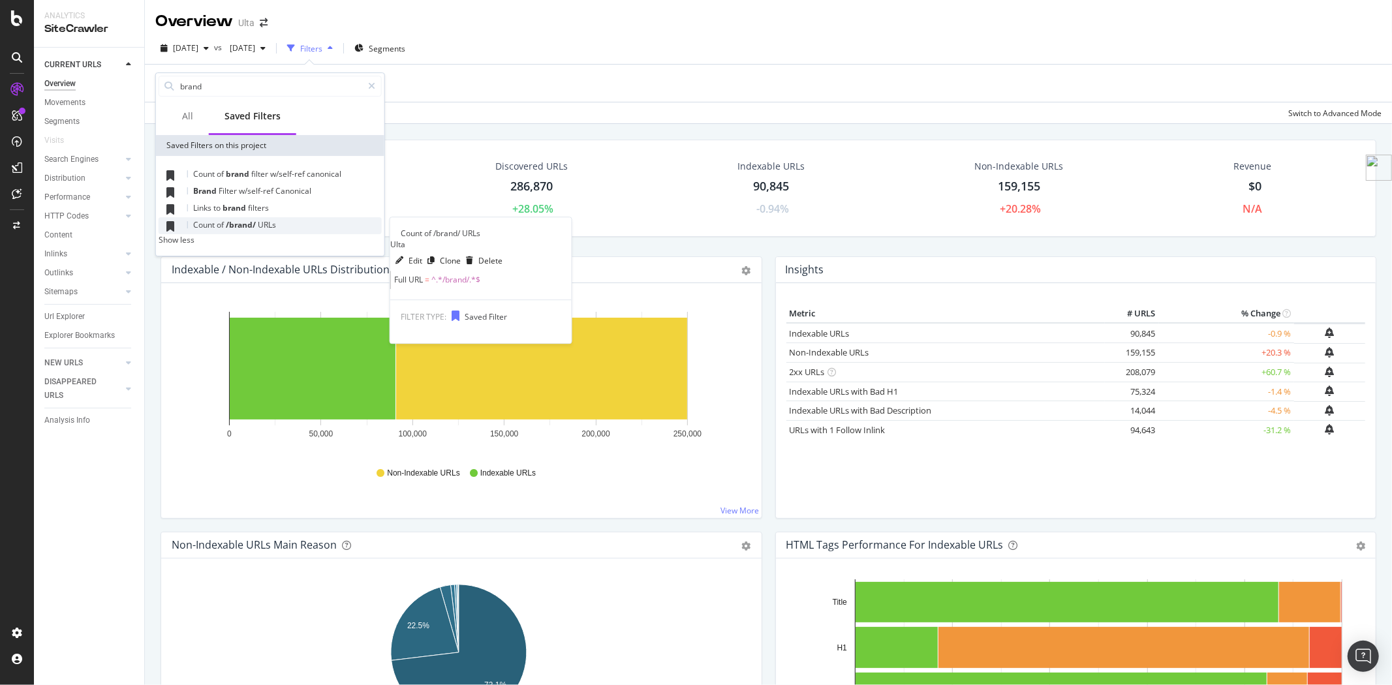
click at [248, 222] on span "/brand/" at bounding box center [242, 224] width 32 height 11
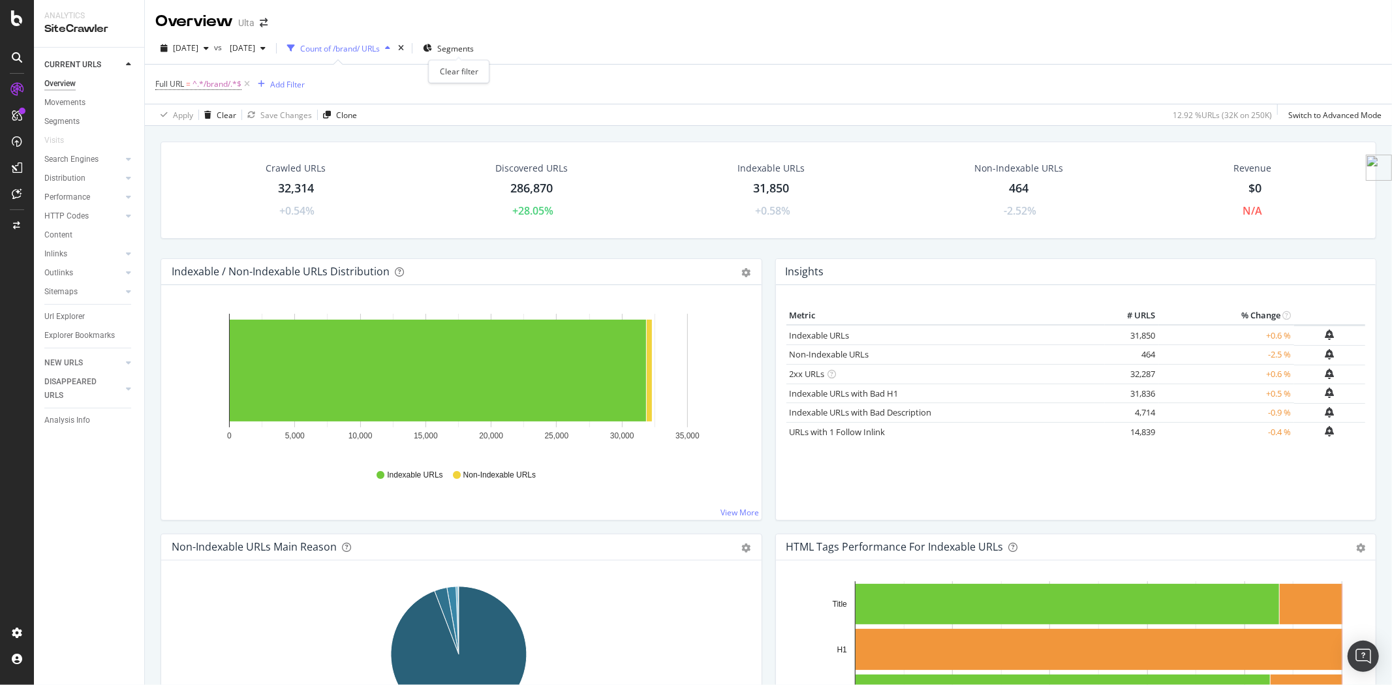
drag, startPoint x: 455, startPoint y: 48, endPoint x: 349, endPoint y: 70, distance: 108.5
click at [404, 48] on icon "times" at bounding box center [401, 48] width 6 height 8
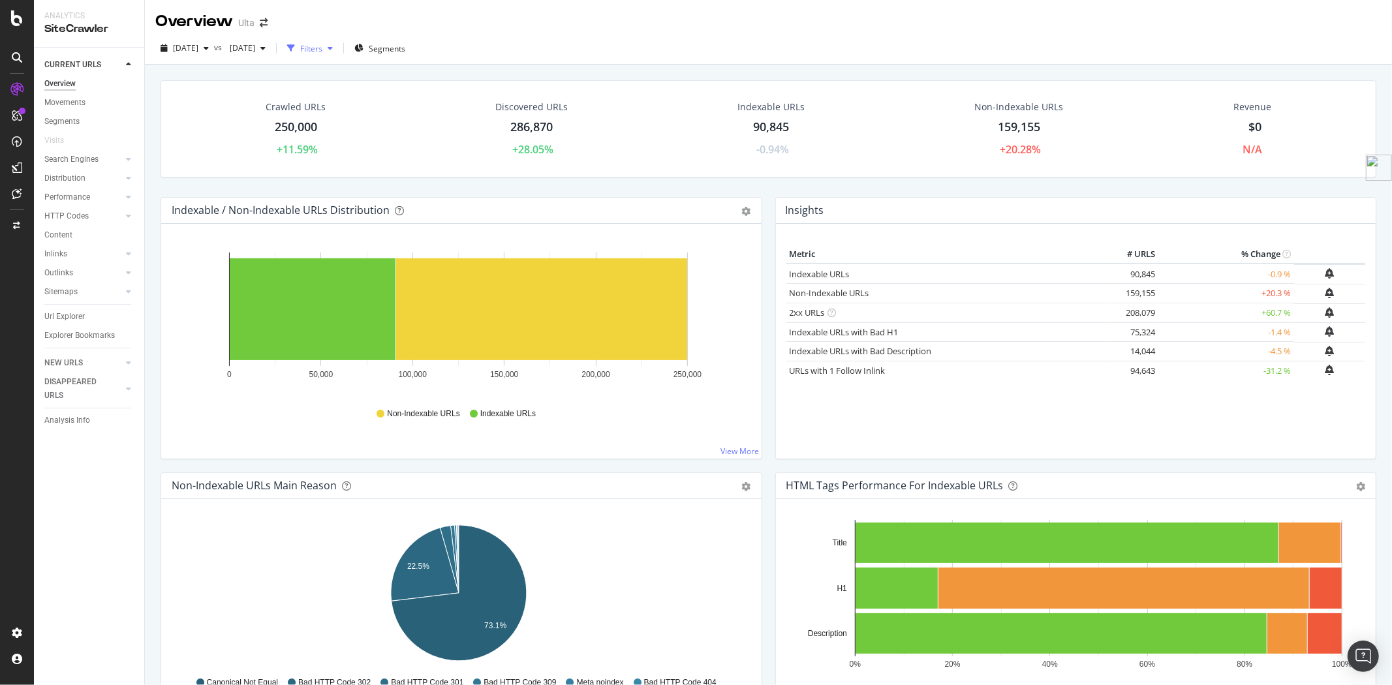
click at [322, 43] on div "Filters" at bounding box center [311, 48] width 22 height 11
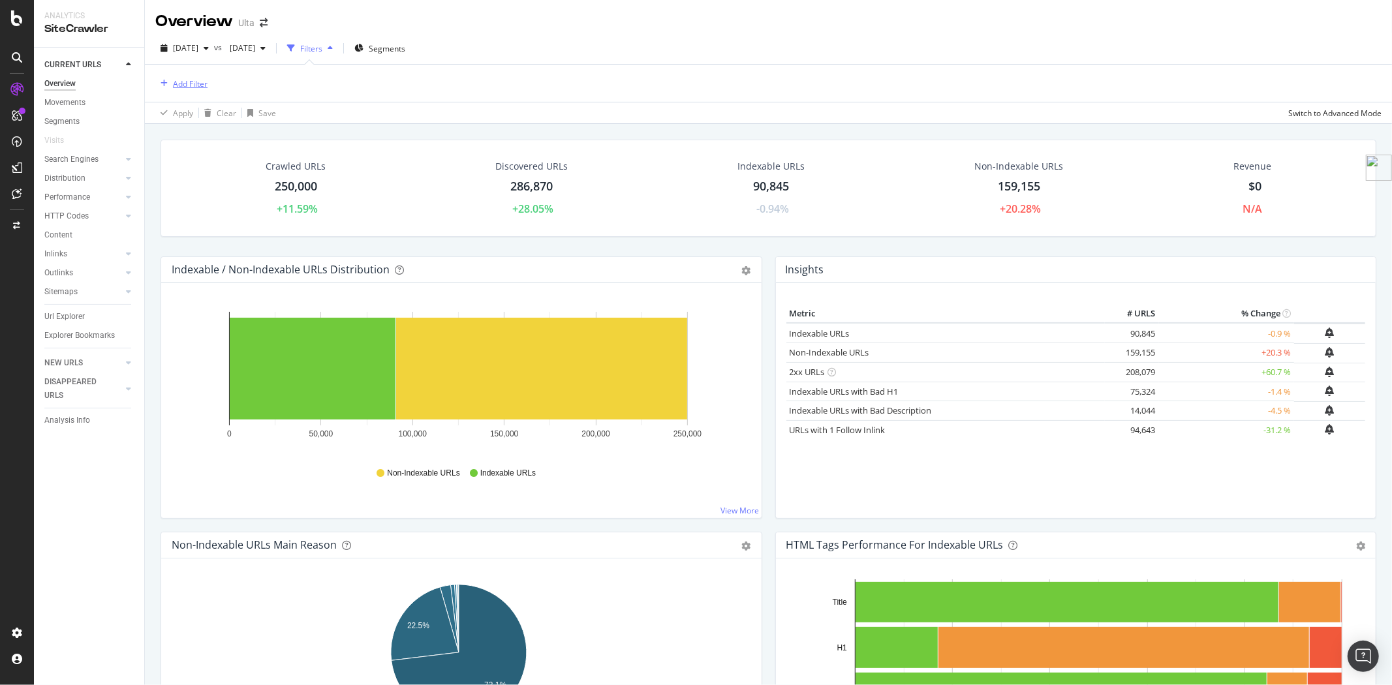
click at [191, 85] on div "Add Filter" at bounding box center [190, 83] width 35 height 11
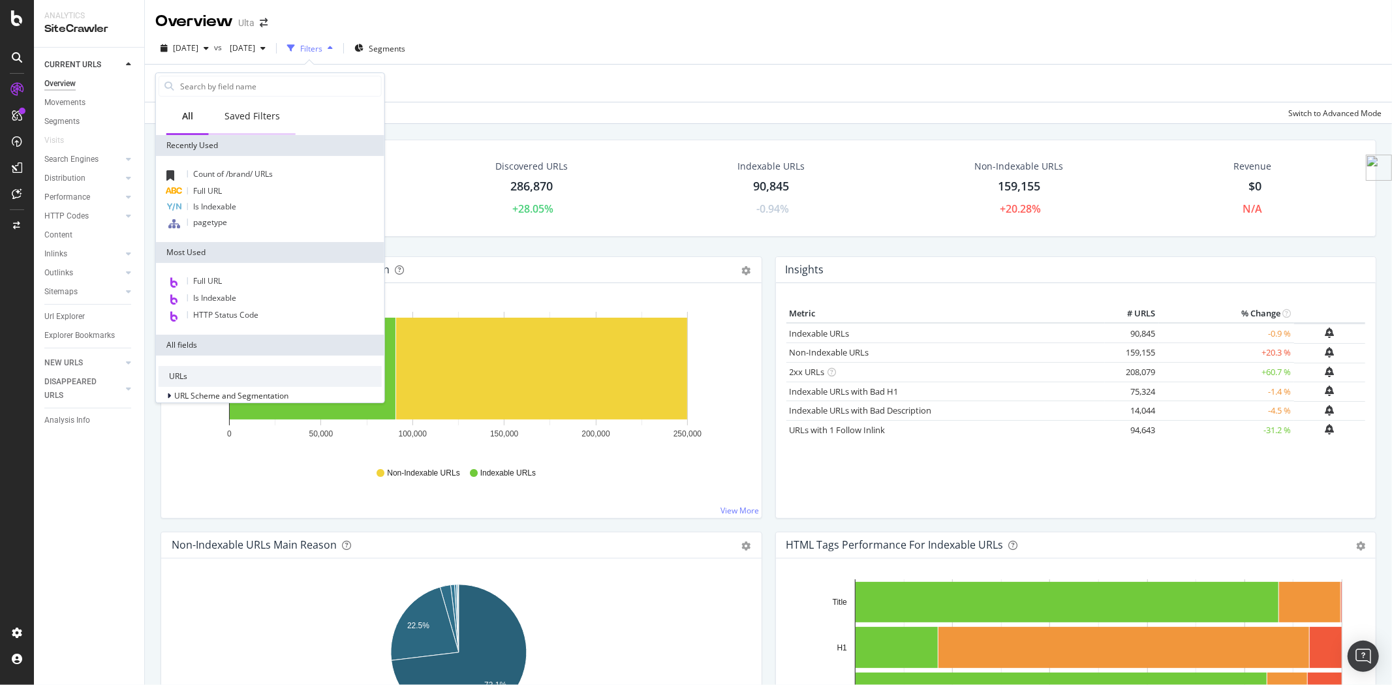
click at [271, 114] on div "Saved Filters" at bounding box center [251, 116] width 55 height 13
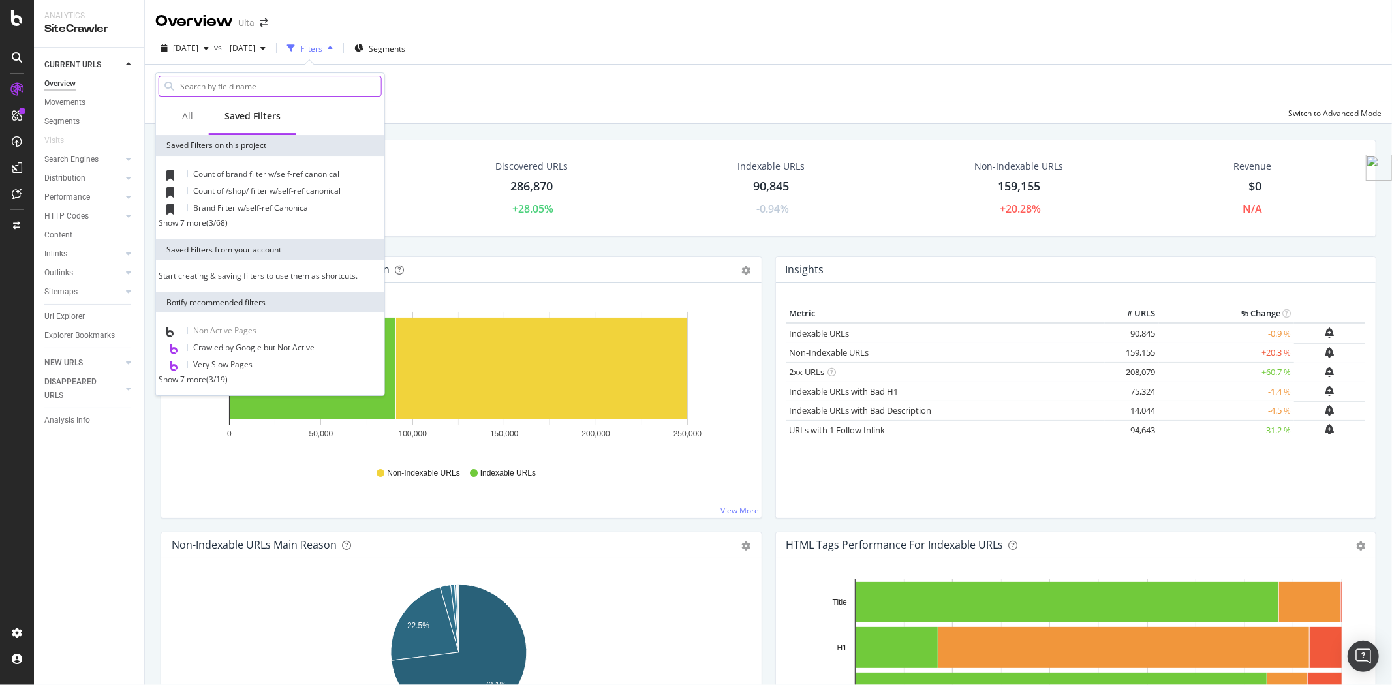
click at [264, 85] on input "text" at bounding box center [280, 86] width 202 height 20
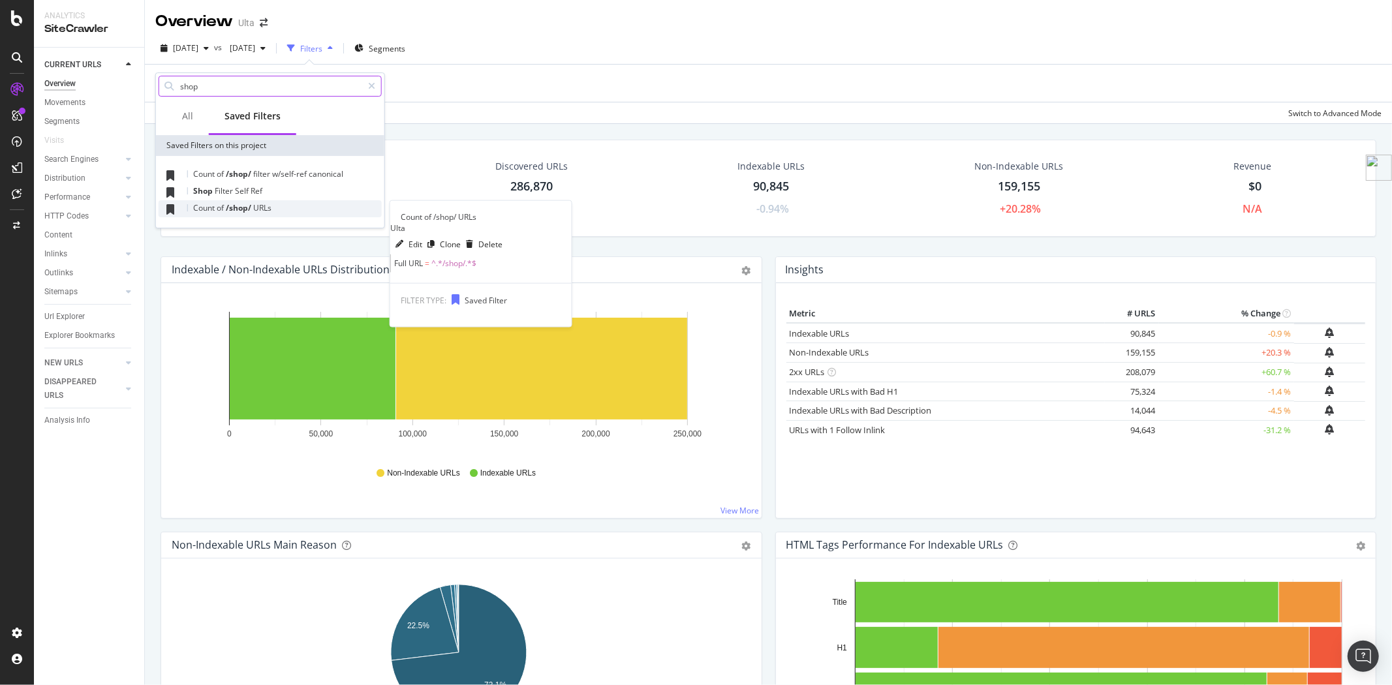
type input "shop"
click at [258, 210] on span "URLs" at bounding box center [262, 207] width 18 height 11
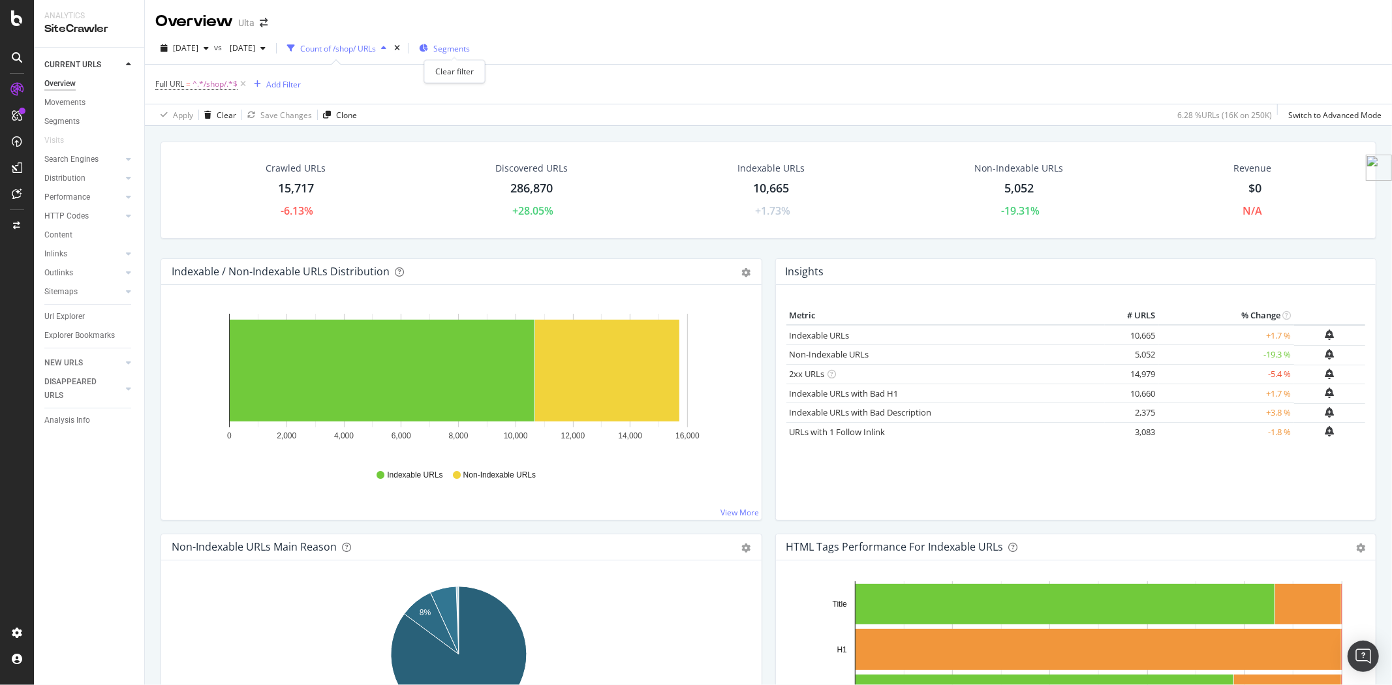
drag, startPoint x: 455, startPoint y: 47, endPoint x: 432, endPoint y: 51, distance: 23.2
click at [400, 47] on icon "times" at bounding box center [397, 48] width 6 height 8
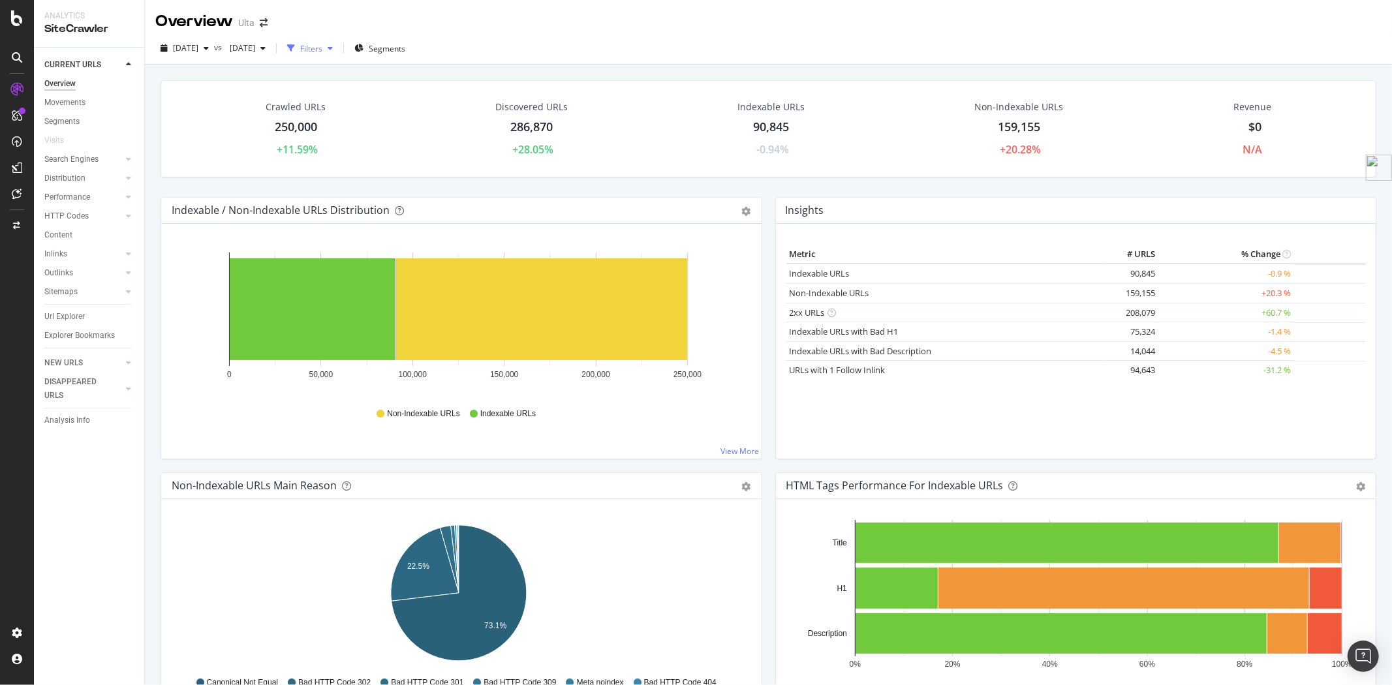
click at [322, 50] on div "Filters" at bounding box center [311, 48] width 22 height 11
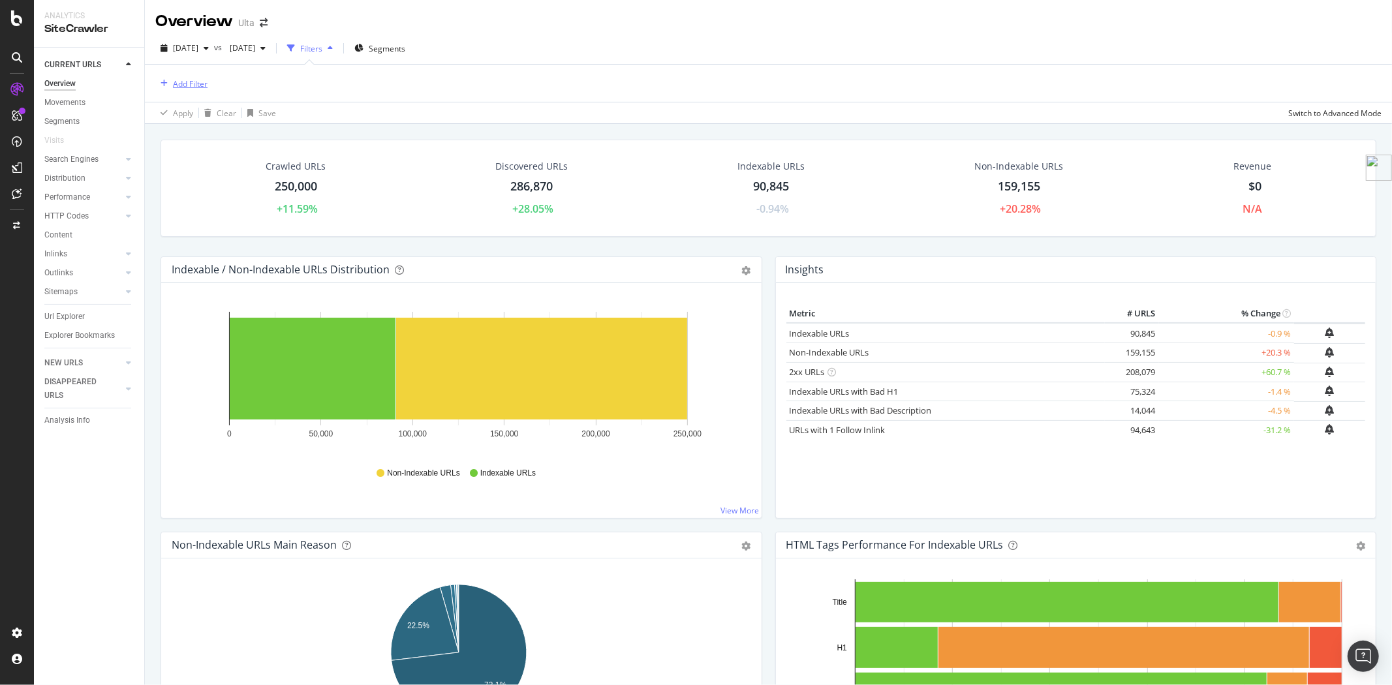
click at [196, 80] on div "Add Filter" at bounding box center [190, 83] width 35 height 11
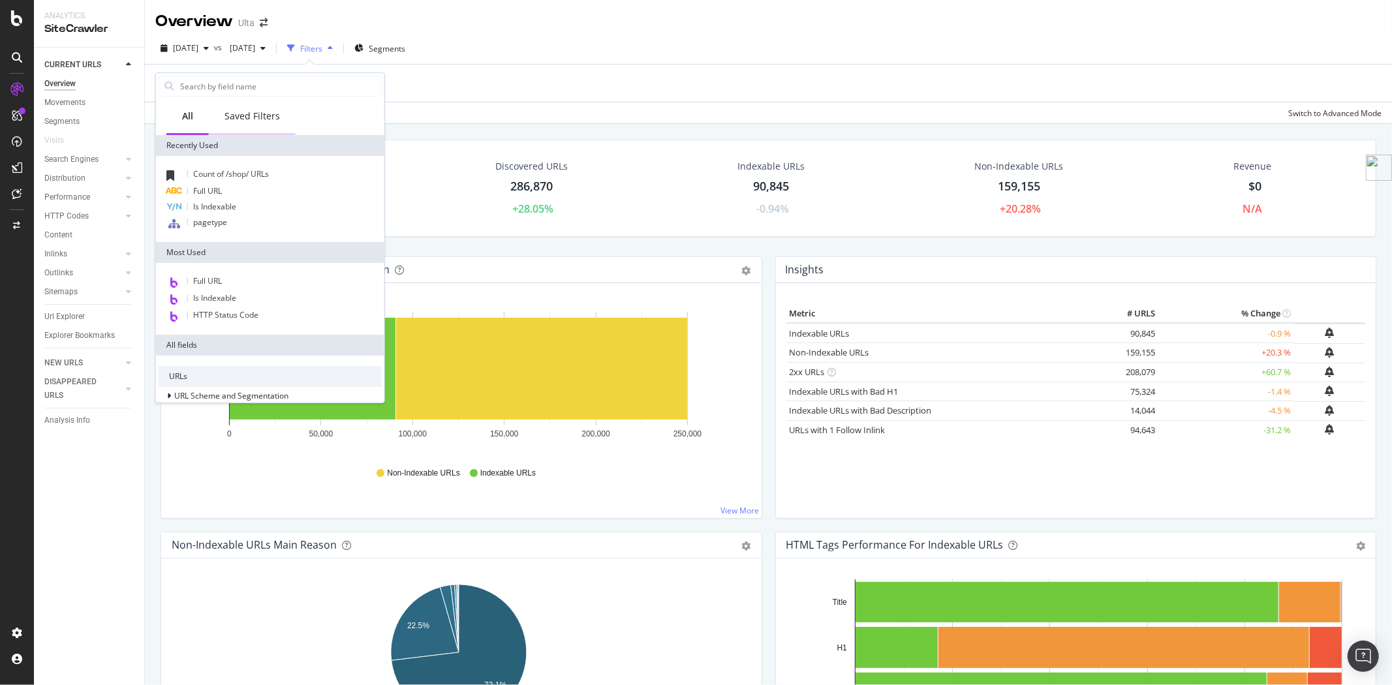
click at [269, 113] on div "Saved Filters" at bounding box center [251, 116] width 55 height 13
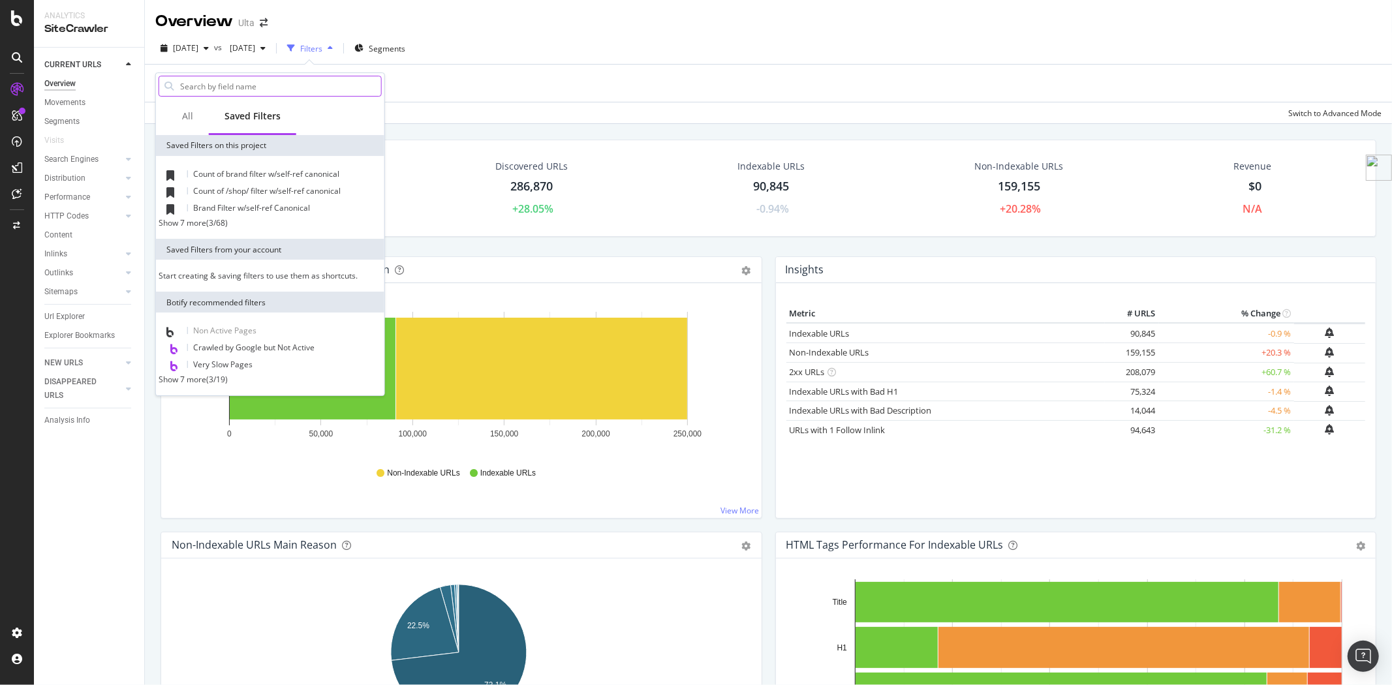
click at [243, 88] on input "text" at bounding box center [280, 86] width 202 height 20
type input "|"
click at [472, 95] on div "Add Filter" at bounding box center [768, 83] width 1226 height 37
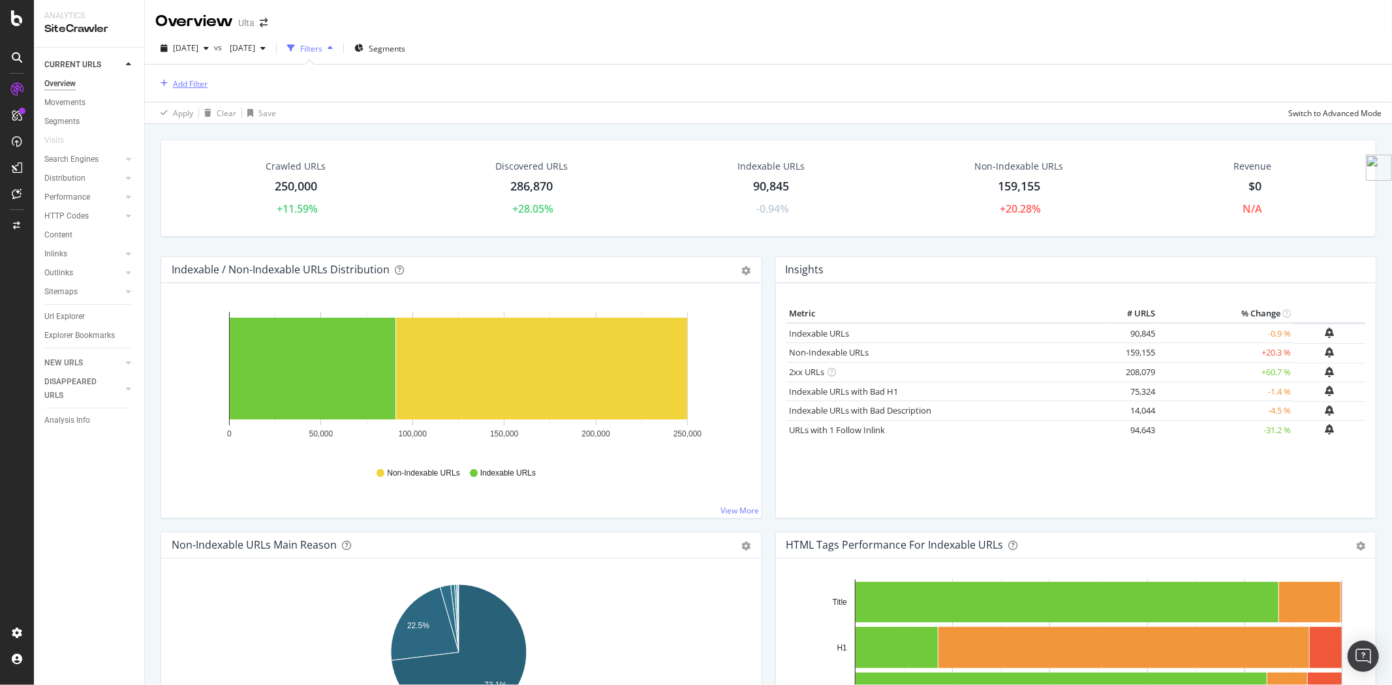
click at [193, 87] on div "Add Filter" at bounding box center [190, 83] width 35 height 11
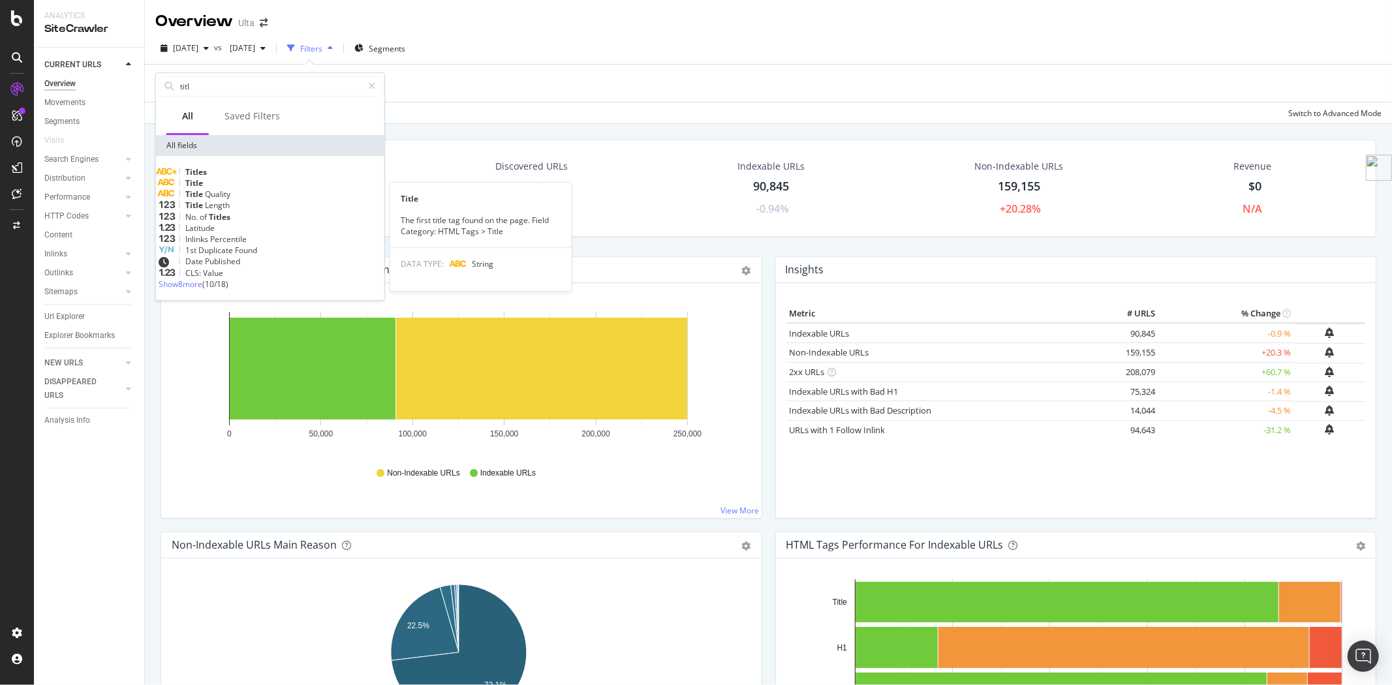
type input "titl"
click at [222, 189] on div "Title" at bounding box center [270, 182] width 223 height 11
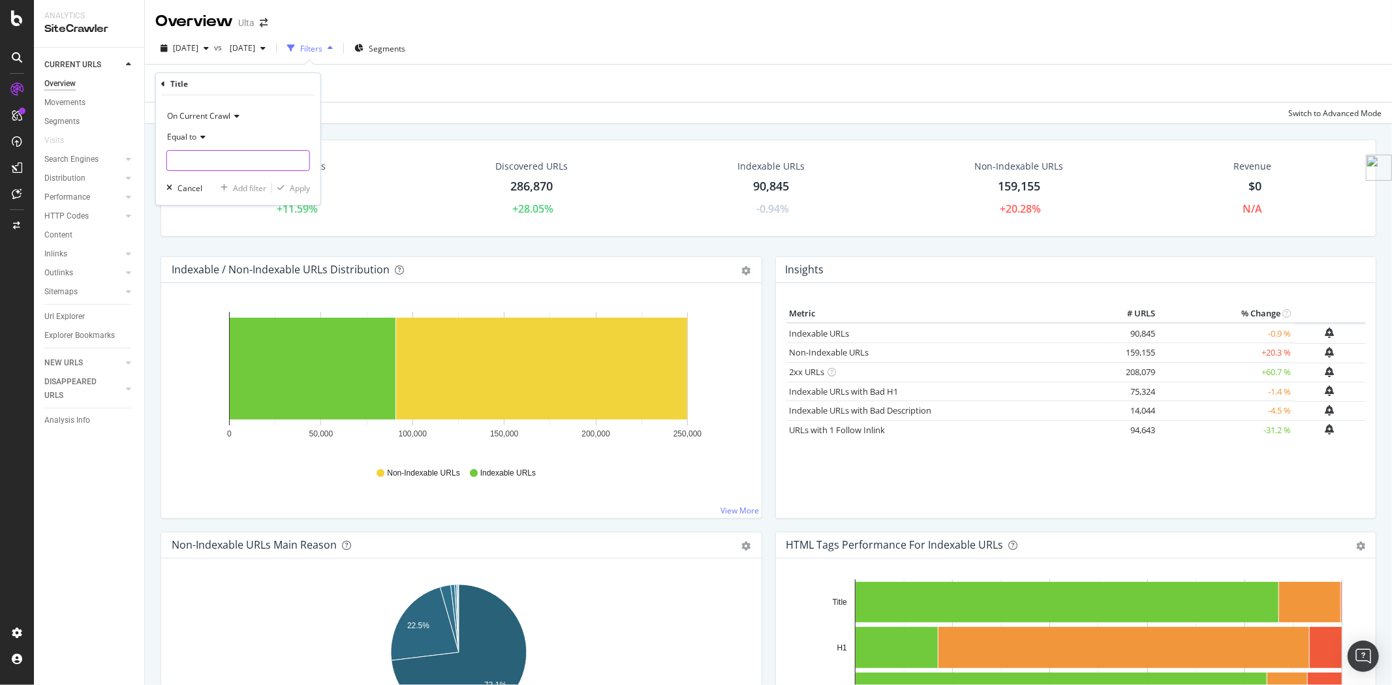
click at [232, 163] on input "text" at bounding box center [238, 160] width 142 height 21
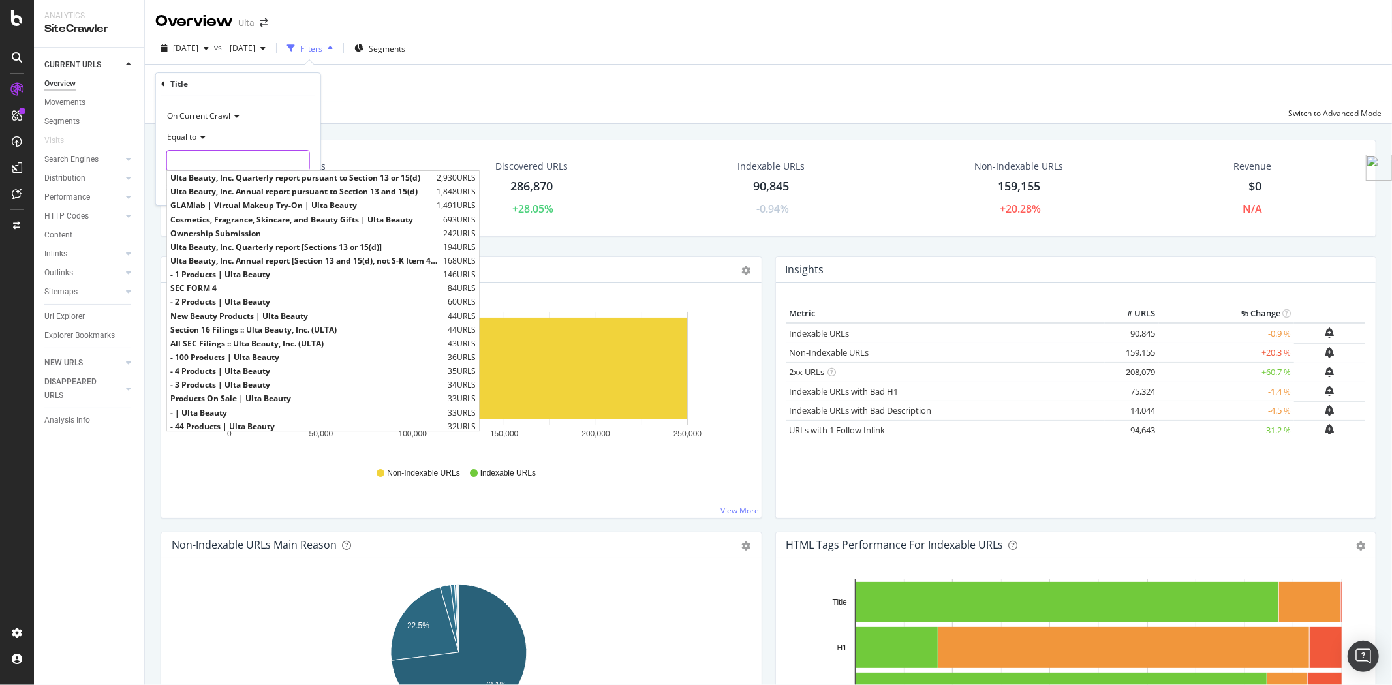
paste input "|ulta beauty"
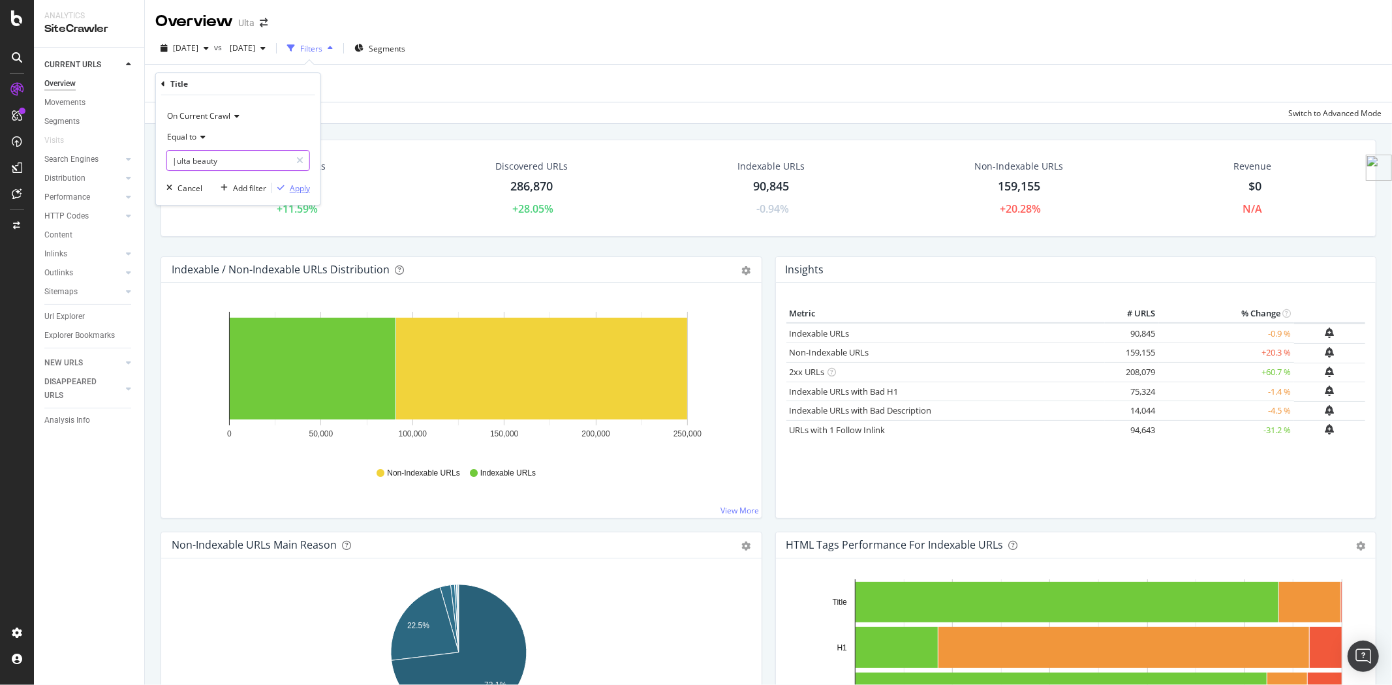
type input "|ulta beauty"
click at [294, 188] on div "Apply" at bounding box center [300, 188] width 20 height 11
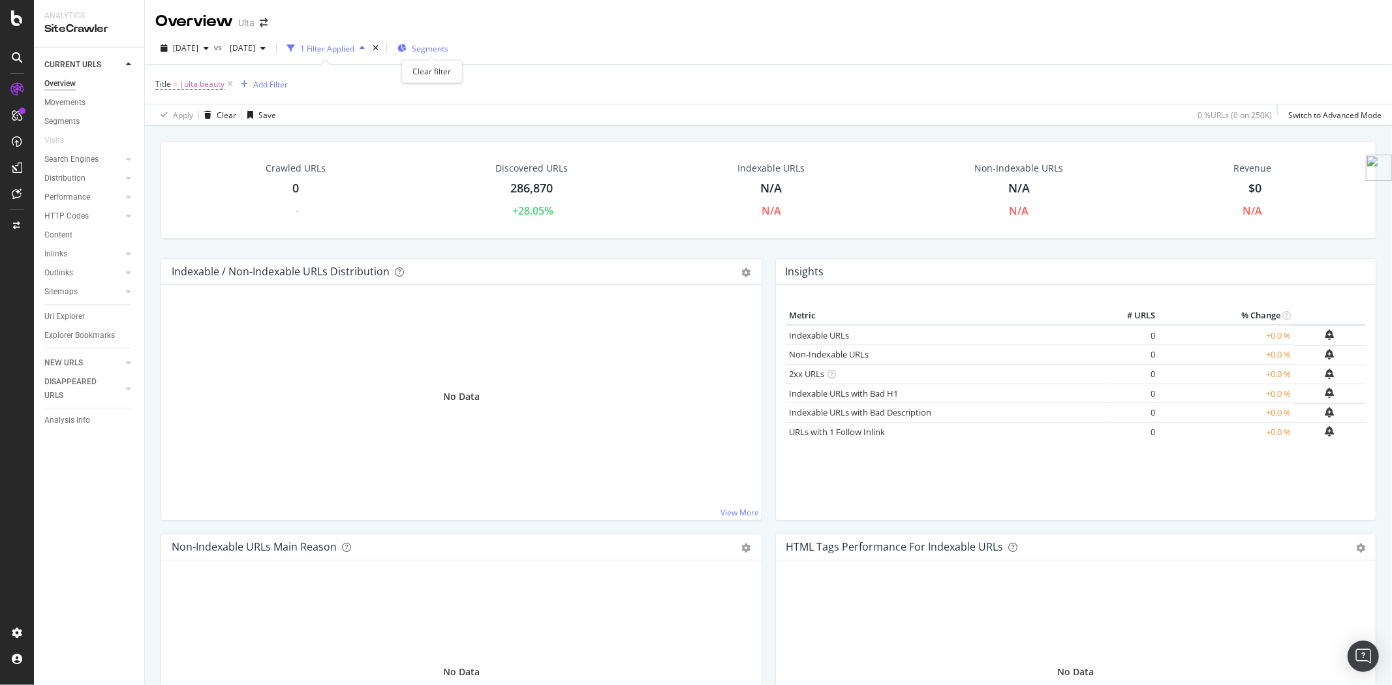
drag, startPoint x: 432, startPoint y: 50, endPoint x: 425, endPoint y: 52, distance: 7.4
click at [378, 50] on icon "times" at bounding box center [376, 48] width 6 height 8
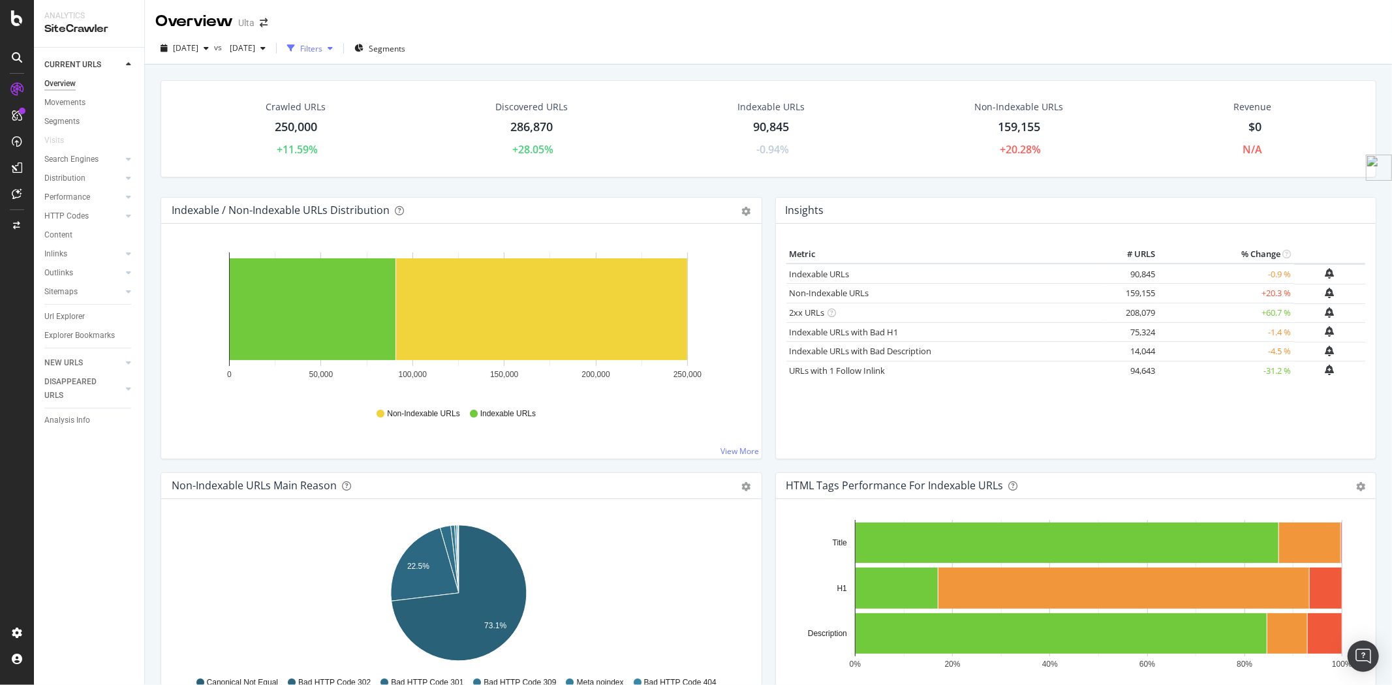
click at [333, 50] on icon "button" at bounding box center [330, 48] width 5 height 8
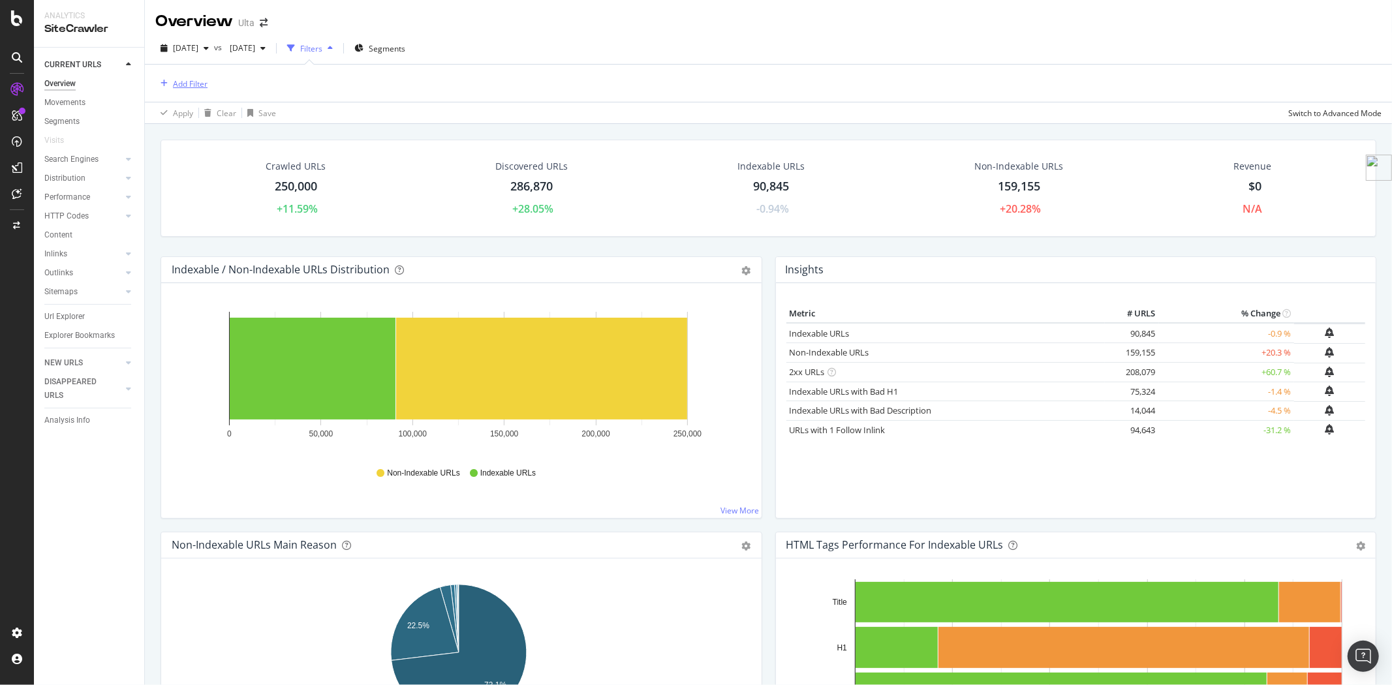
click at [194, 76] on div "Add Filter" at bounding box center [181, 83] width 52 height 14
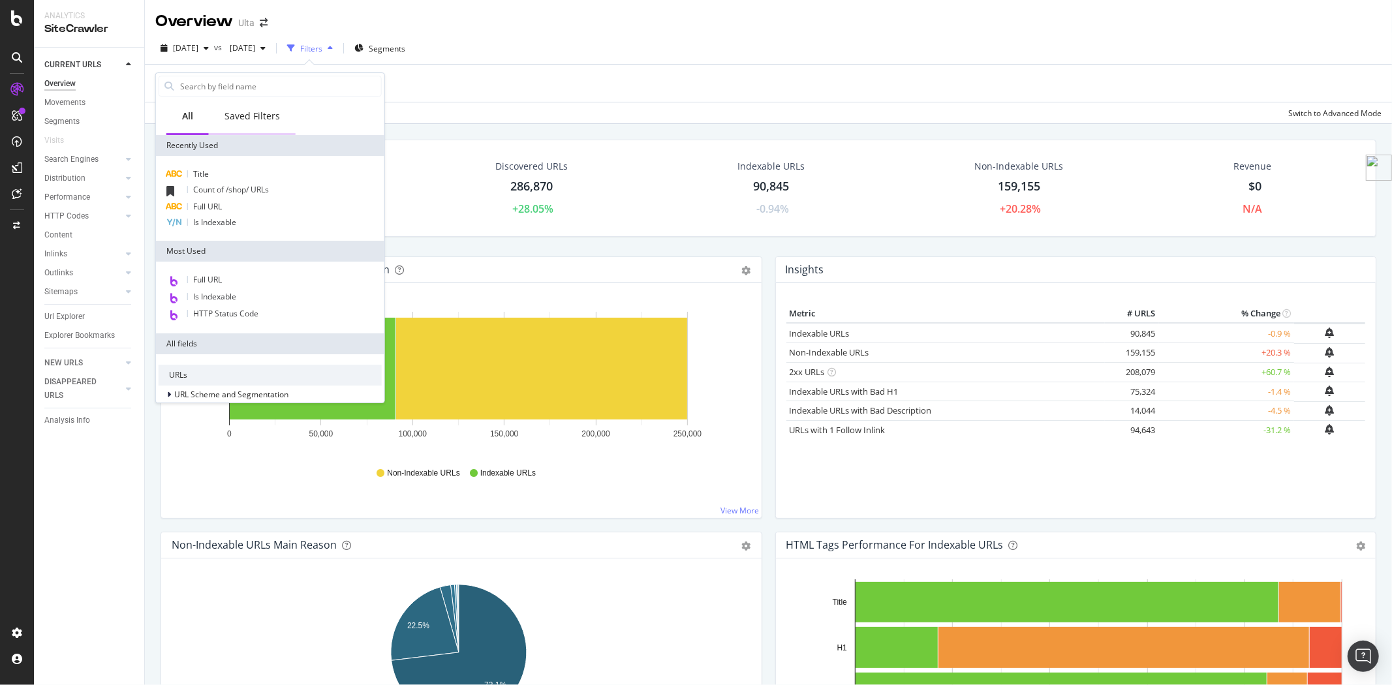
click at [262, 121] on div "Saved Filters" at bounding box center [251, 116] width 55 height 13
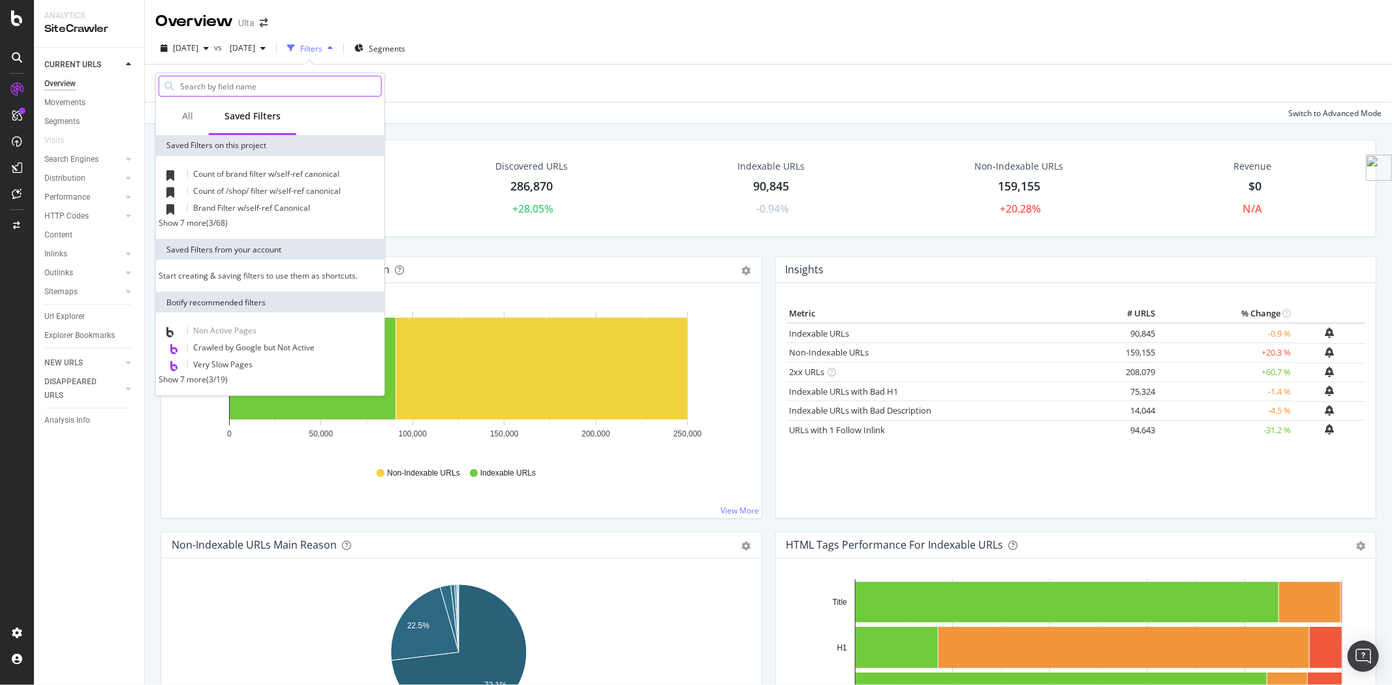
click at [246, 82] on input "text" at bounding box center [280, 86] width 202 height 20
click at [185, 113] on div "All" at bounding box center [187, 116] width 11 height 13
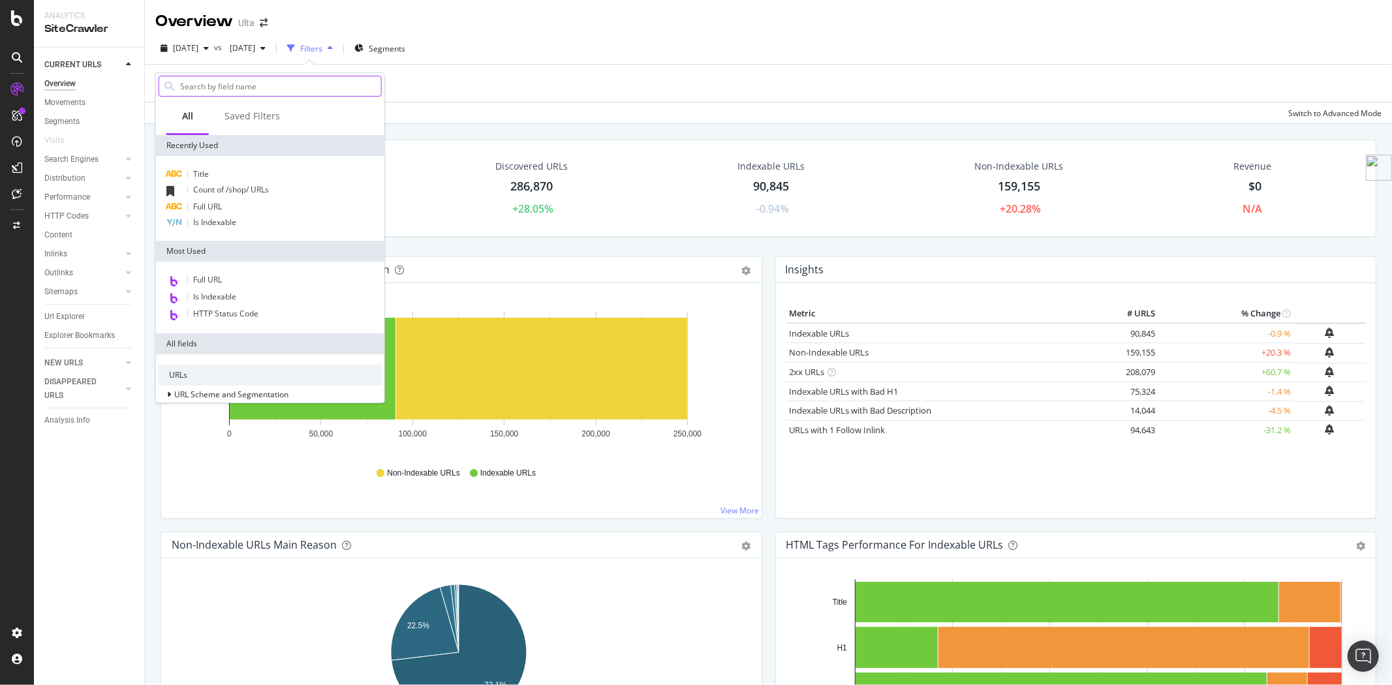
click at [198, 91] on input "text" at bounding box center [280, 86] width 202 height 20
click at [218, 201] on span "Full URL" at bounding box center [207, 206] width 29 height 11
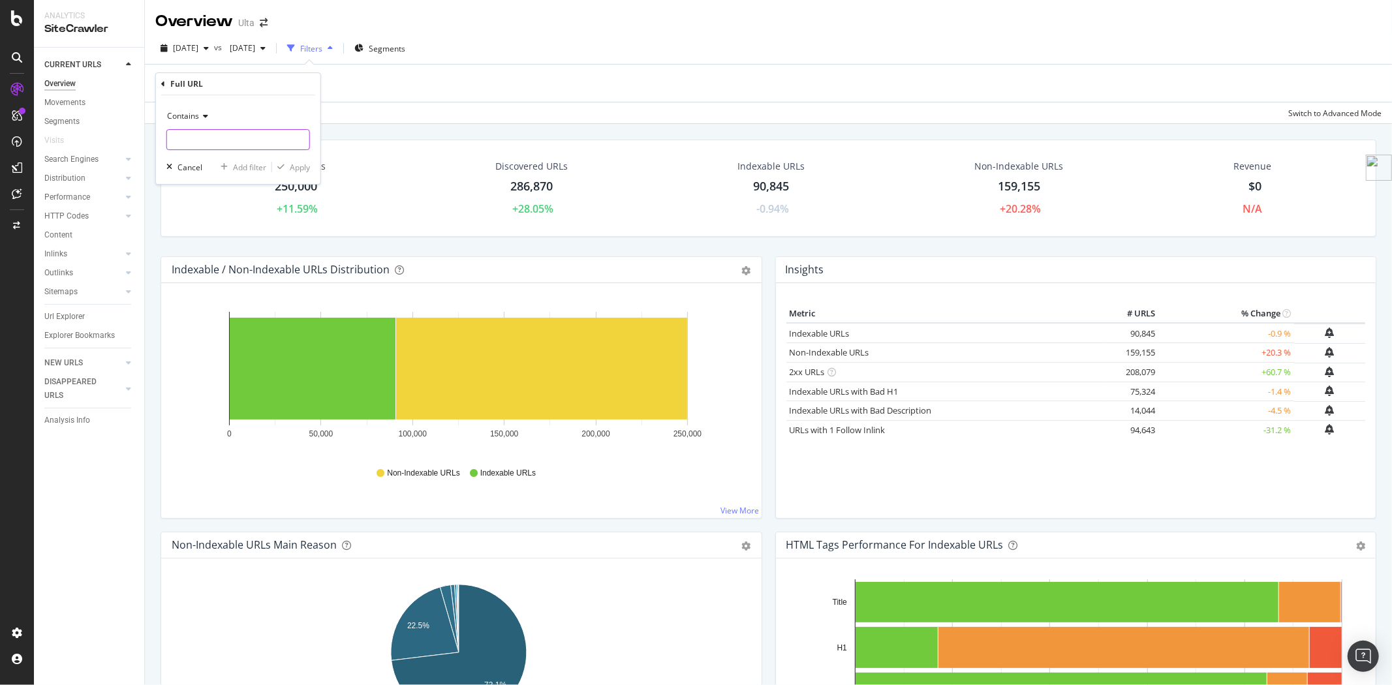
click at [236, 138] on input "text" at bounding box center [238, 139] width 142 height 21
type input "mkt"
click at [297, 166] on div "Apply" at bounding box center [300, 167] width 20 height 11
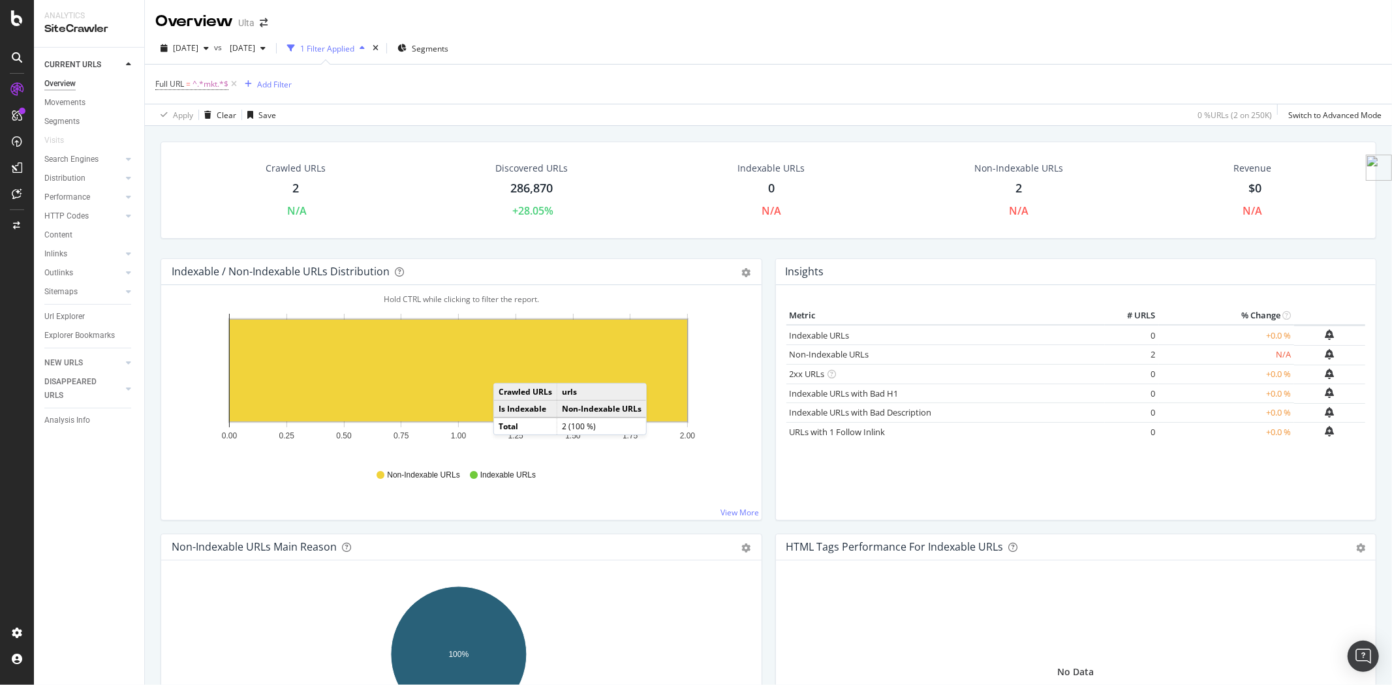
click at [506, 371] on rect "A chart." at bounding box center [458, 371] width 457 height 102
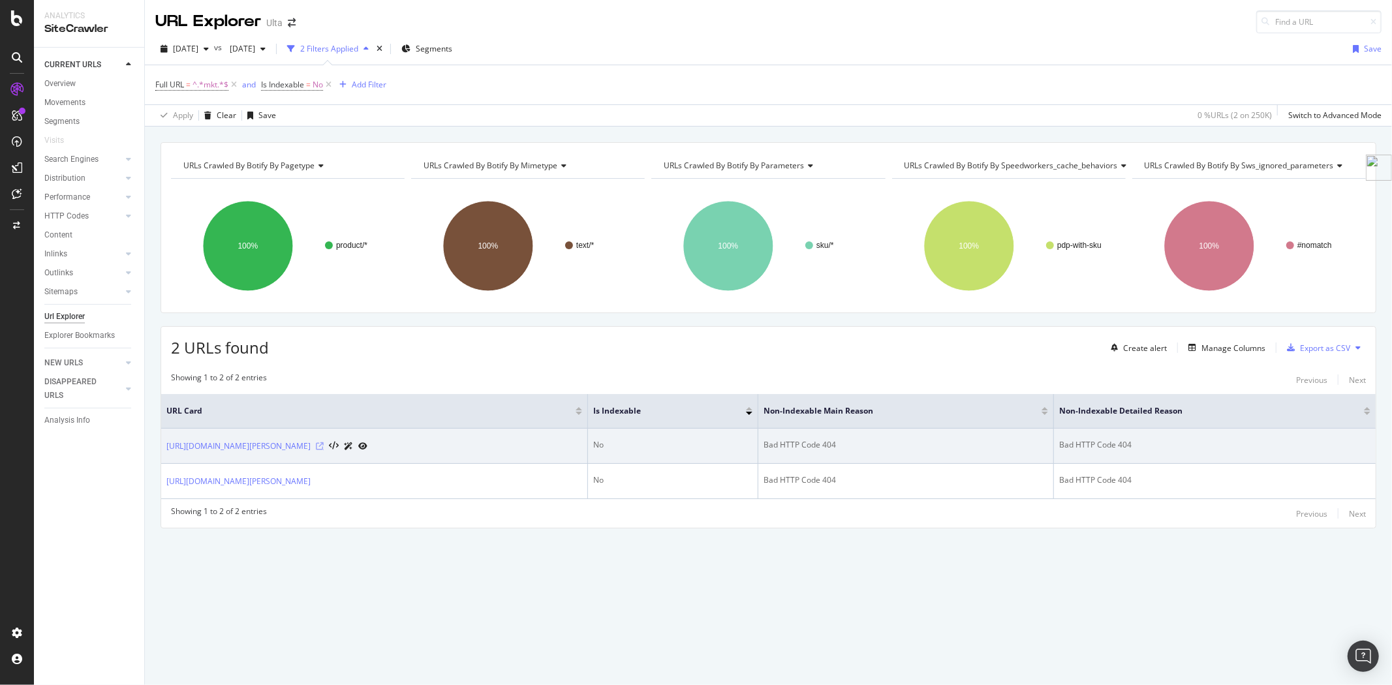
click at [324, 444] on icon at bounding box center [320, 446] width 8 height 8
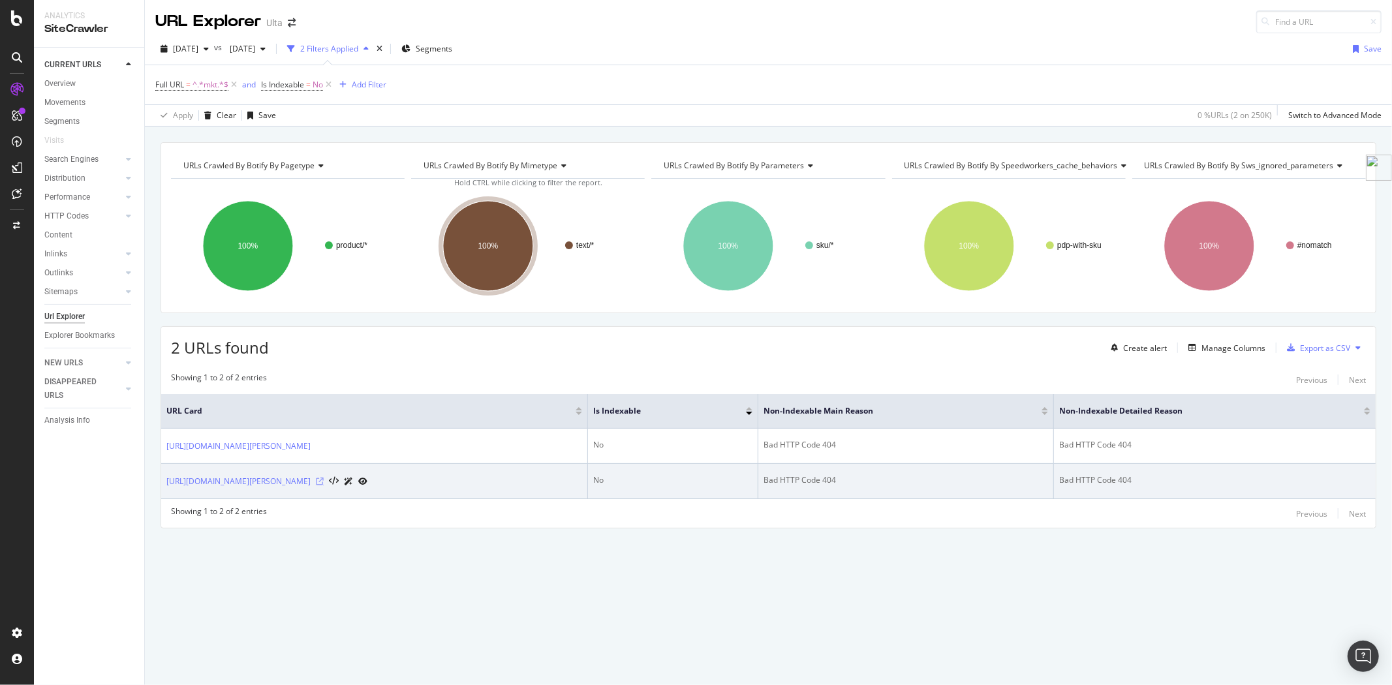
click at [324, 481] on icon at bounding box center [320, 482] width 8 height 8
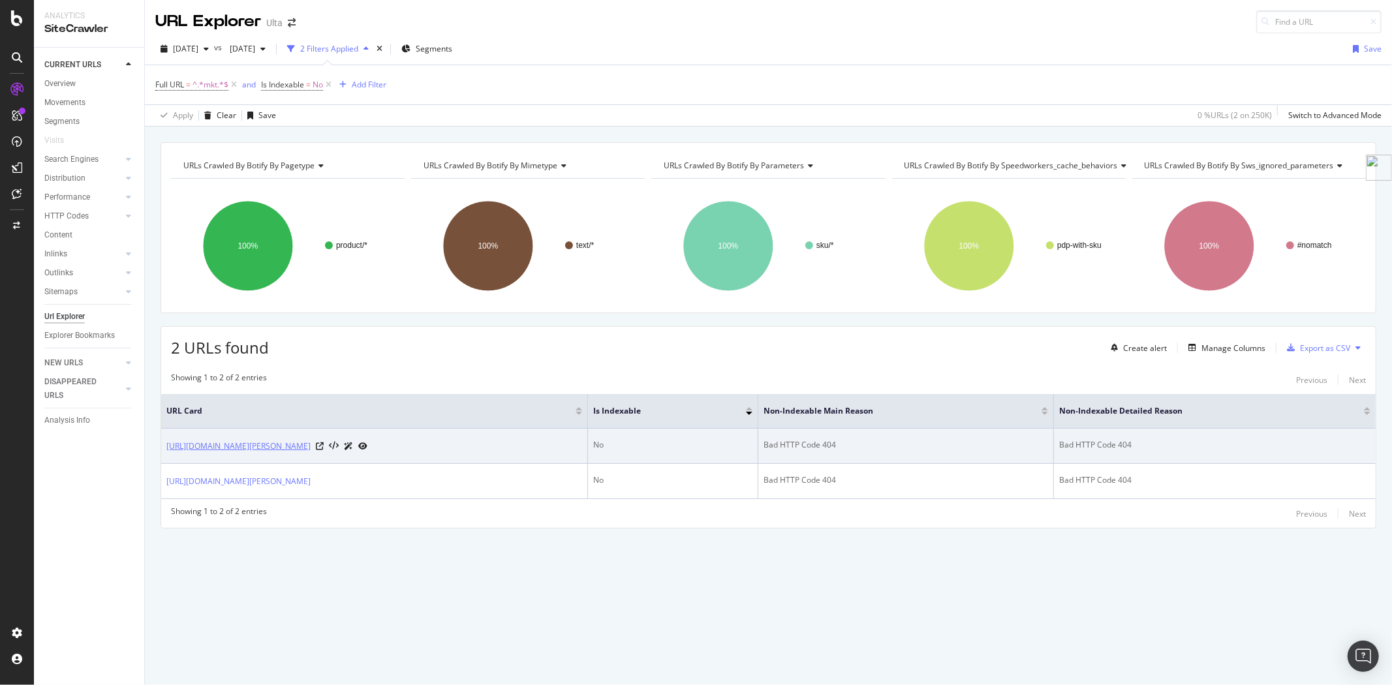
click at [311, 451] on link "[URL][DOMAIN_NAME][PERSON_NAME]" at bounding box center [238, 446] width 144 height 13
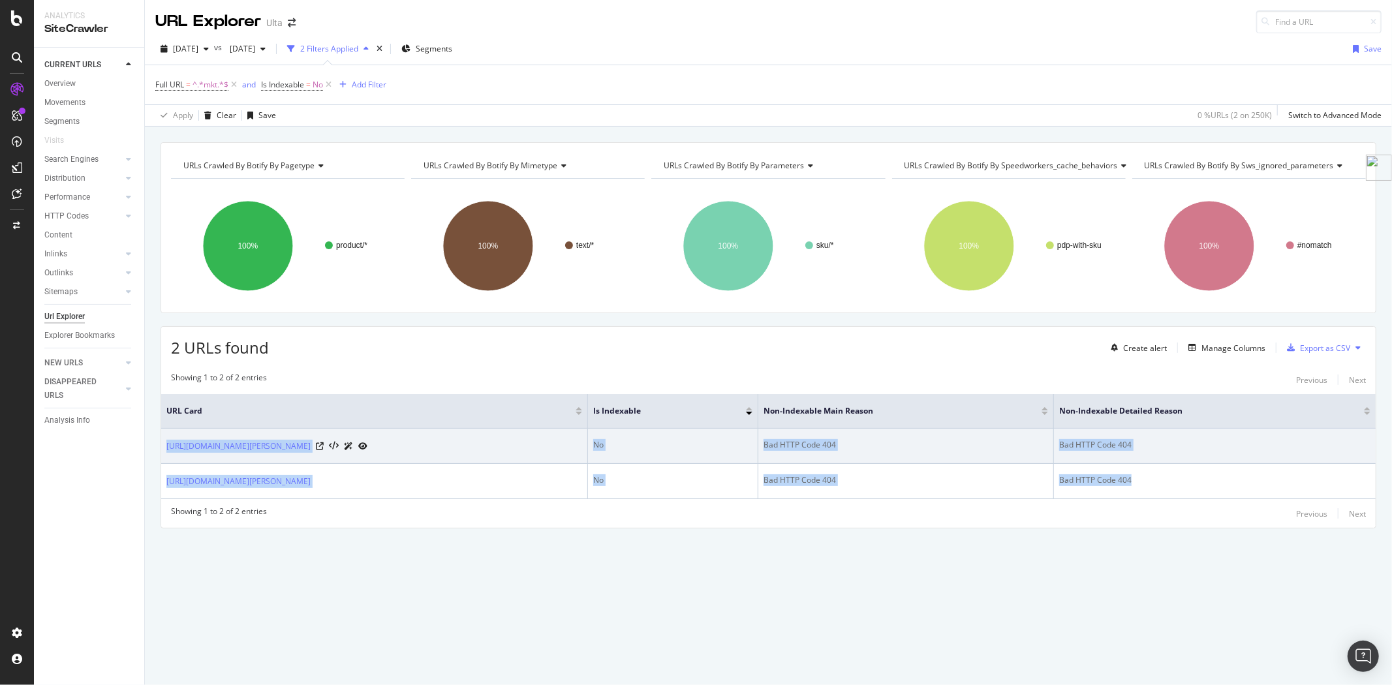
drag, startPoint x: 1225, startPoint y: 481, endPoint x: 164, endPoint y: 457, distance: 1061.1
click at [164, 457] on tbody "[URL][DOMAIN_NAME][PERSON_NAME] No Bad HTTP Code 404 Bad HTTP Code 404 [URL][DO…" at bounding box center [768, 464] width 1214 height 70
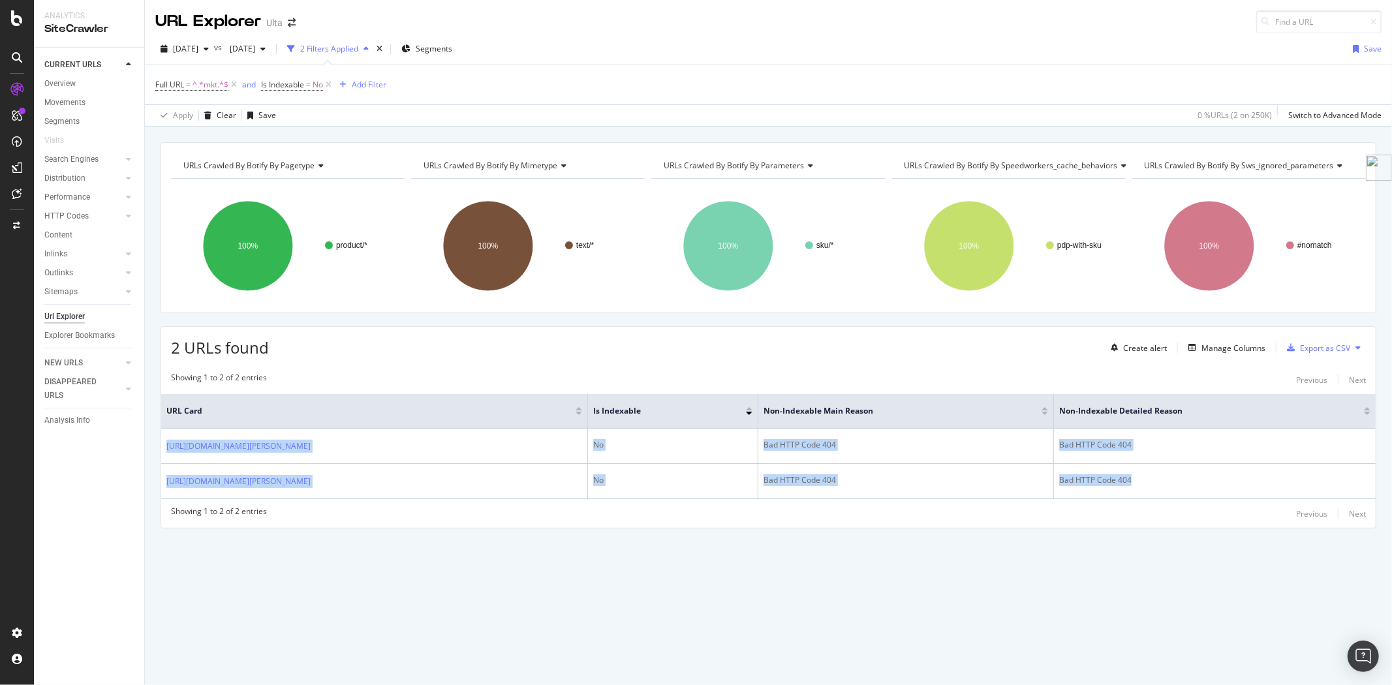
copy tbody "[URL][DOMAIN_NAME][PERSON_NAME] No Bad HTTP Code 404 Bad HTTP Code 404 [URL][DO…"
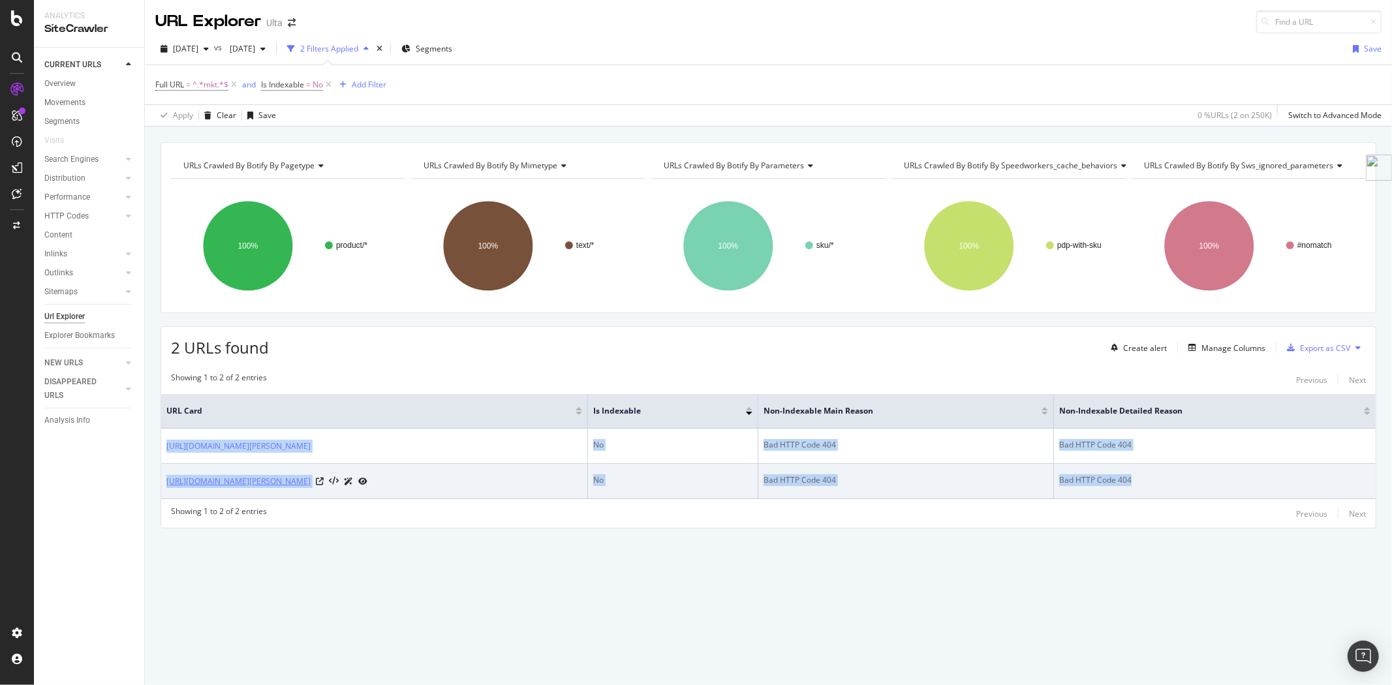
click at [311, 486] on link "[URL][DOMAIN_NAME][PERSON_NAME]" at bounding box center [238, 481] width 144 height 13
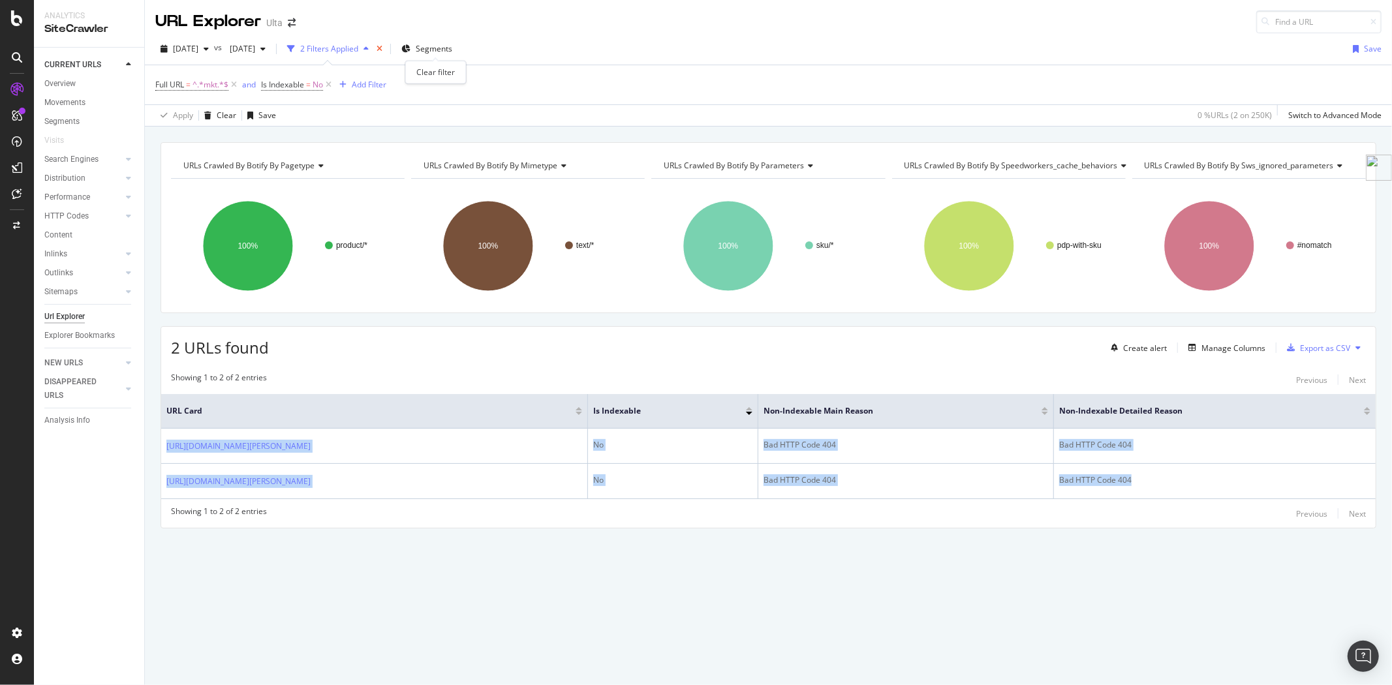
click at [382, 50] on icon "times" at bounding box center [379, 49] width 6 height 8
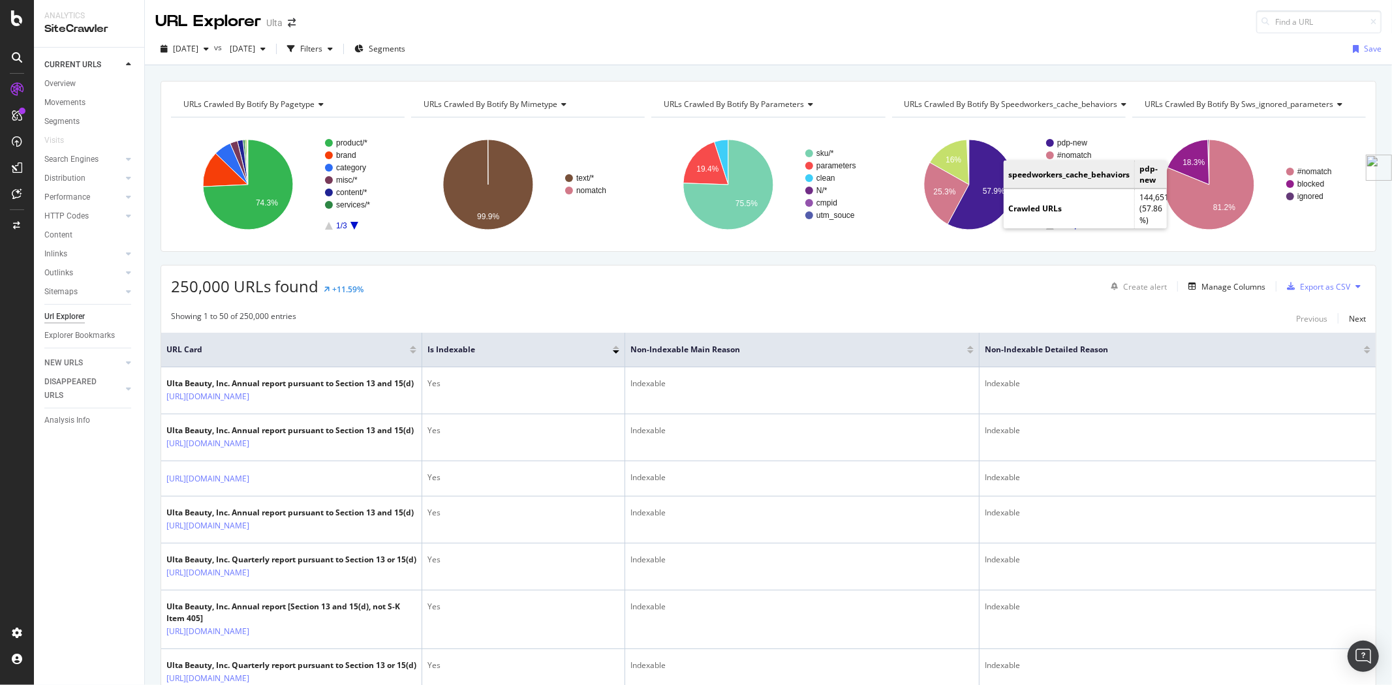
click at [465, 283] on div "250,000 URLs found +11.59% Create alert Manage Columns Export as CSV" at bounding box center [768, 282] width 1214 height 32
click at [60, 84] on div "Overview" at bounding box center [59, 84] width 31 height 14
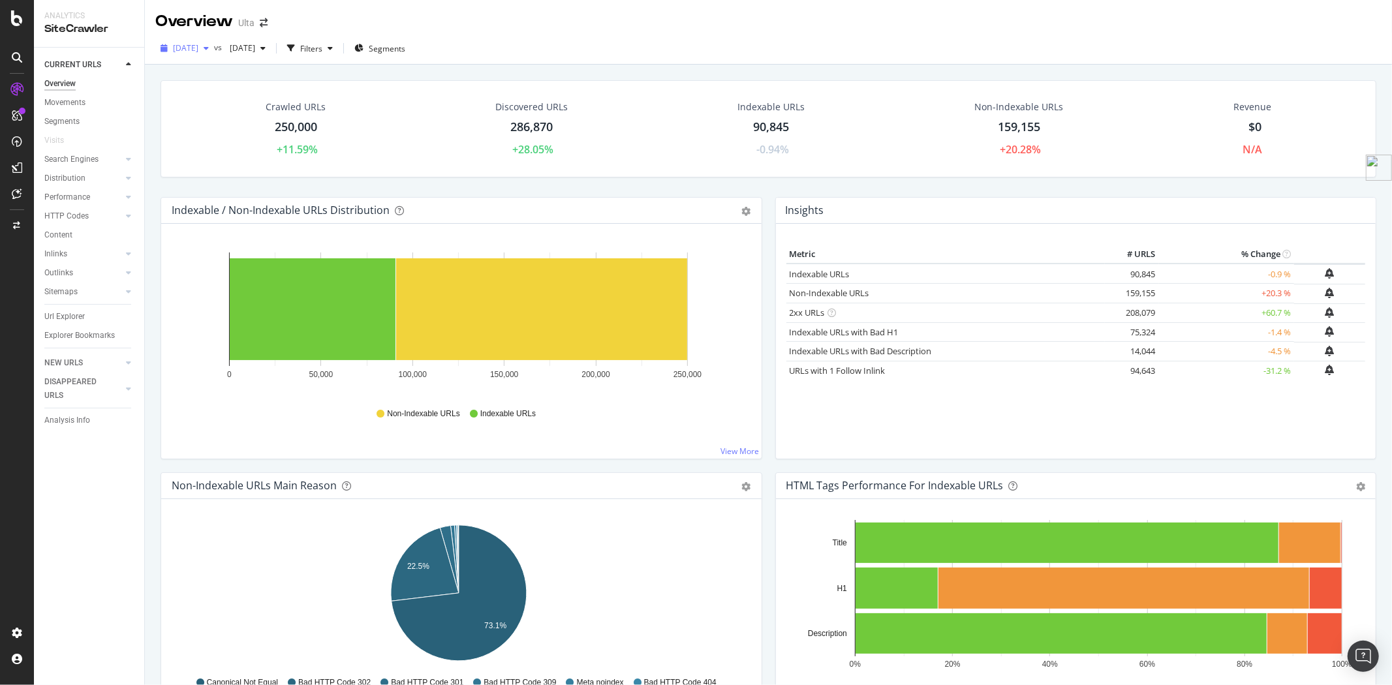
click at [209, 48] on icon "button" at bounding box center [206, 48] width 5 height 8
click at [251, 90] on div "250K URLs" at bounding box center [270, 95] width 40 height 12
click at [808, 314] on link "2xx URLs" at bounding box center [806, 313] width 35 height 12
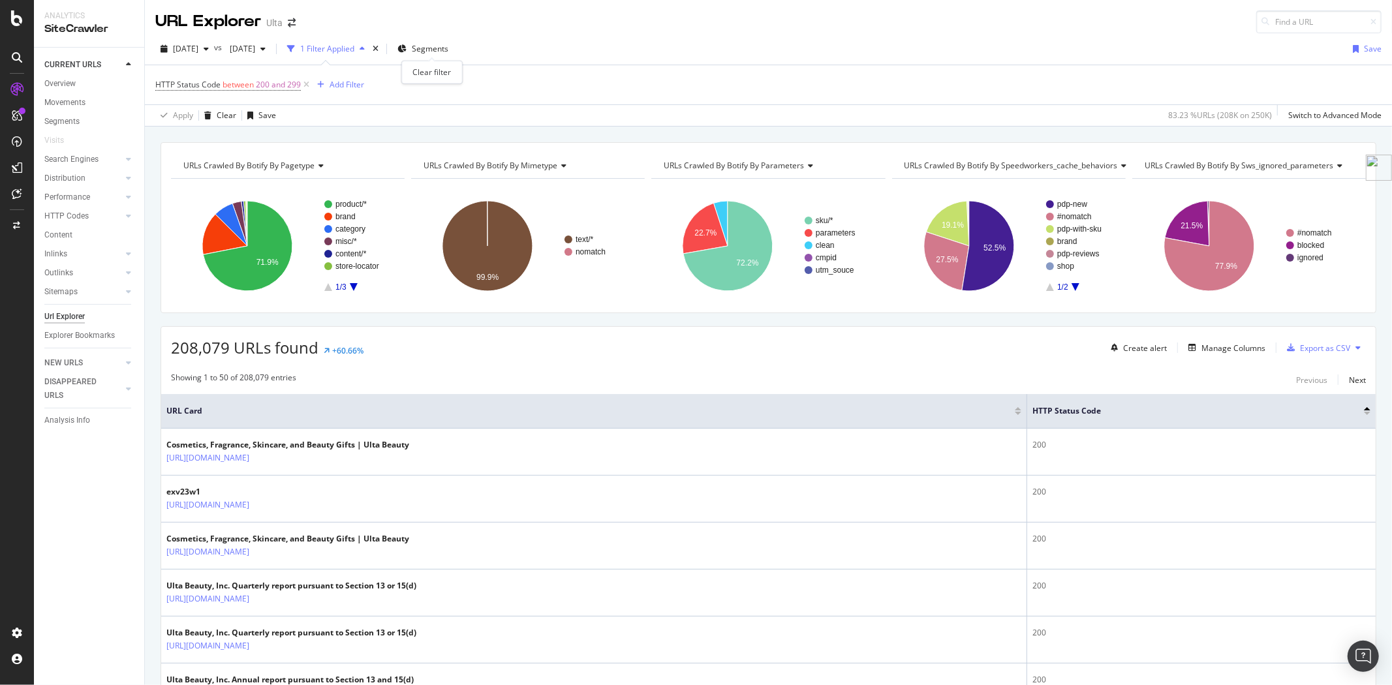
drag, startPoint x: 432, startPoint y: 48, endPoint x: 368, endPoint y: 51, distance: 64.0
click at [378, 48] on icon "times" at bounding box center [376, 49] width 6 height 8
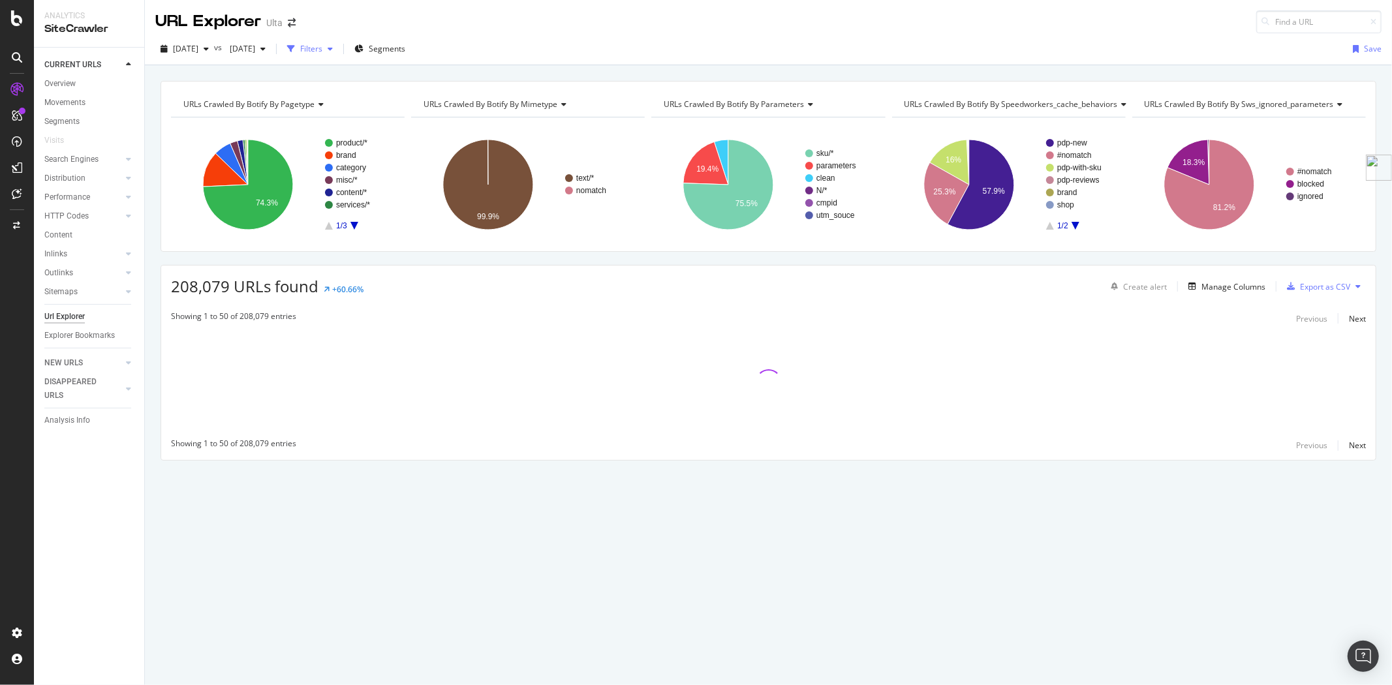
click at [338, 49] on div "button" at bounding box center [330, 49] width 16 height 8
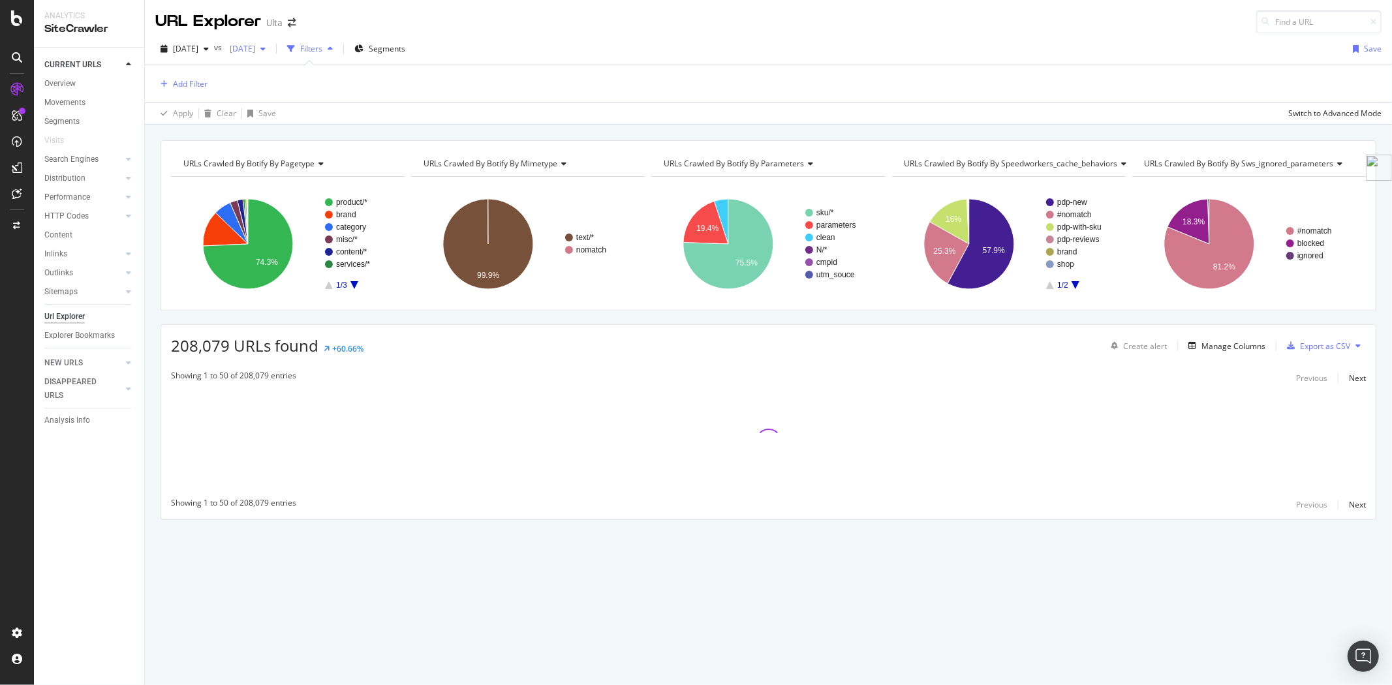
click at [266, 45] on icon "button" at bounding box center [262, 49] width 5 height 8
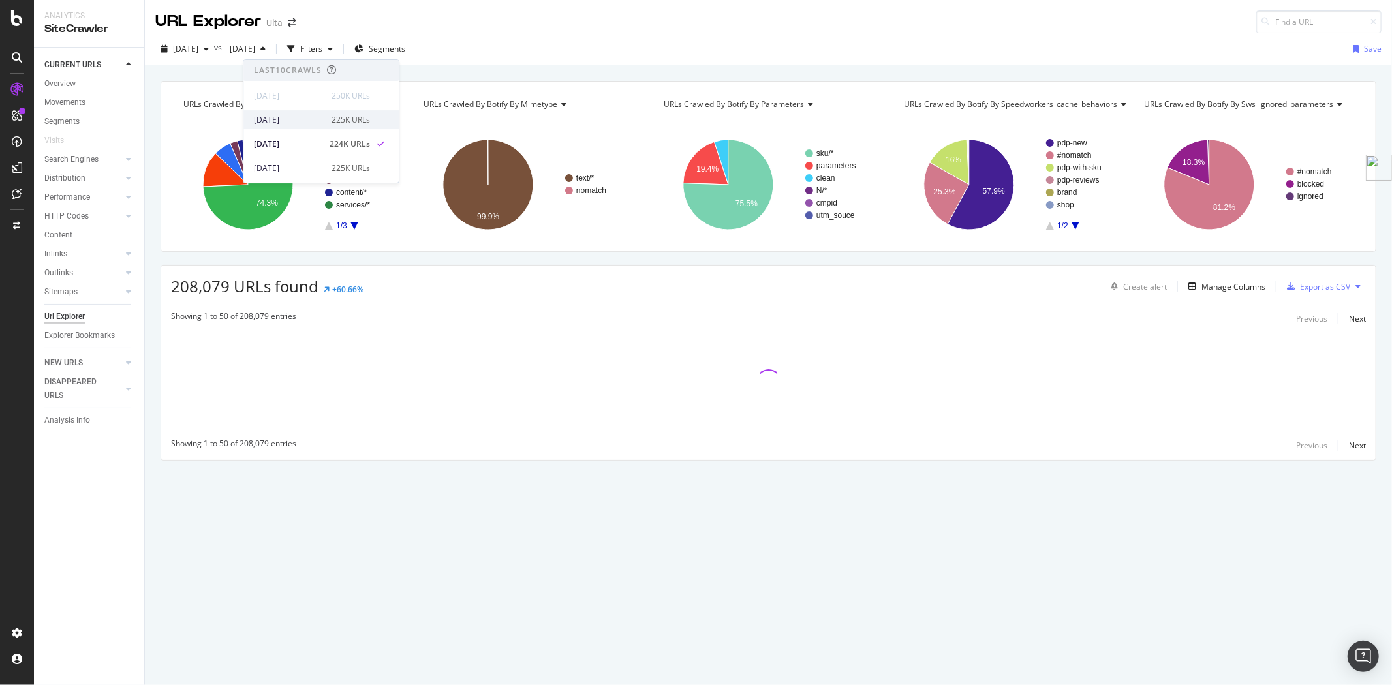
click at [351, 122] on div "225K URLs" at bounding box center [350, 120] width 38 height 12
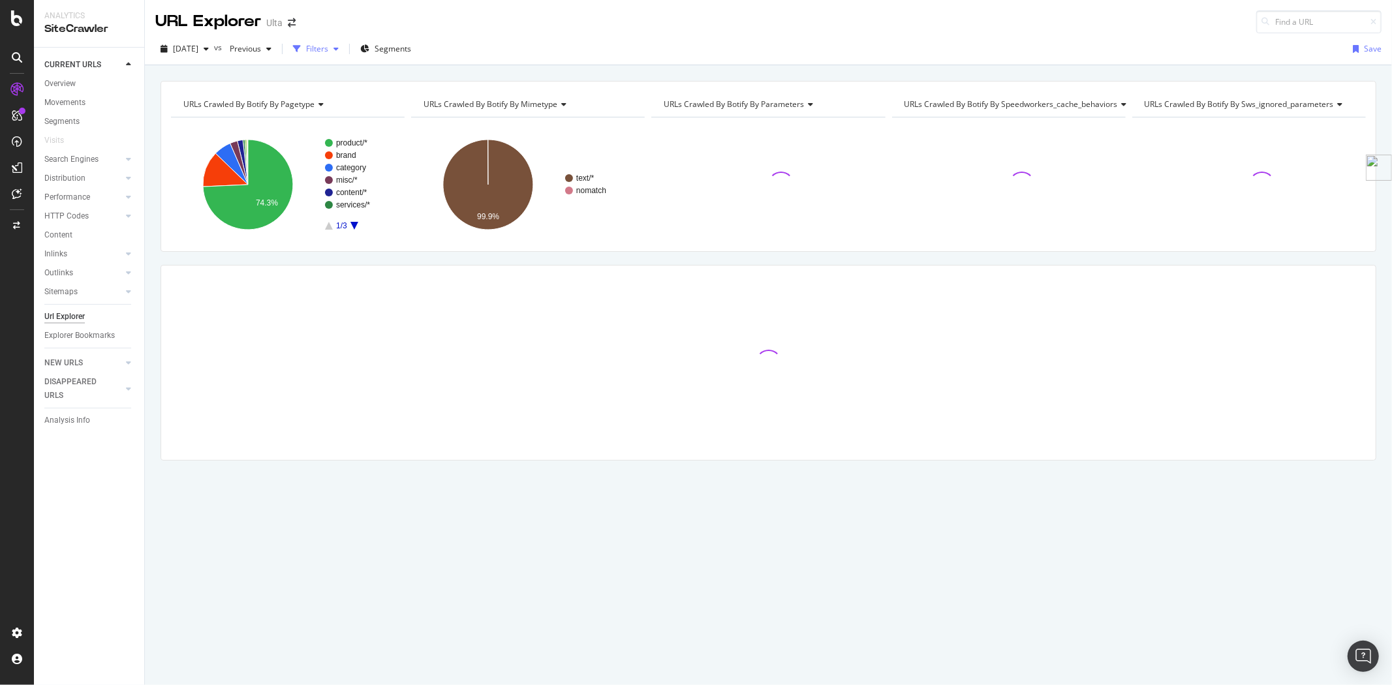
click at [328, 53] on div "Filters" at bounding box center [317, 48] width 22 height 11
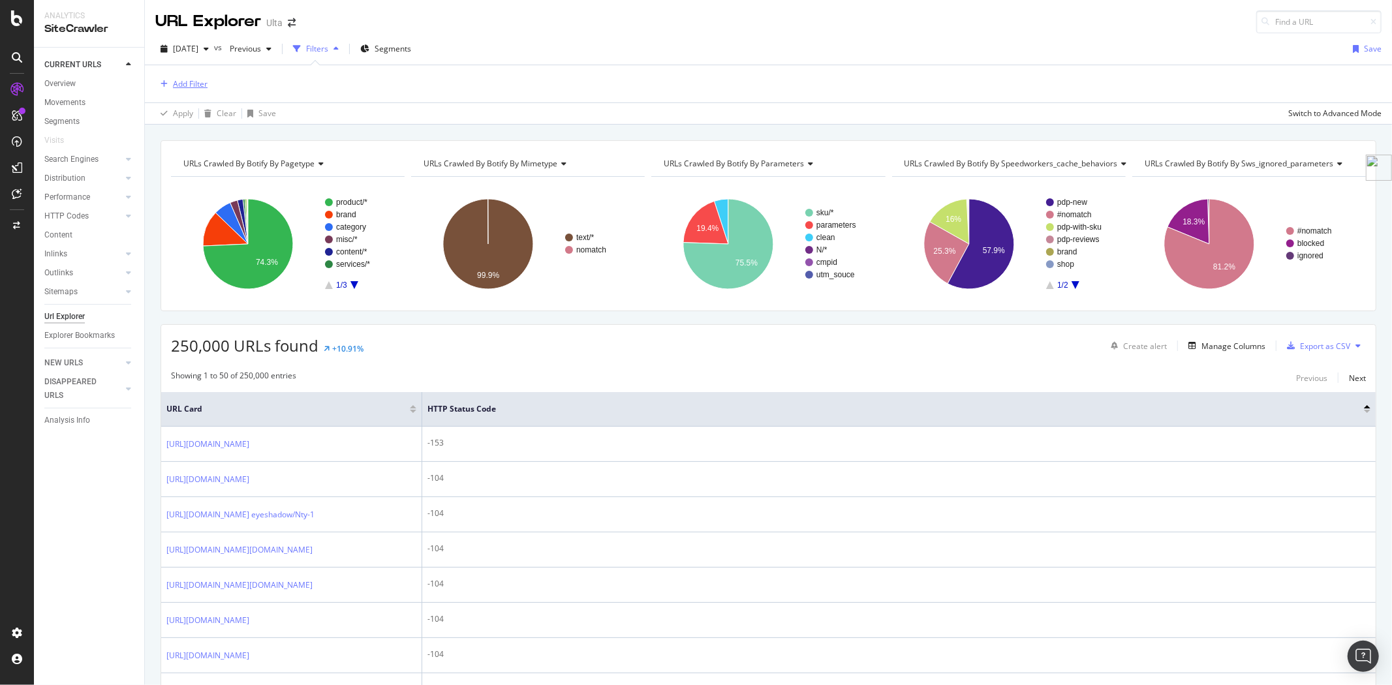
click at [181, 86] on div "Add Filter" at bounding box center [190, 83] width 35 height 11
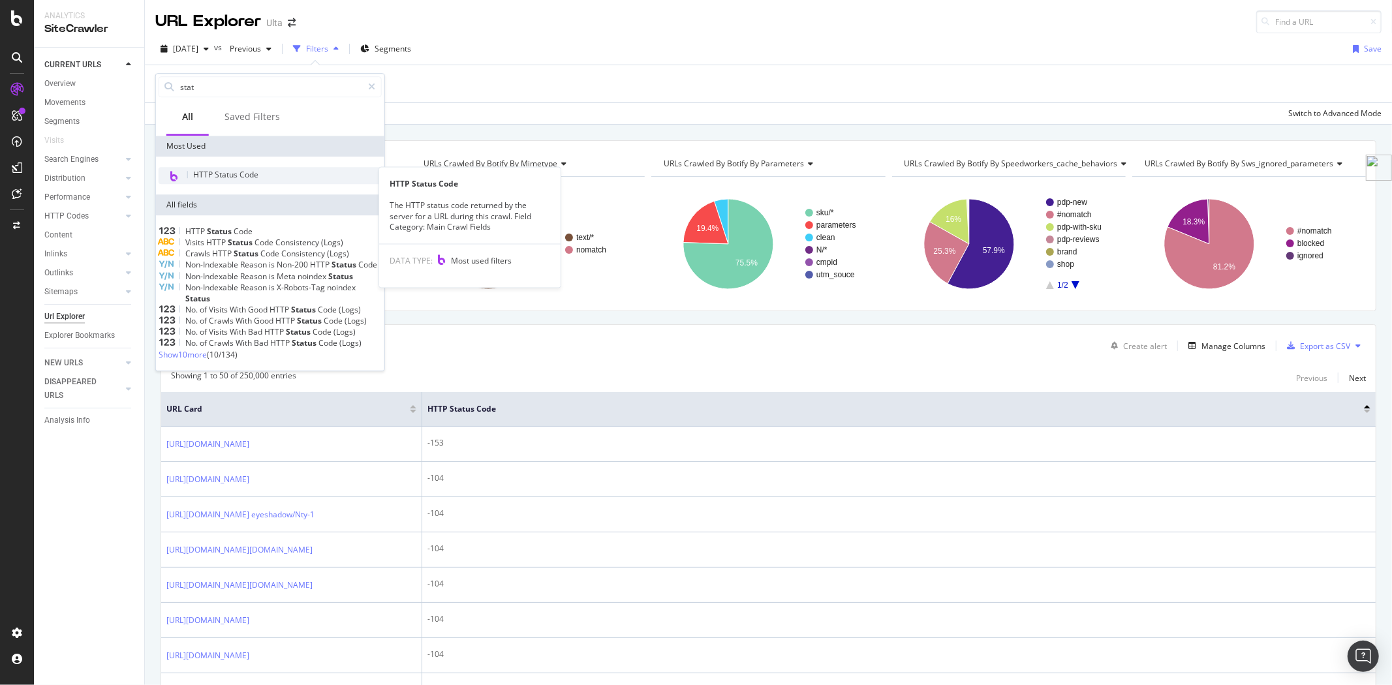
type input "stat"
click at [232, 170] on span "HTTP Status Code" at bounding box center [225, 174] width 65 height 11
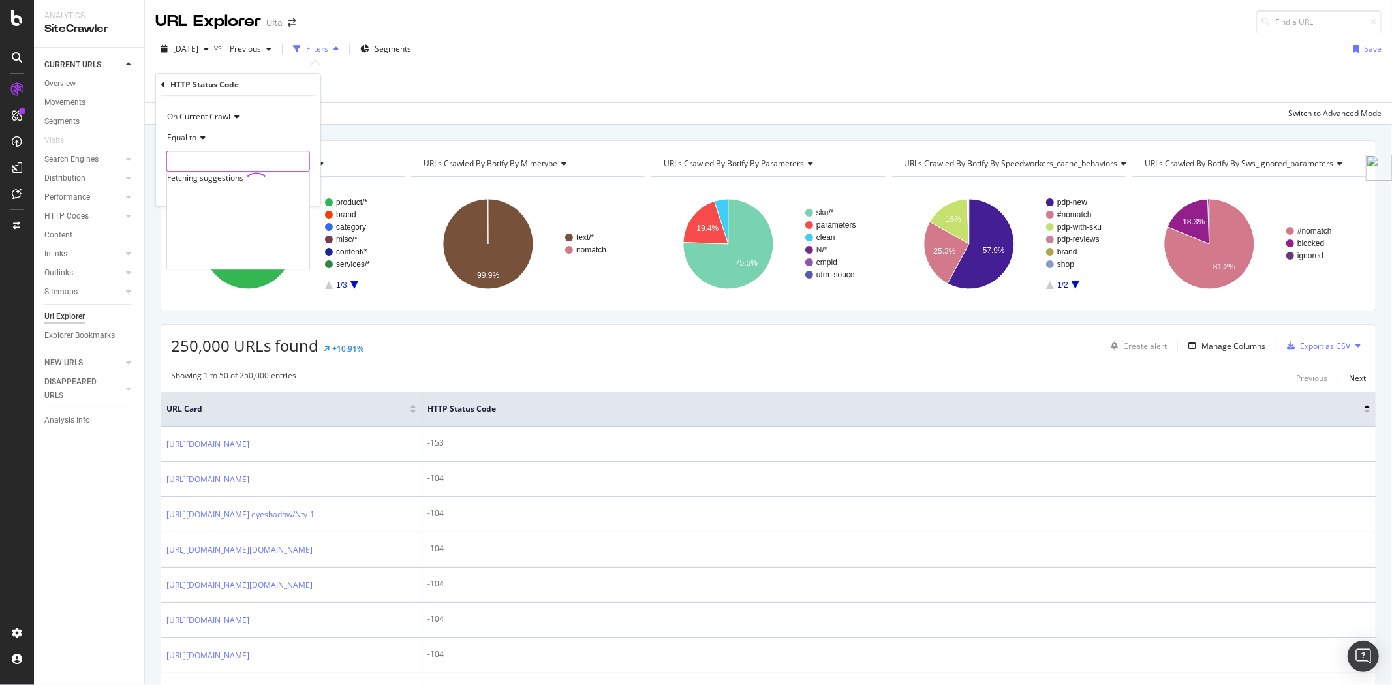
click at [231, 158] on input "number" at bounding box center [238, 161] width 144 height 21
click at [286, 177] on span "208,079 URLS" at bounding box center [284, 178] width 48 height 11
type input "200"
click at [296, 190] on div "Apply" at bounding box center [300, 188] width 20 height 11
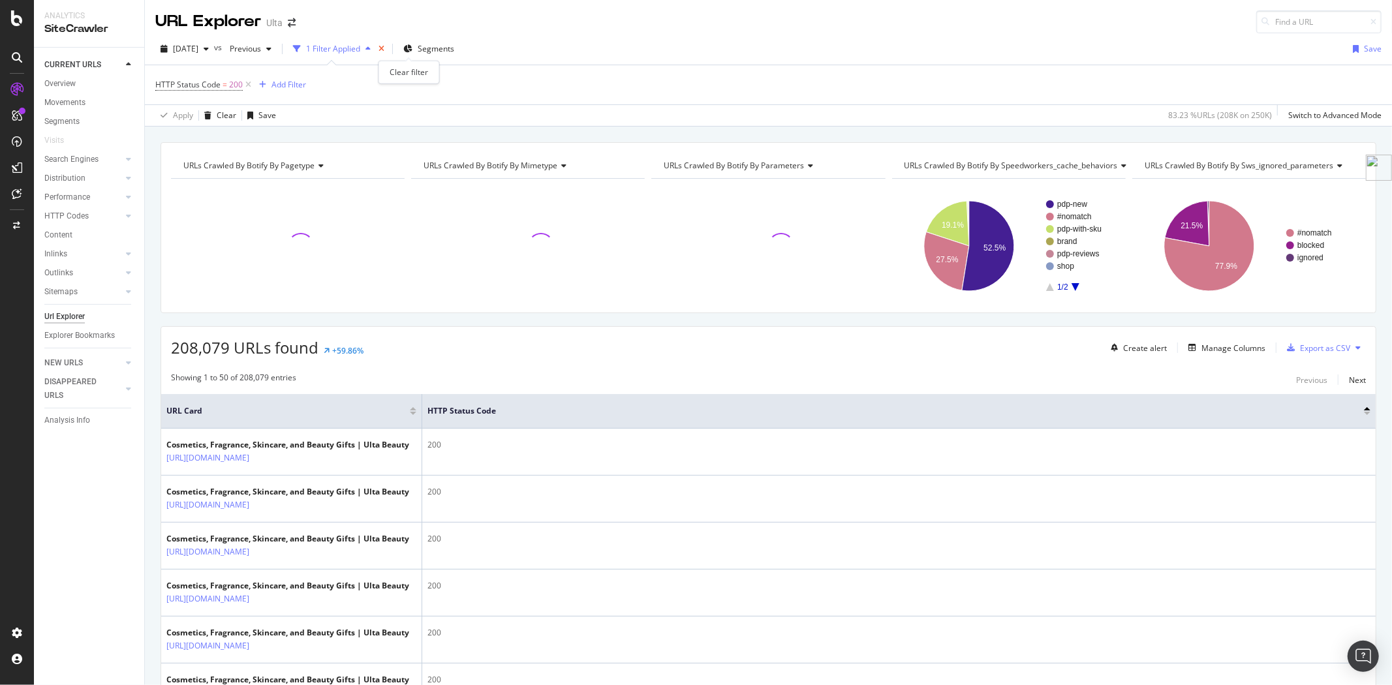
click at [384, 50] on icon "times" at bounding box center [381, 49] width 6 height 8
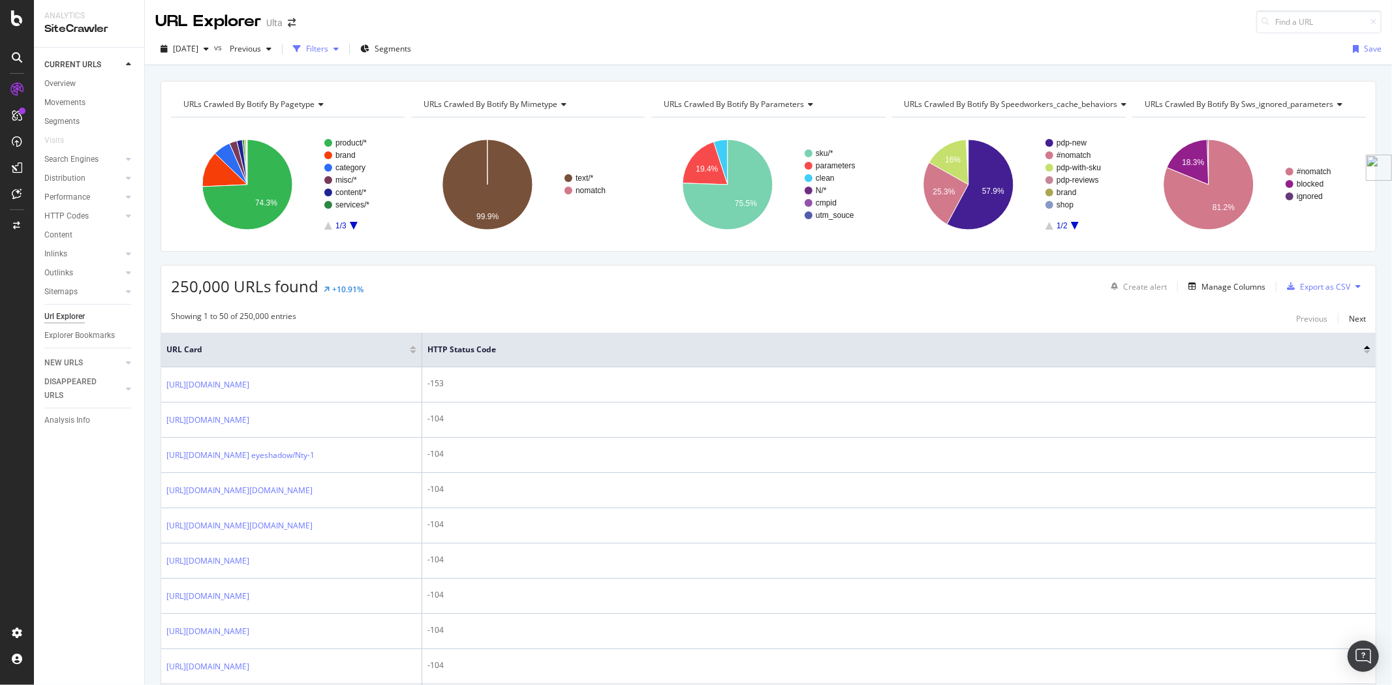
click at [328, 49] on div "Filters" at bounding box center [317, 48] width 22 height 11
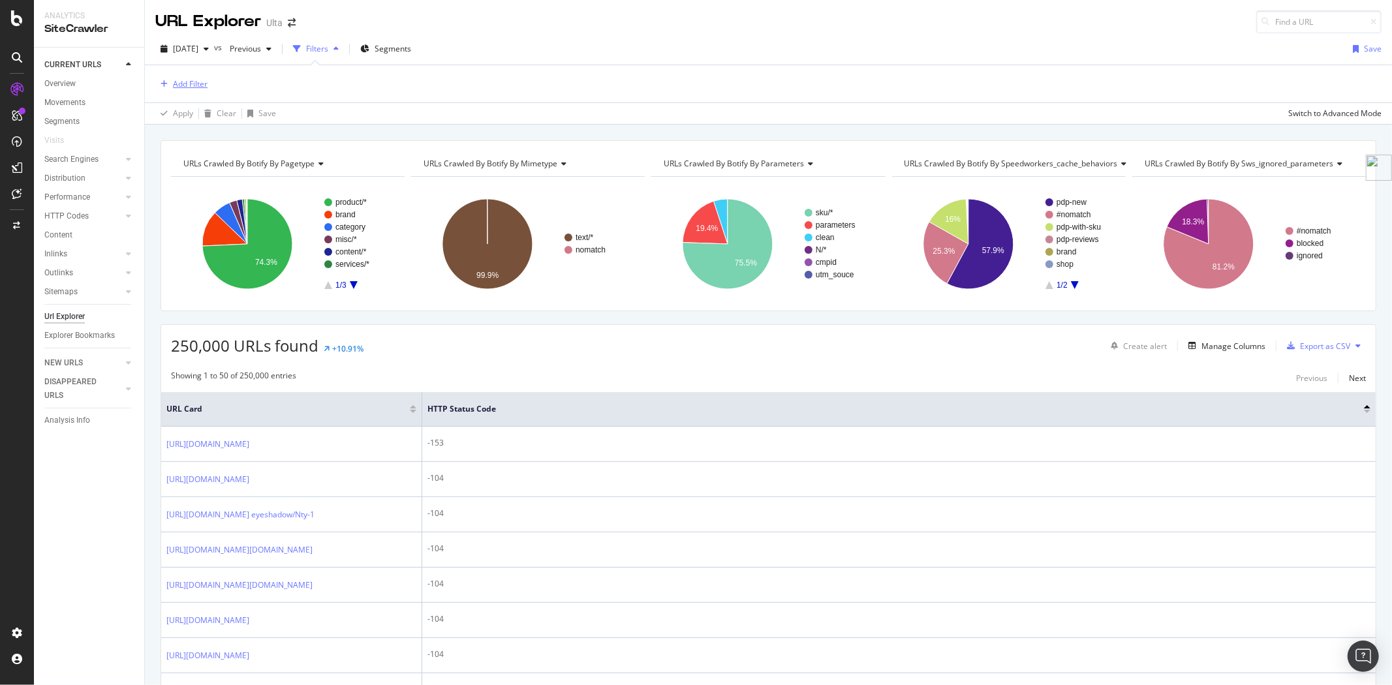
click at [190, 86] on div "Add Filter" at bounding box center [190, 83] width 35 height 11
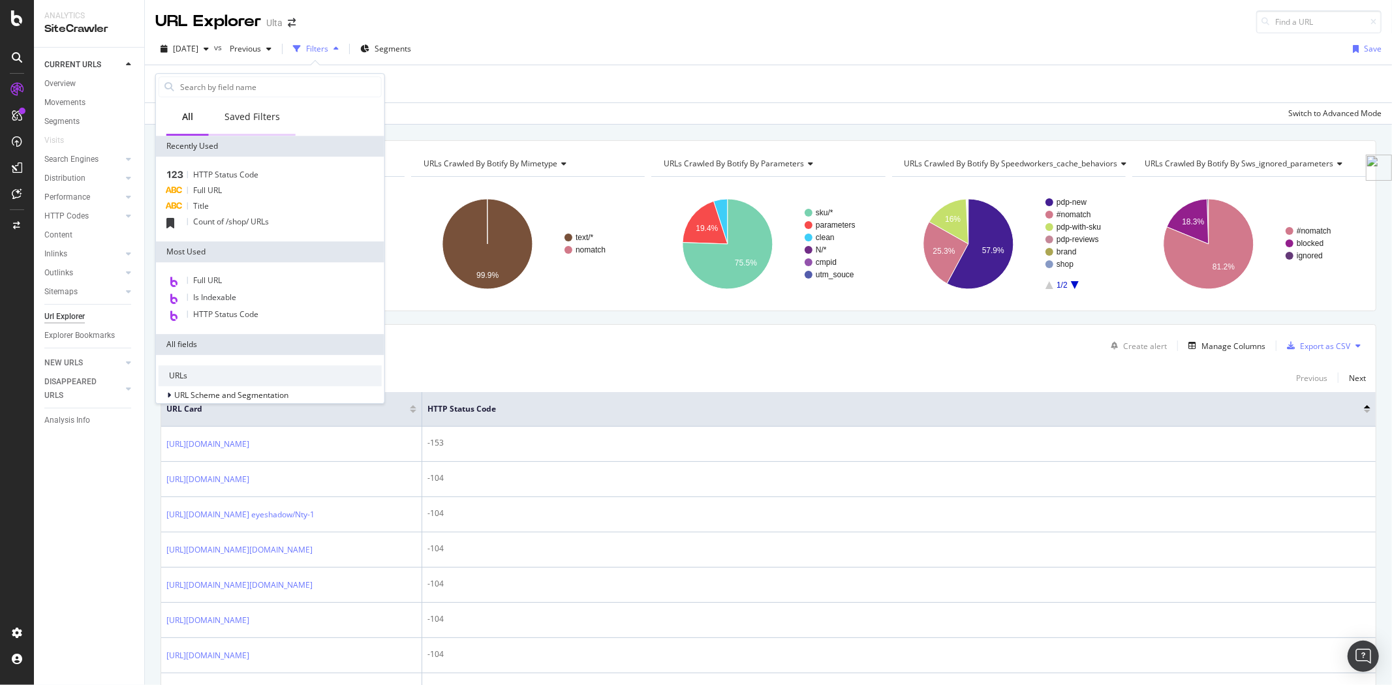
click at [265, 114] on div "Saved Filters" at bounding box center [251, 116] width 55 height 13
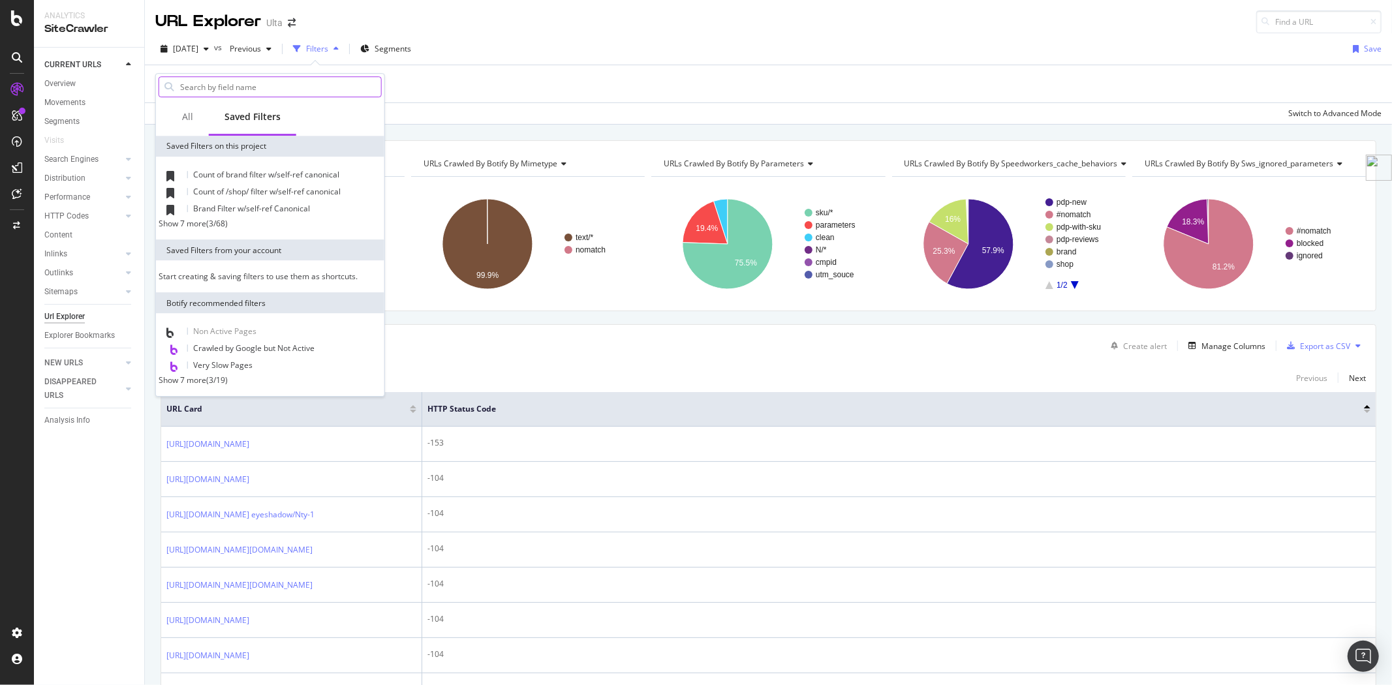
click at [239, 85] on input "text" at bounding box center [280, 87] width 202 height 20
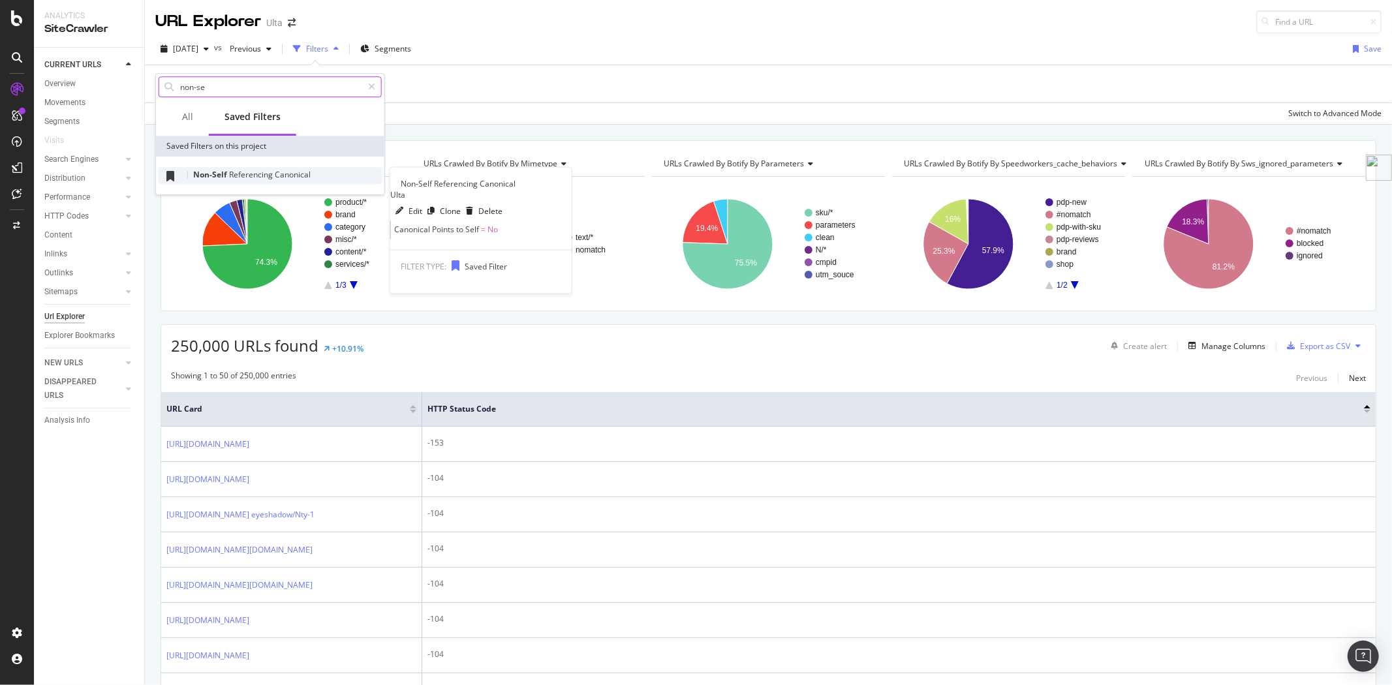
type input "non-se"
click at [271, 172] on span "Referencing" at bounding box center [252, 174] width 46 height 11
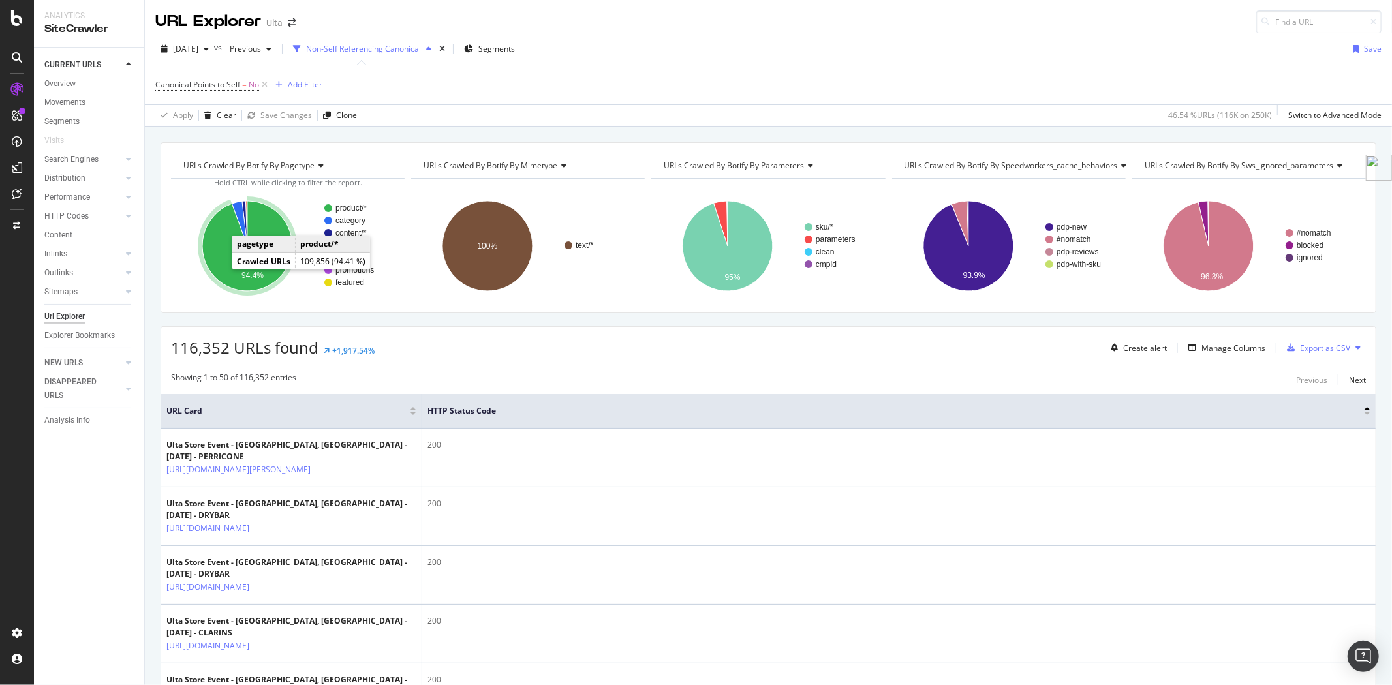
drag, startPoint x: 213, startPoint y: 268, endPoint x: 236, endPoint y: 270, distance: 22.9
click at [236, 270] on icon "A chart." at bounding box center [247, 246] width 90 height 90
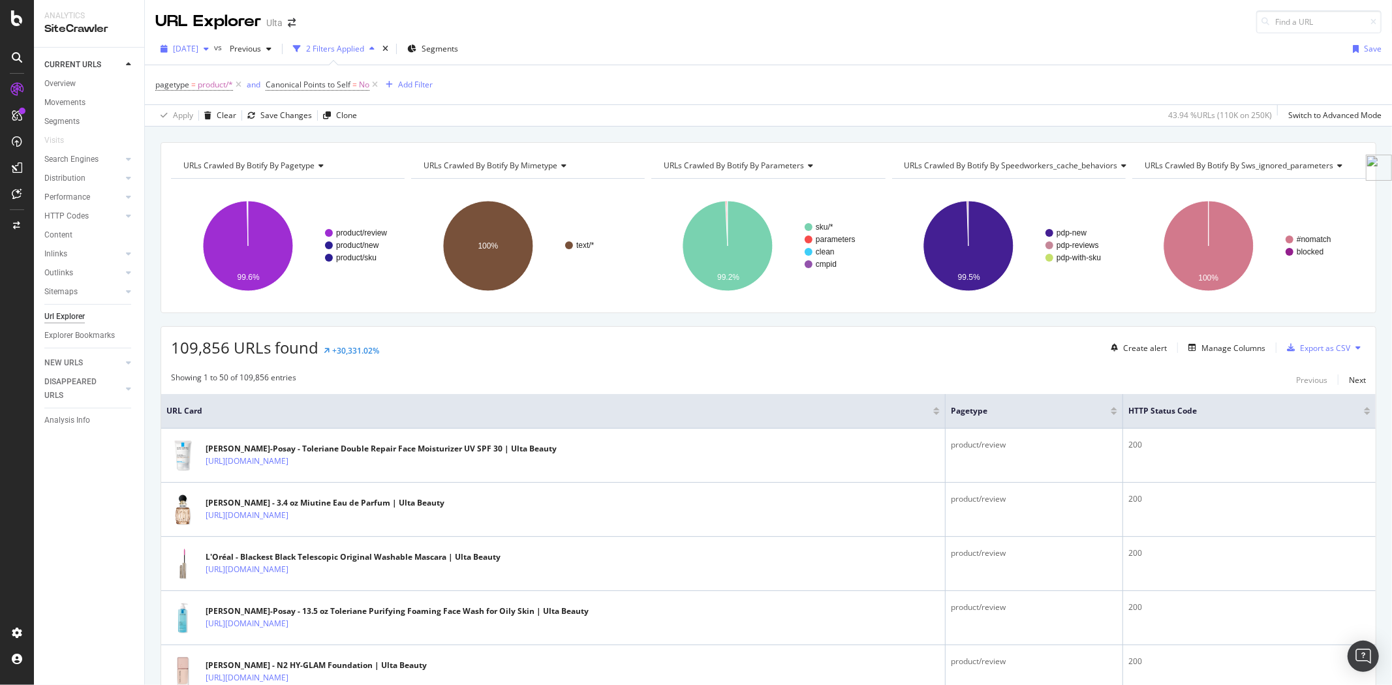
click at [214, 43] on div "[DATE]" at bounding box center [184, 49] width 59 height 20
click at [233, 114] on div "[DATE]" at bounding box center [209, 120] width 70 height 12
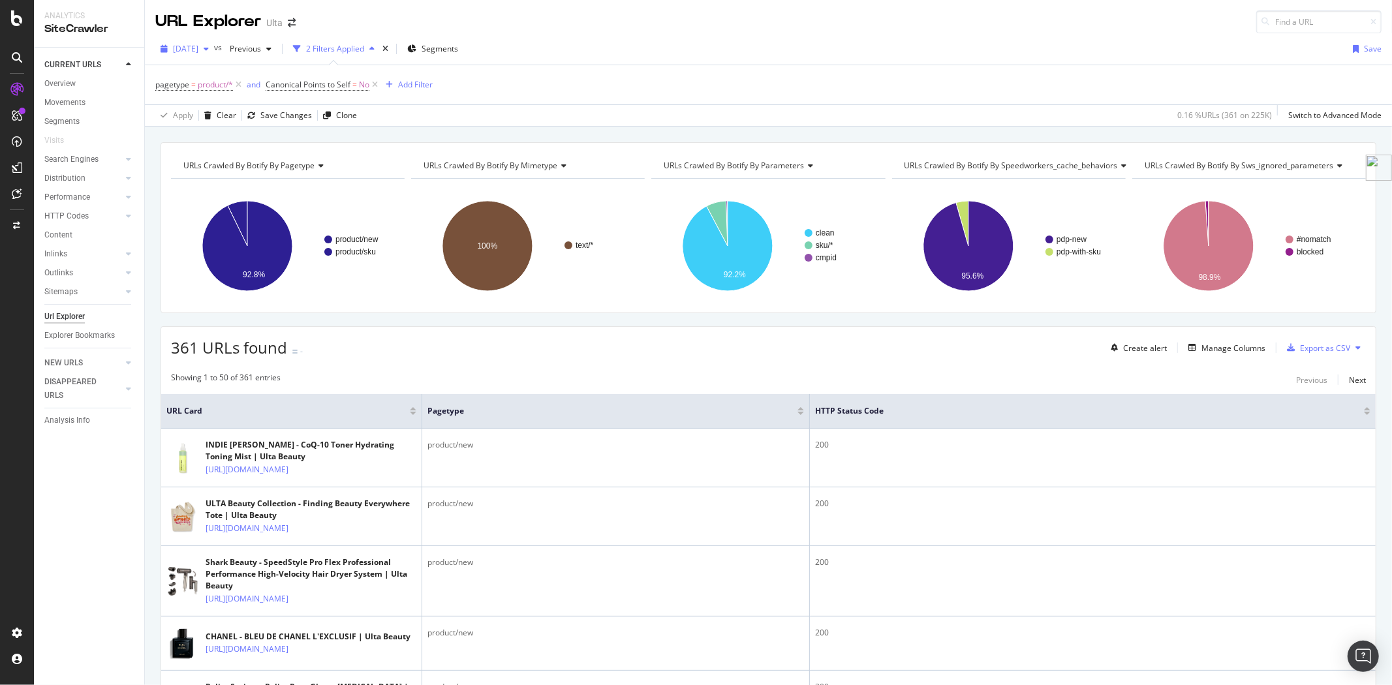
click at [198, 52] on span "[DATE]" at bounding box center [185, 48] width 25 height 11
click at [220, 147] on div "[DATE]" at bounding box center [209, 144] width 70 height 12
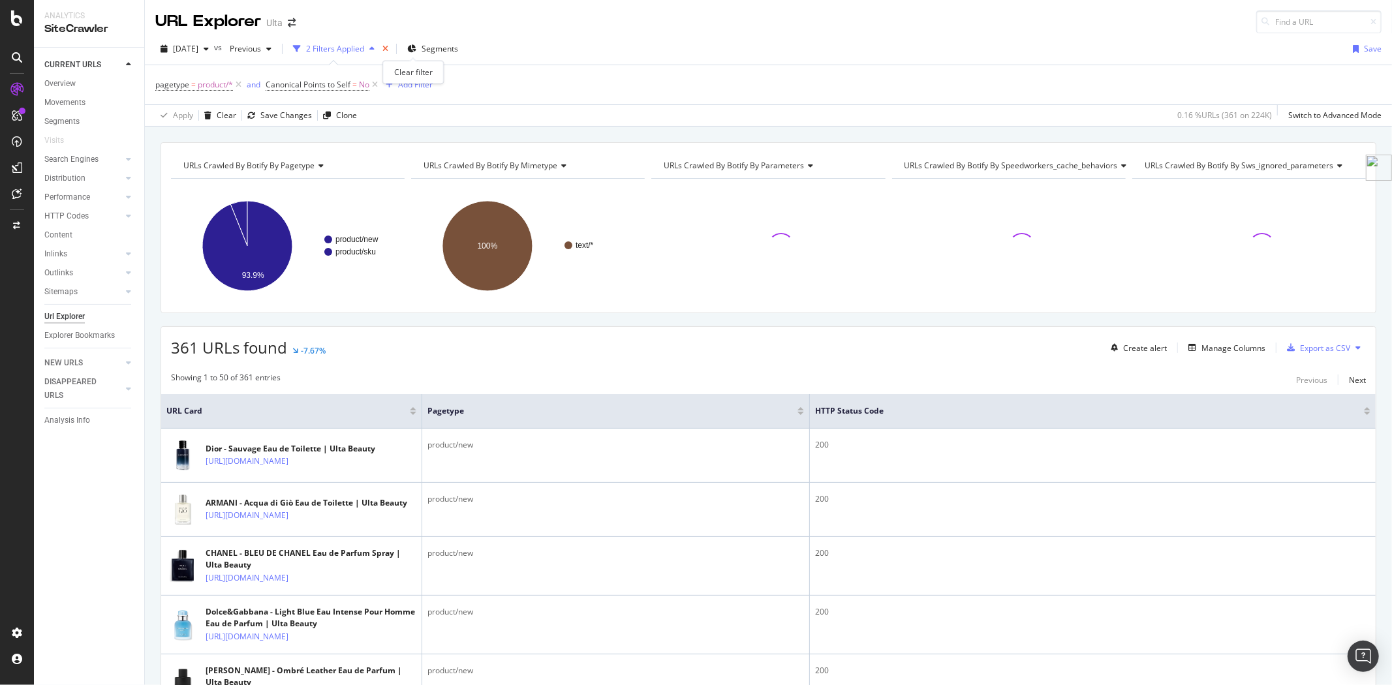
click at [388, 46] on icon "times" at bounding box center [385, 49] width 6 height 8
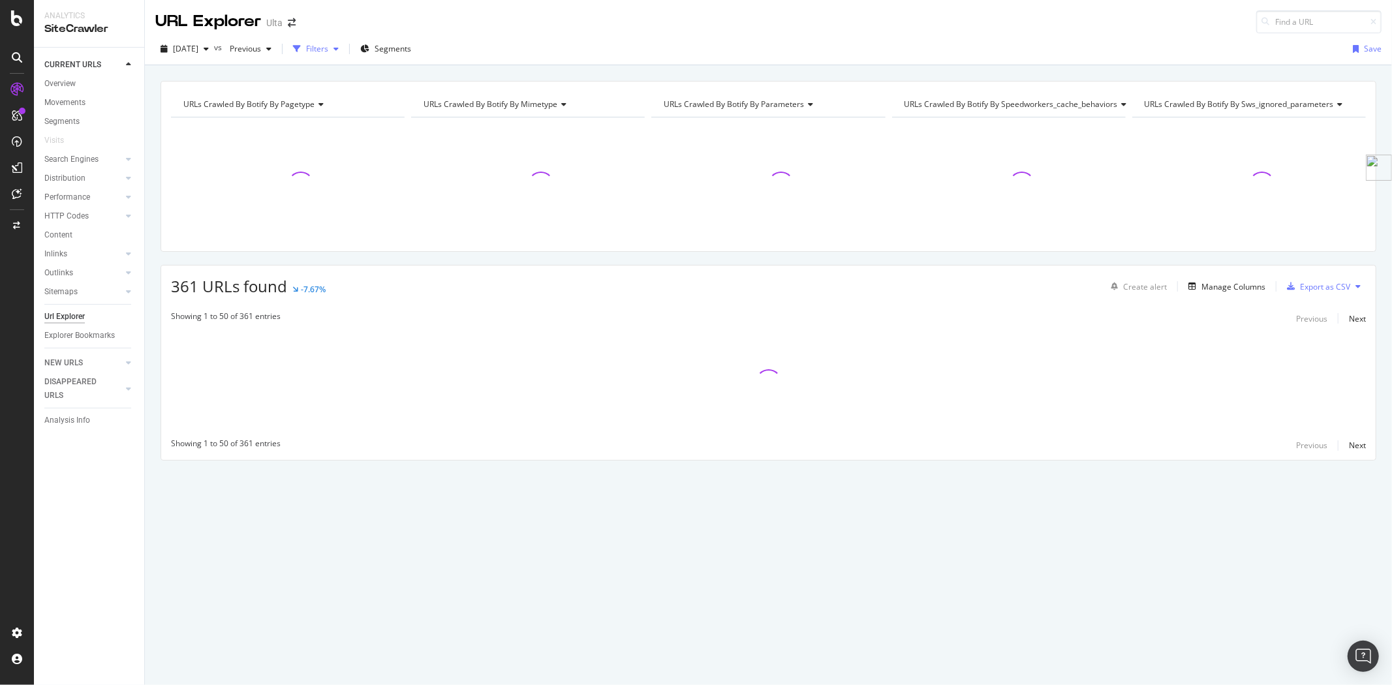
click at [344, 46] on div "button" at bounding box center [336, 49] width 16 height 8
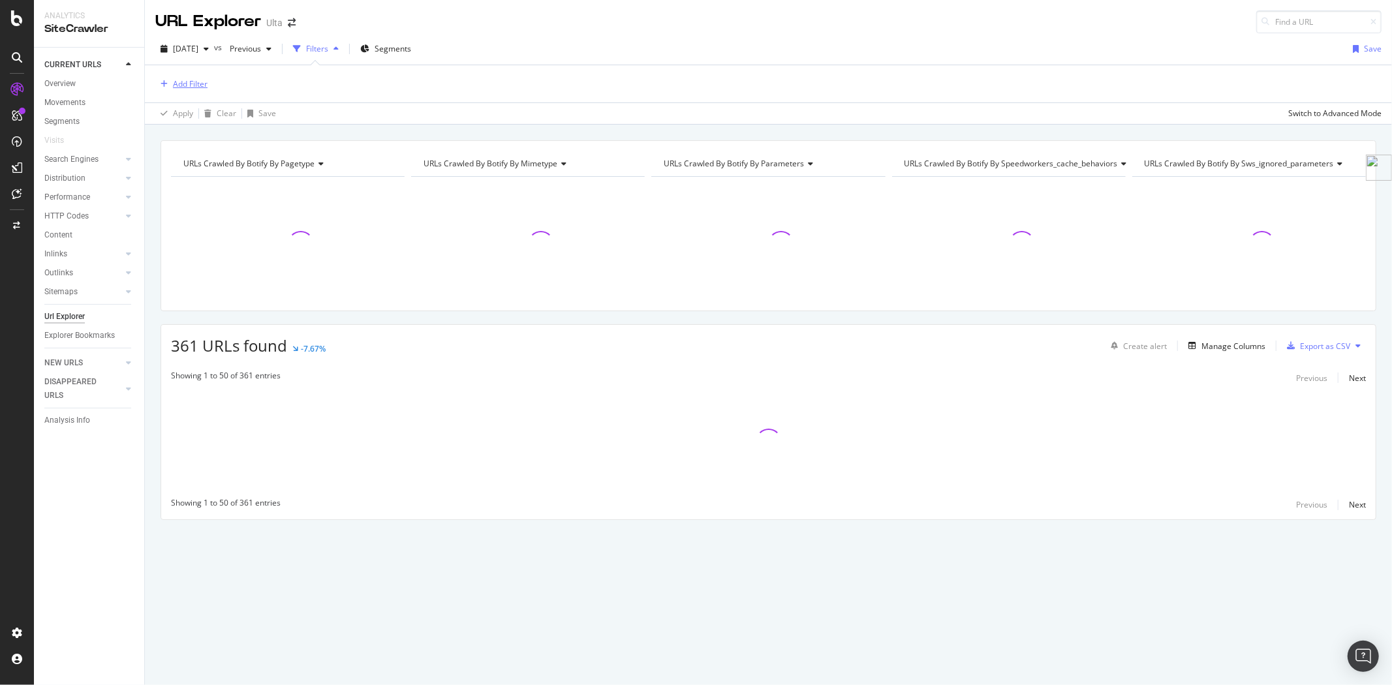
click at [196, 85] on div "Add Filter" at bounding box center [190, 83] width 35 height 11
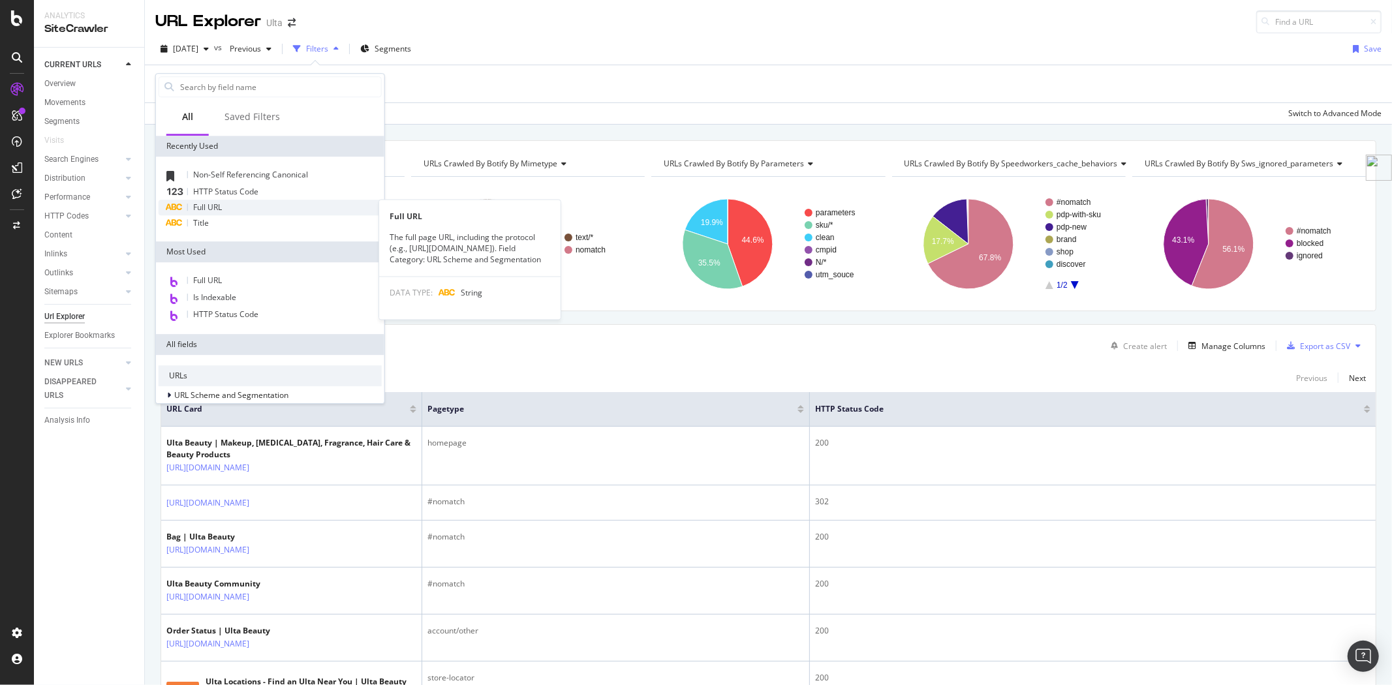
click at [231, 209] on div "Full URL" at bounding box center [270, 208] width 223 height 16
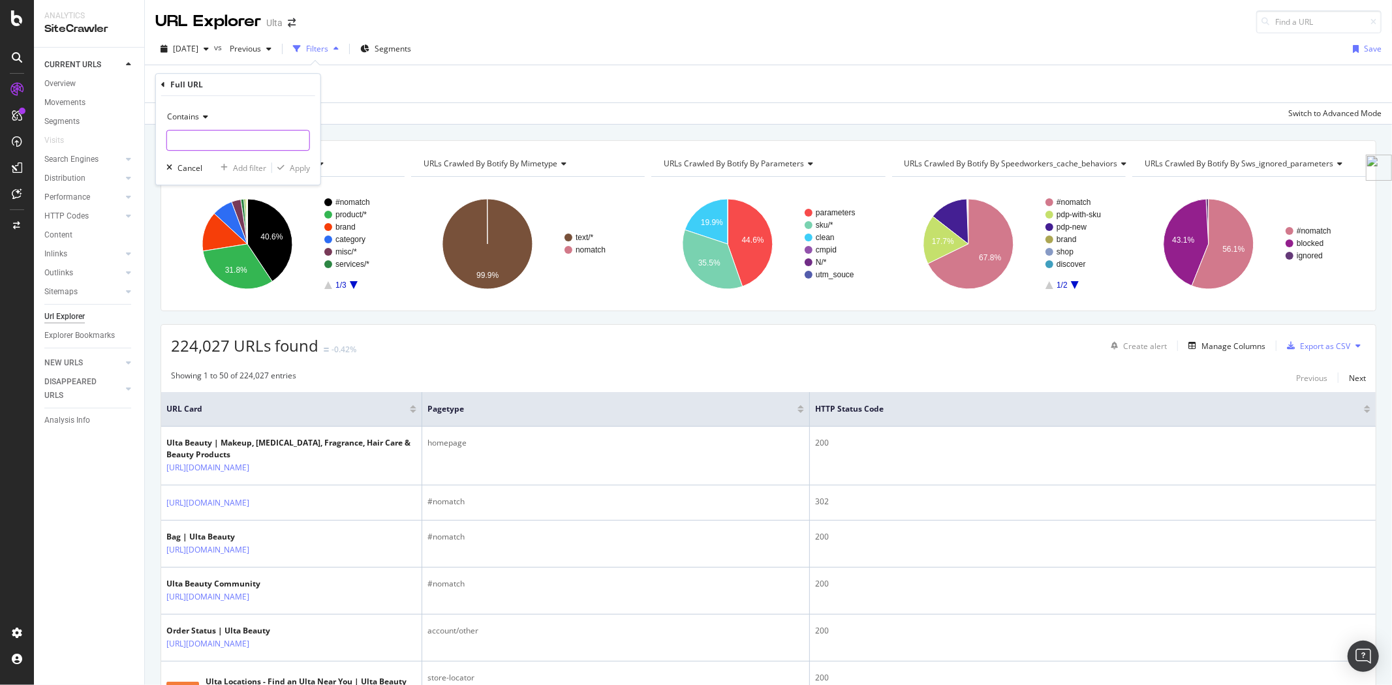
click at [236, 136] on input "text" at bounding box center [238, 140] width 142 height 21
type input "pr_rd_page"
click at [288, 167] on div "button" at bounding box center [281, 168] width 18 height 8
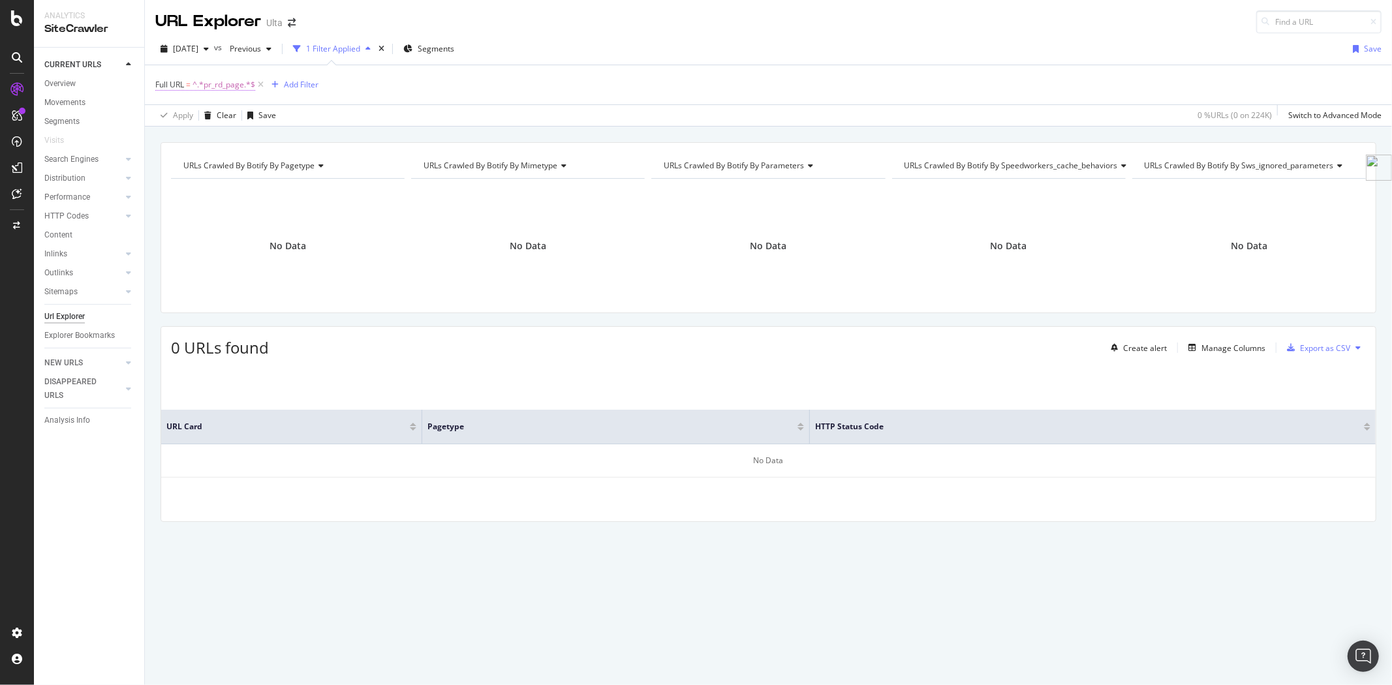
click at [235, 86] on span "^.*pr_rd_page.*$" at bounding box center [223, 85] width 63 height 18
click at [249, 138] on input "pr_rd_page" at bounding box center [228, 139] width 123 height 21
click at [258, 138] on input "pr_rd_page" at bounding box center [228, 139] width 123 height 21
type input "pr_rd_page="
click at [299, 168] on div "Apply" at bounding box center [300, 167] width 20 height 11
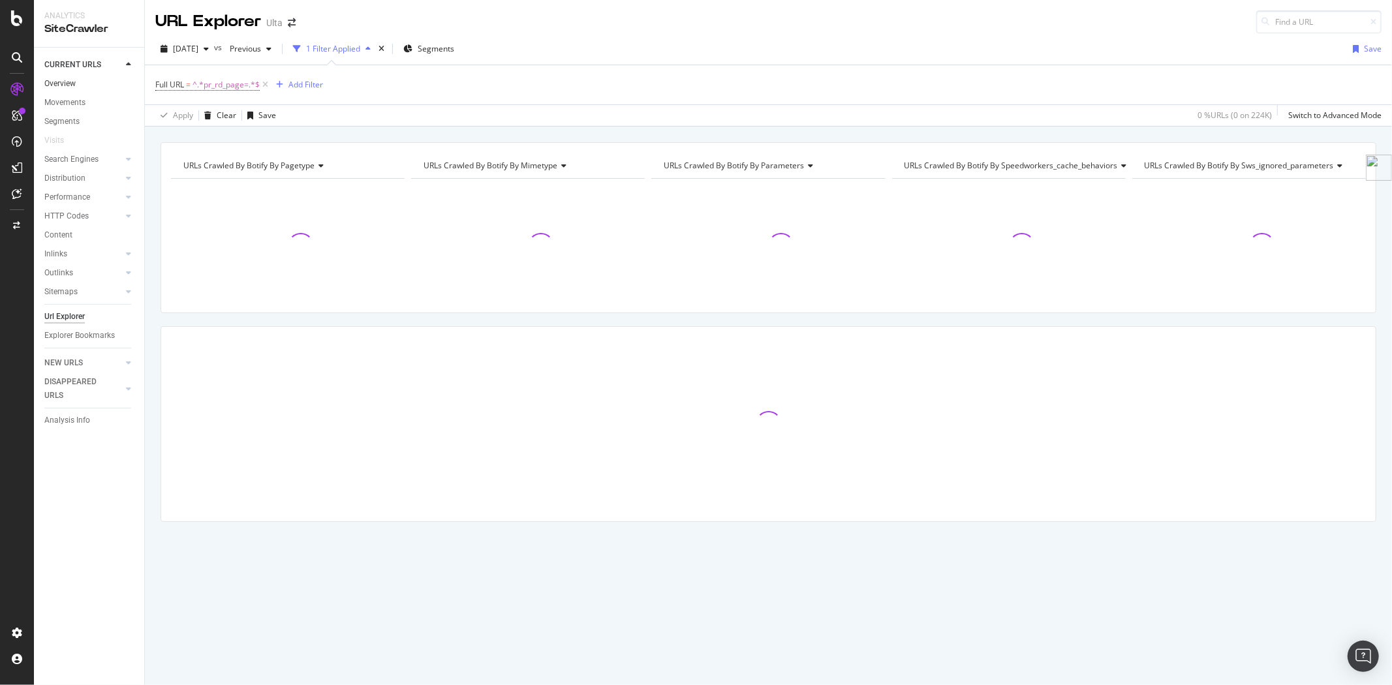
click at [76, 82] on link "Overview" at bounding box center [89, 84] width 91 height 14
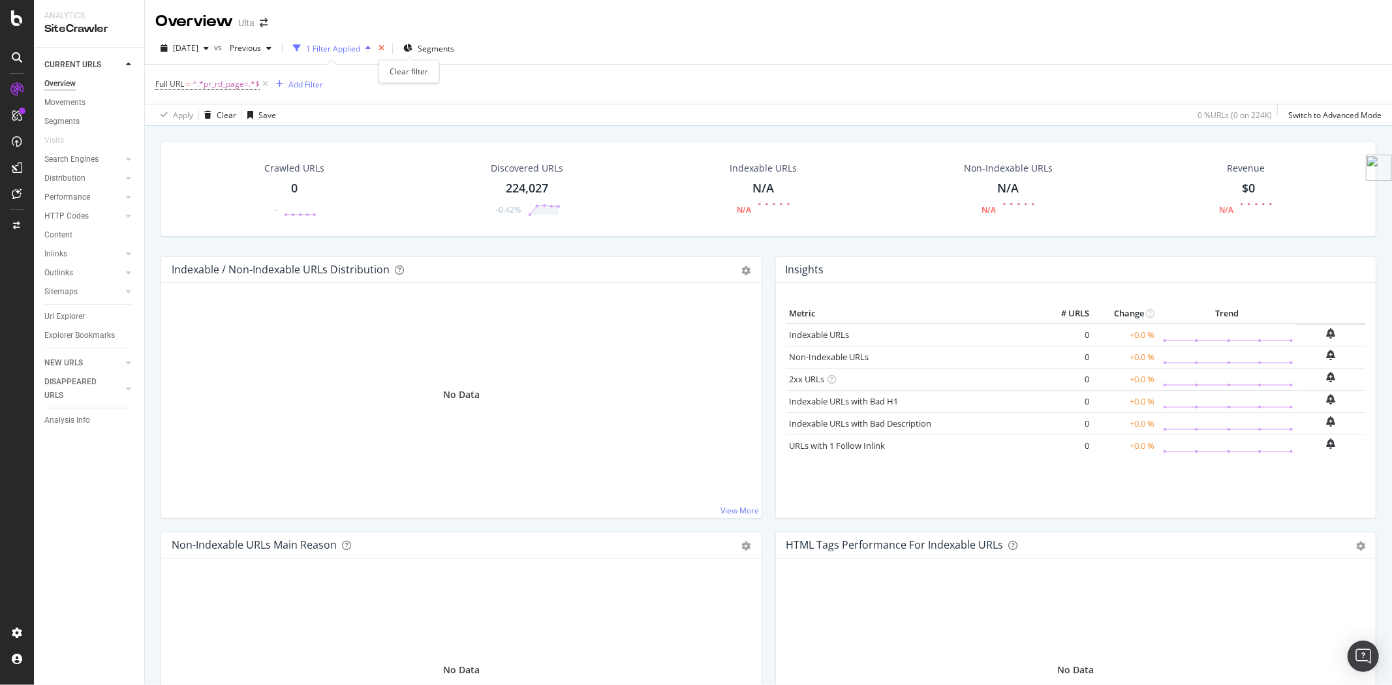
click at [384, 49] on icon "times" at bounding box center [381, 48] width 6 height 8
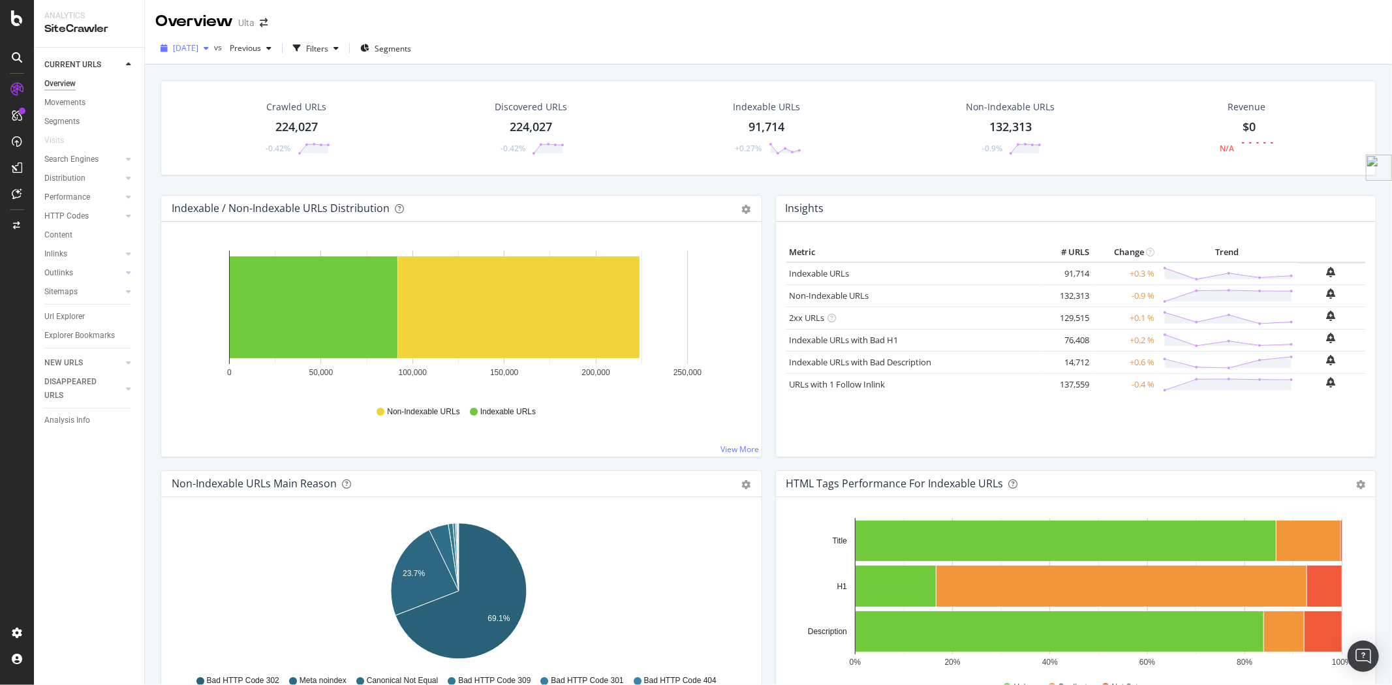
click at [198, 46] on span "[DATE]" at bounding box center [185, 47] width 25 height 11
click at [222, 89] on div "[DATE]" at bounding box center [209, 95] width 70 height 12
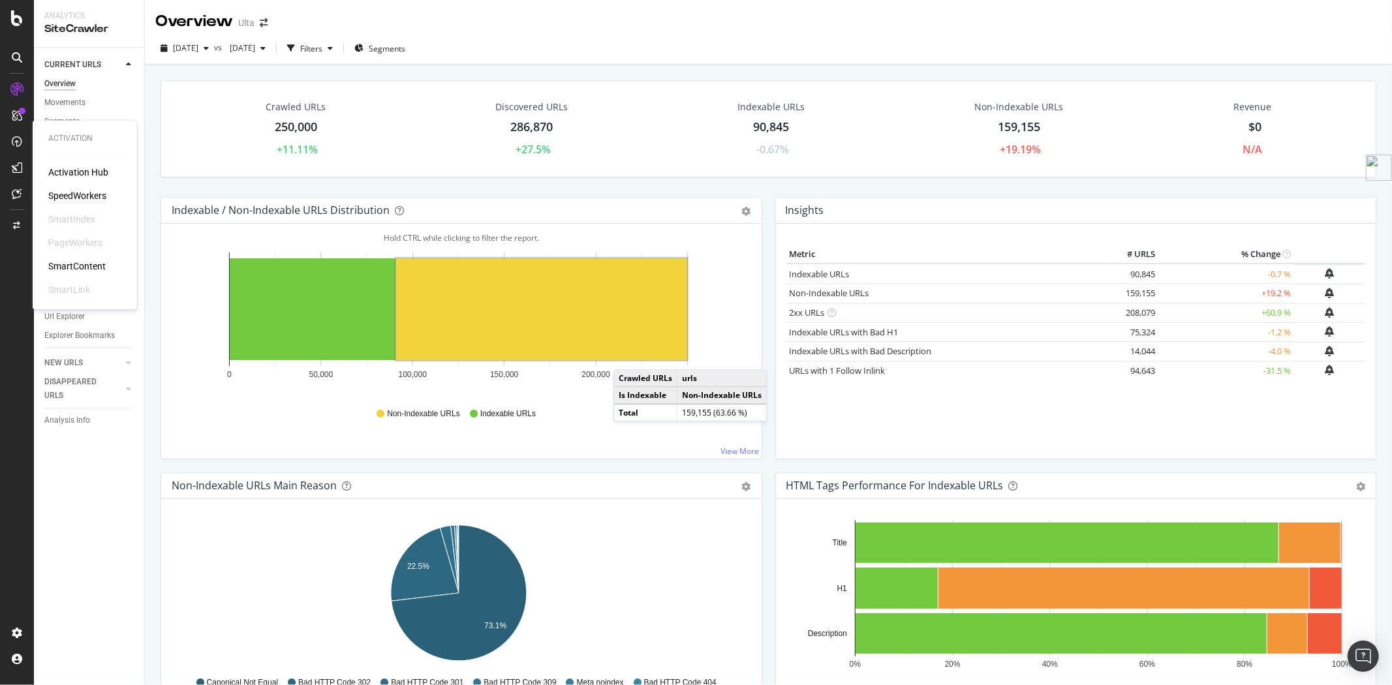
click at [86, 193] on div "SpeedWorkers" at bounding box center [77, 196] width 58 height 13
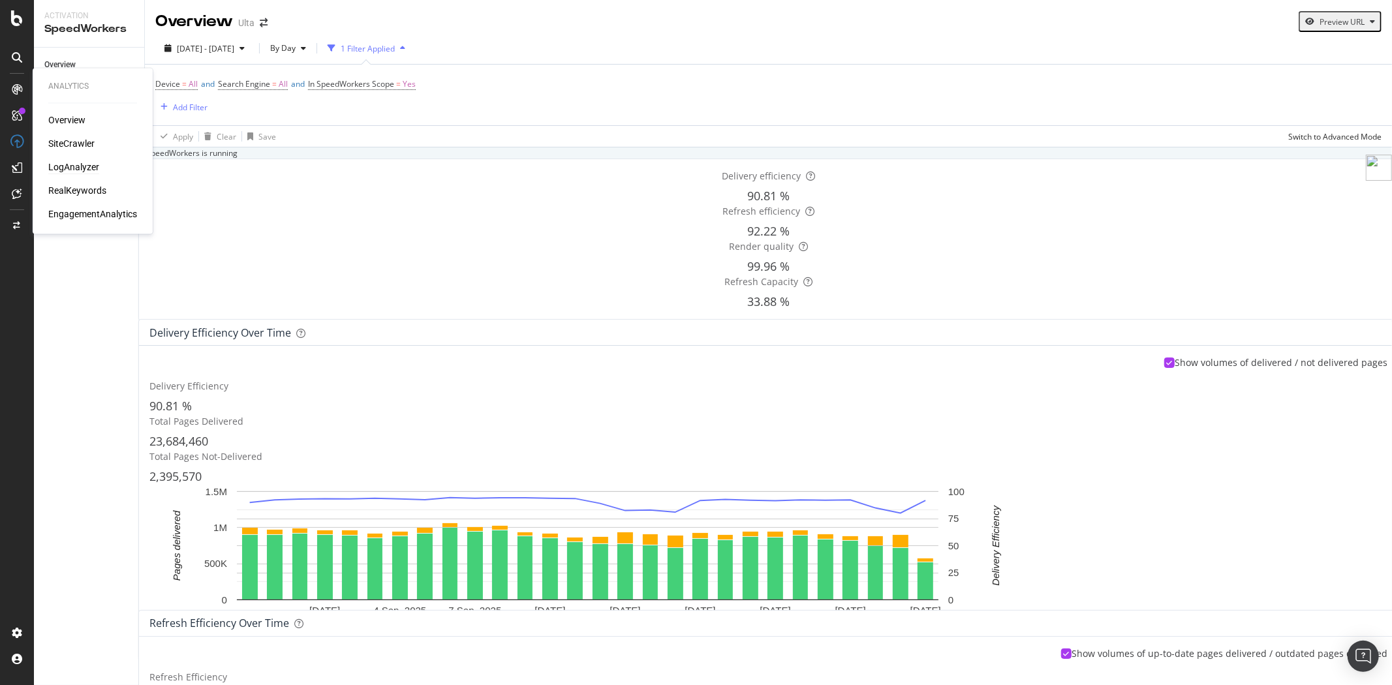
click at [75, 171] on div "LogAnalyzer" at bounding box center [73, 167] width 51 height 13
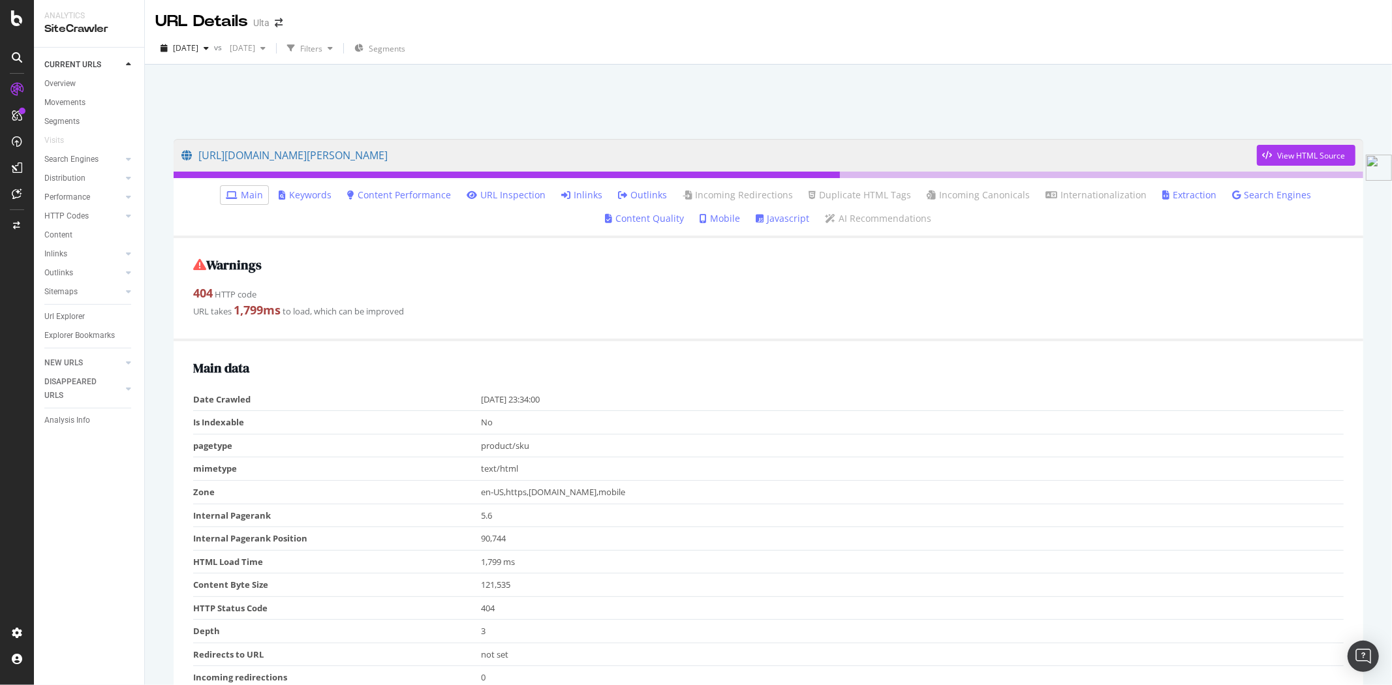
click at [561, 194] on link "Inlinks" at bounding box center [581, 195] width 41 height 13
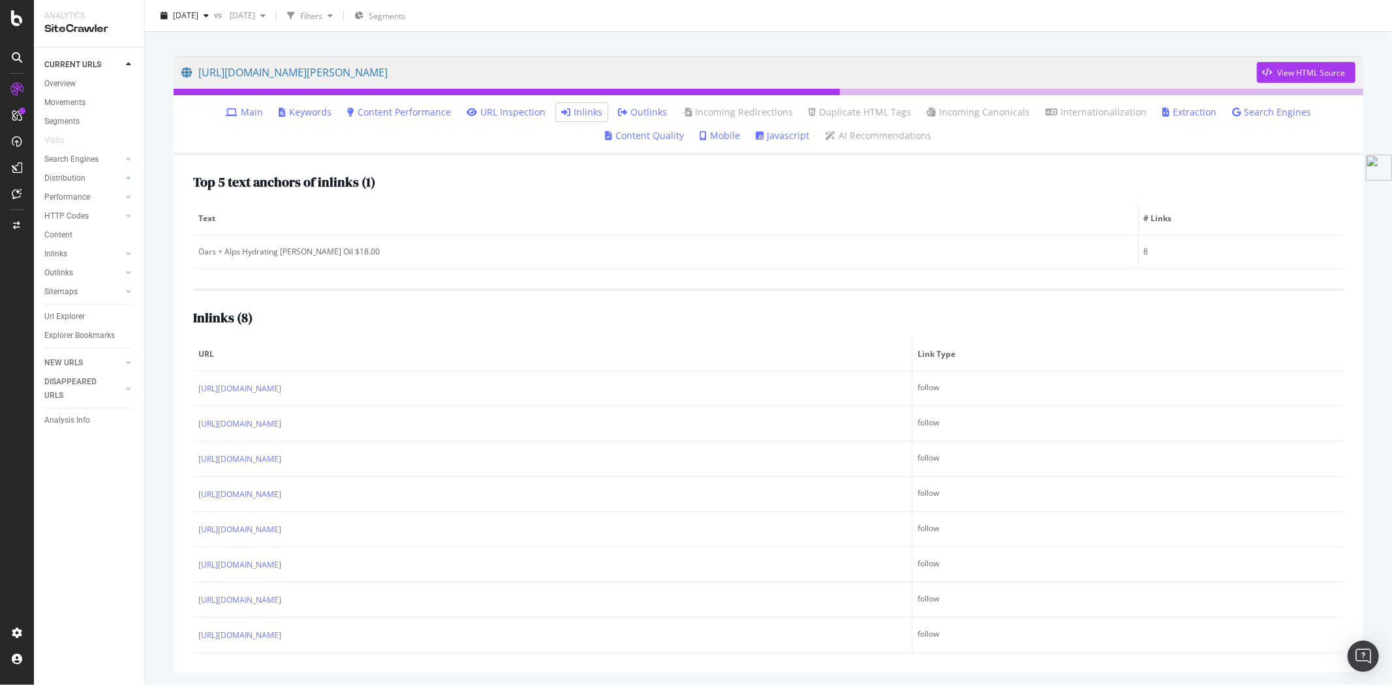
scroll to position [84, 0]
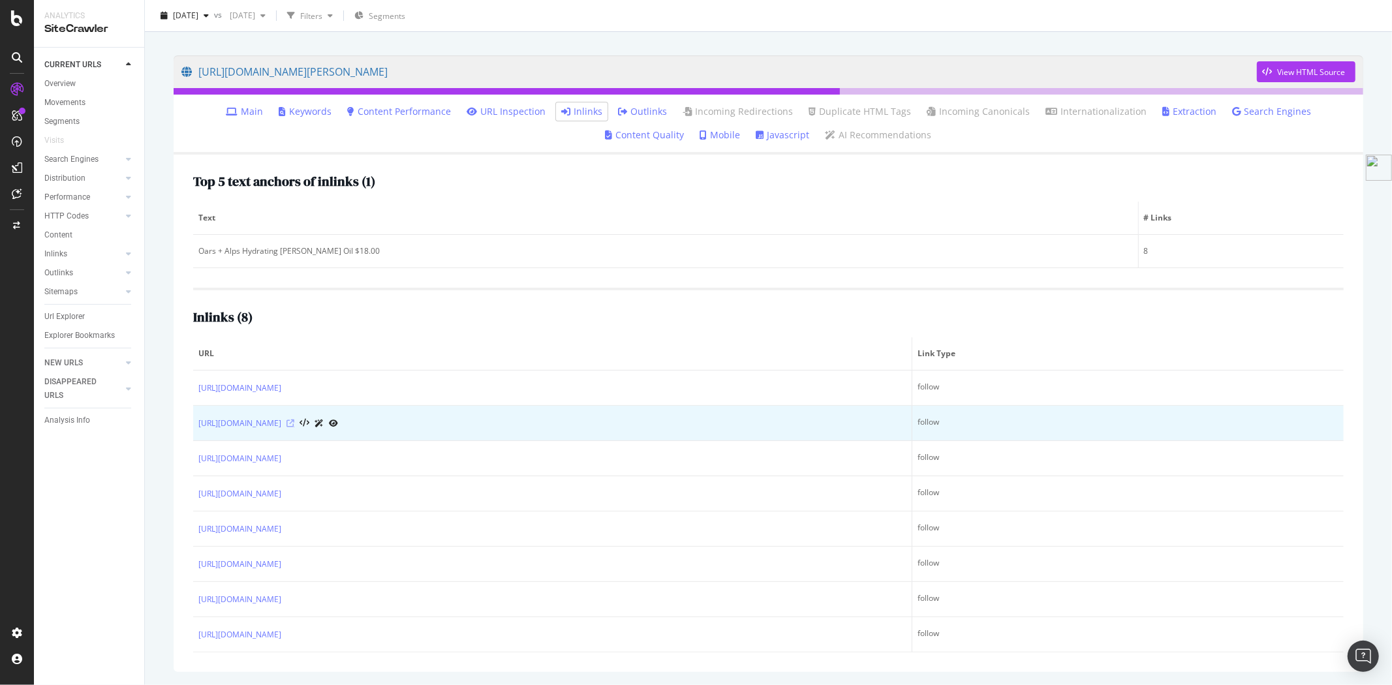
click at [294, 423] on icon at bounding box center [290, 424] width 8 height 8
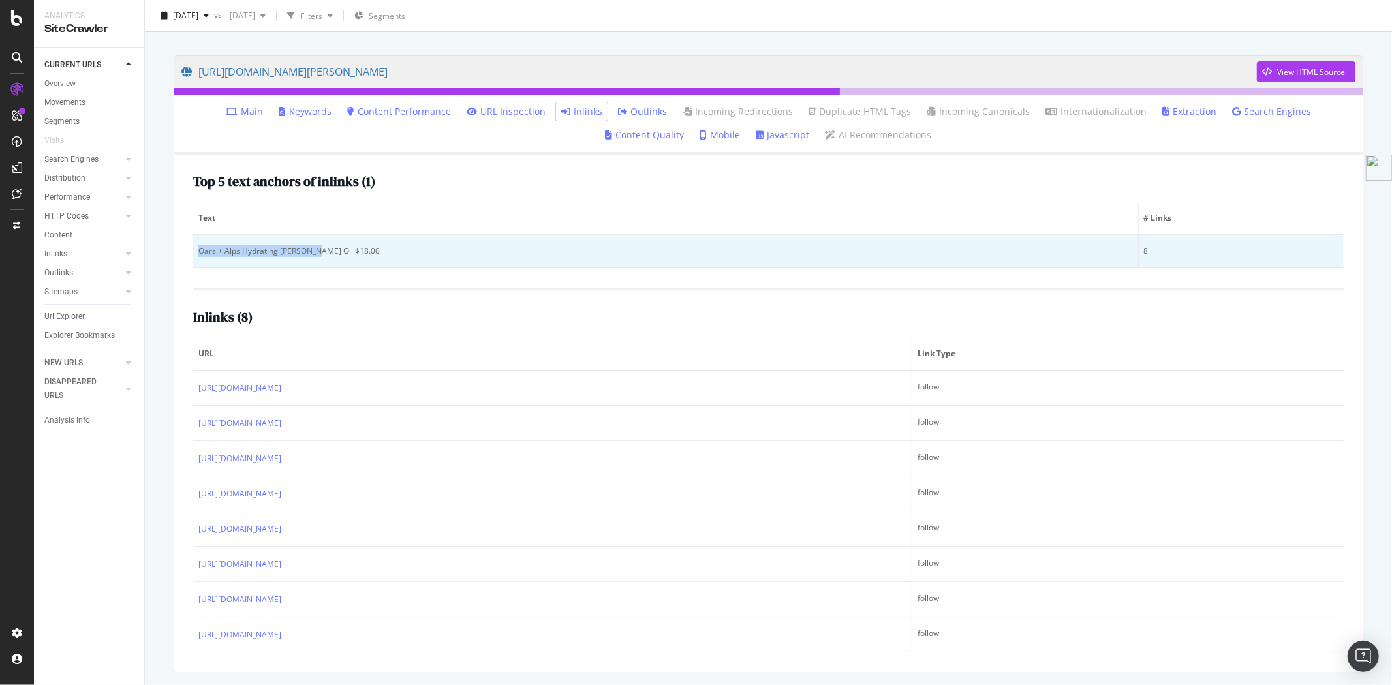
drag, startPoint x: 313, startPoint y: 251, endPoint x: 194, endPoint y: 254, distance: 119.5
click at [194, 254] on td "Oars + Alps Hydrating Beard Oil $18.00" at bounding box center [665, 251] width 945 height 33
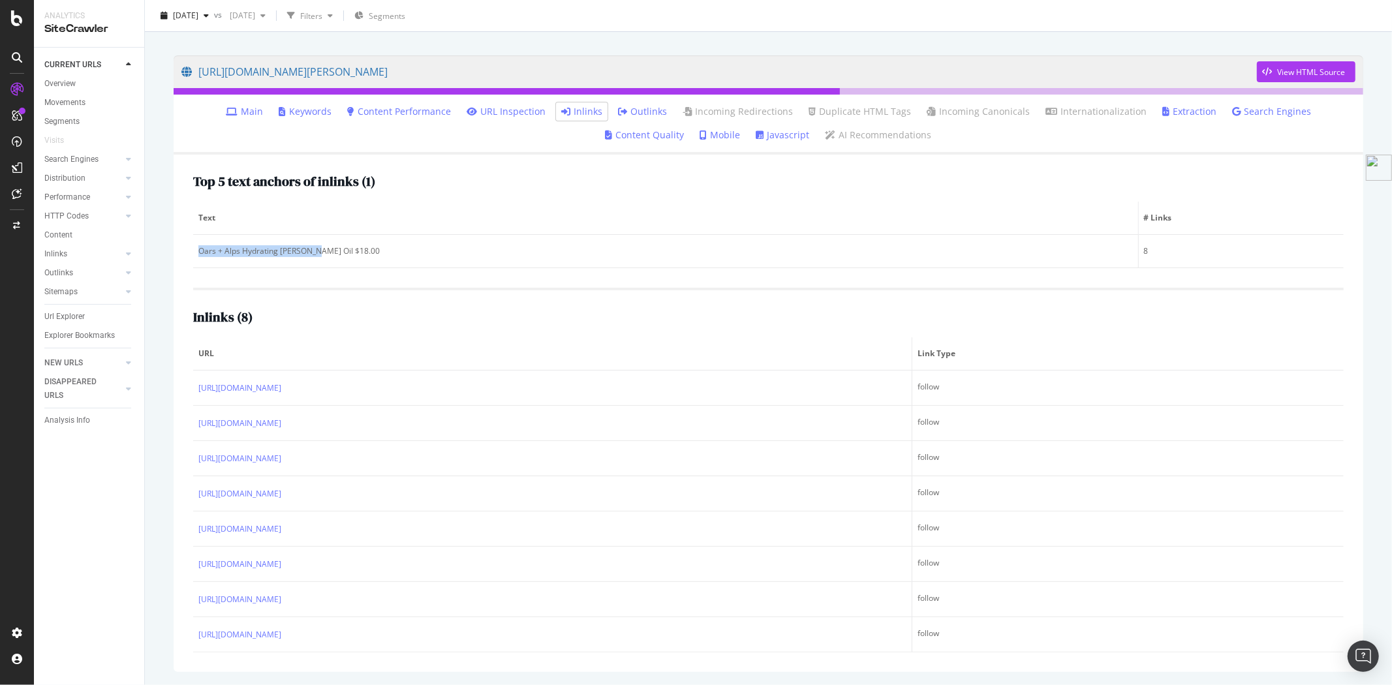
copy div "Oars + Alps Hydrating Beard Oil"
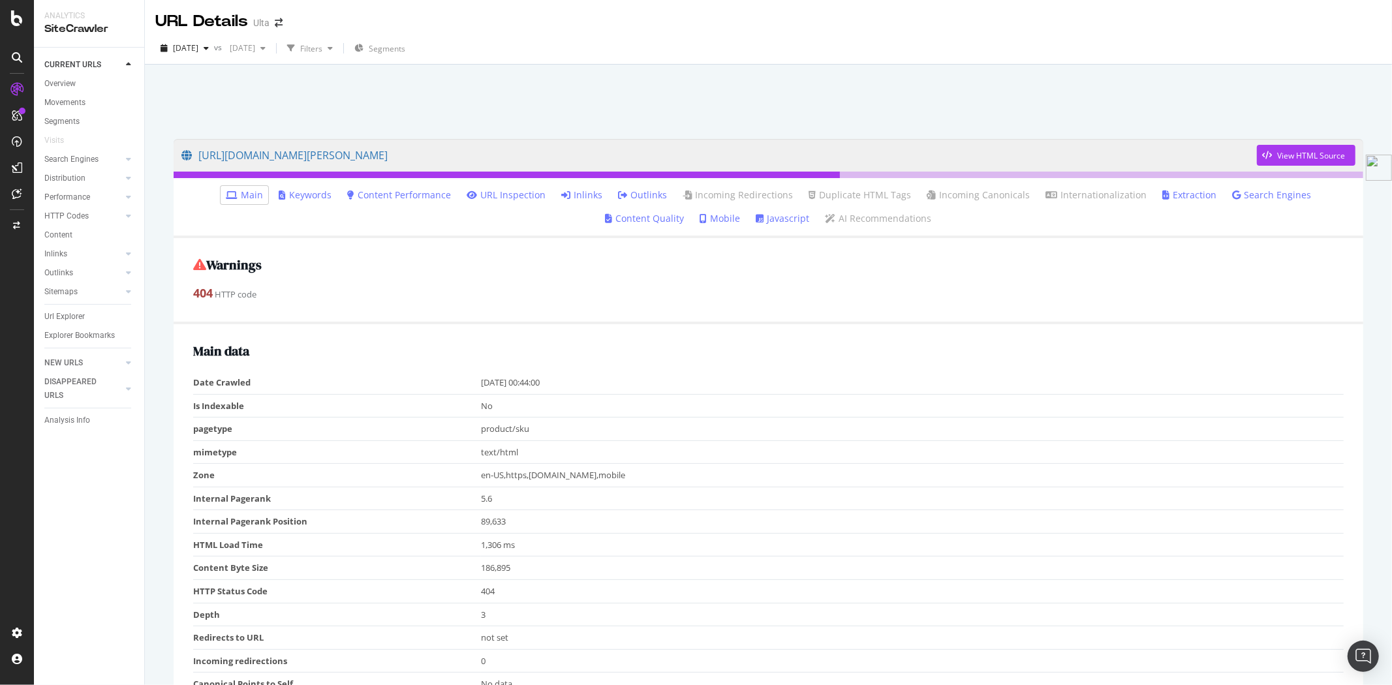
click at [561, 193] on link "Inlinks" at bounding box center [581, 195] width 41 height 13
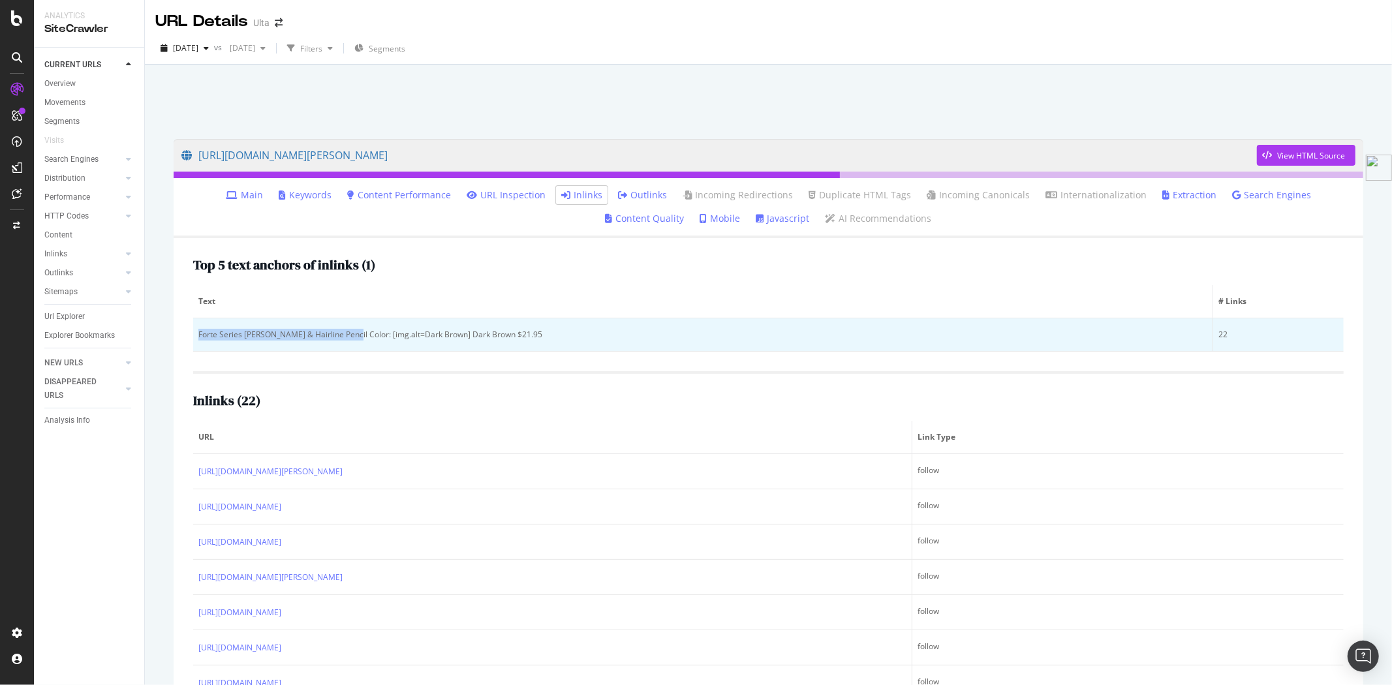
drag, startPoint x: 348, startPoint y: 329, endPoint x: 196, endPoint y: 337, distance: 152.2
click at [196, 337] on td "Forte Series Beard & Hairline Pencil Color: [img.alt=Dark Brown] Dark Brown $21…" at bounding box center [703, 334] width 1020 height 33
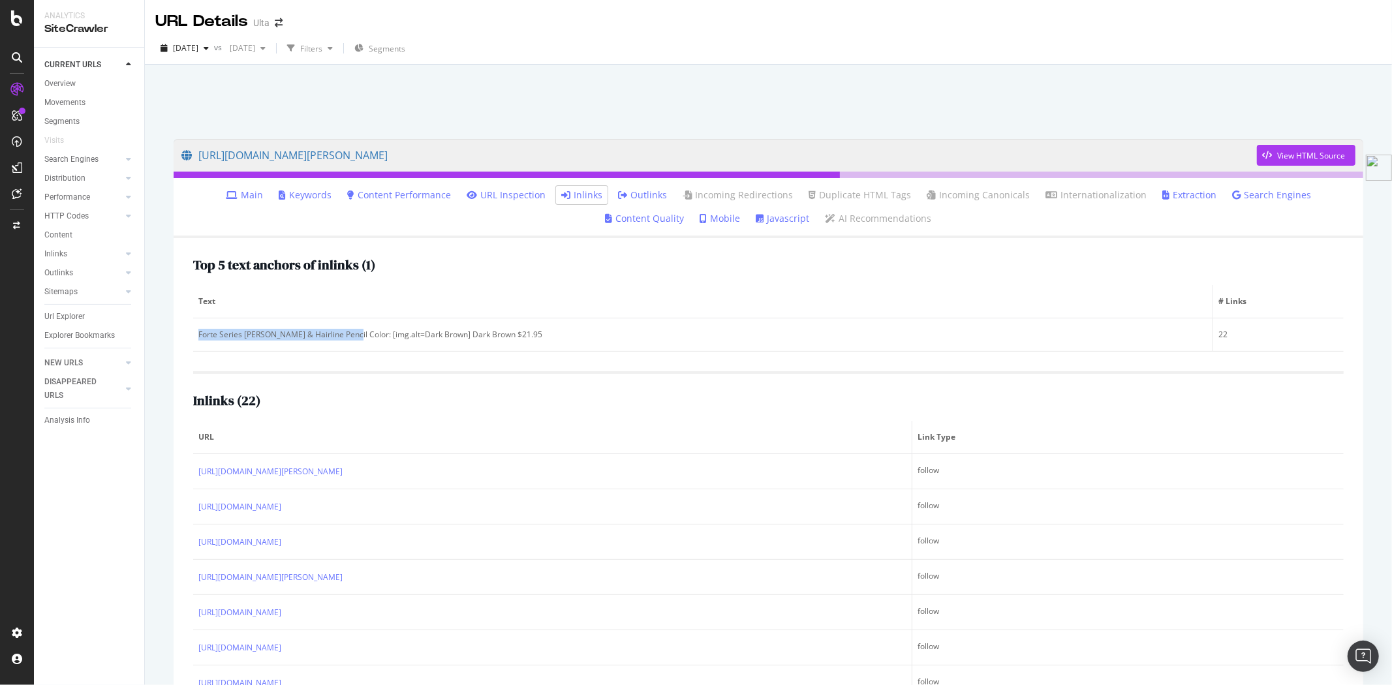
copy div "Forte Series Beard & Hairline Pencil Color"
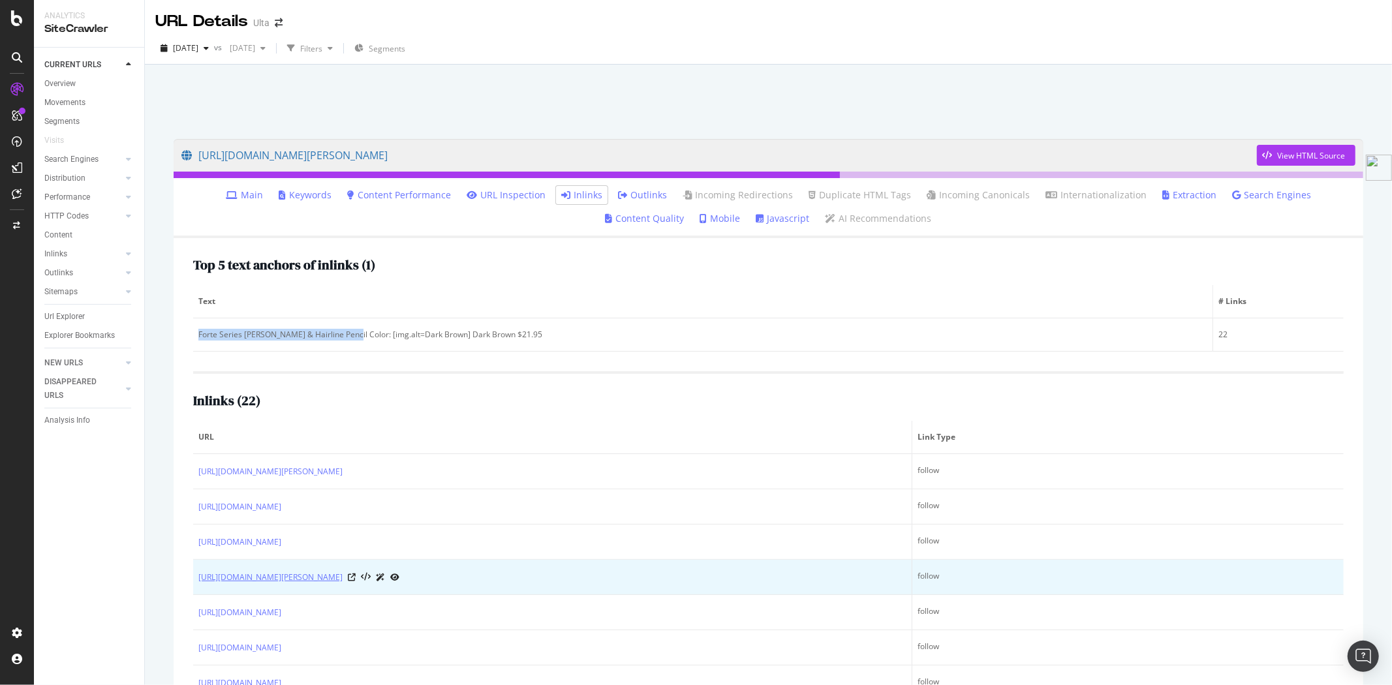
click at [343, 575] on link "https://www.ulta.com/p/spiced-vanilla-dopp-kit-travel-pouch-pimprod2050496?sku=…" at bounding box center [270, 577] width 144 height 13
click at [356, 578] on icon at bounding box center [352, 577] width 8 height 8
